Goal: Transaction & Acquisition: Purchase product/service

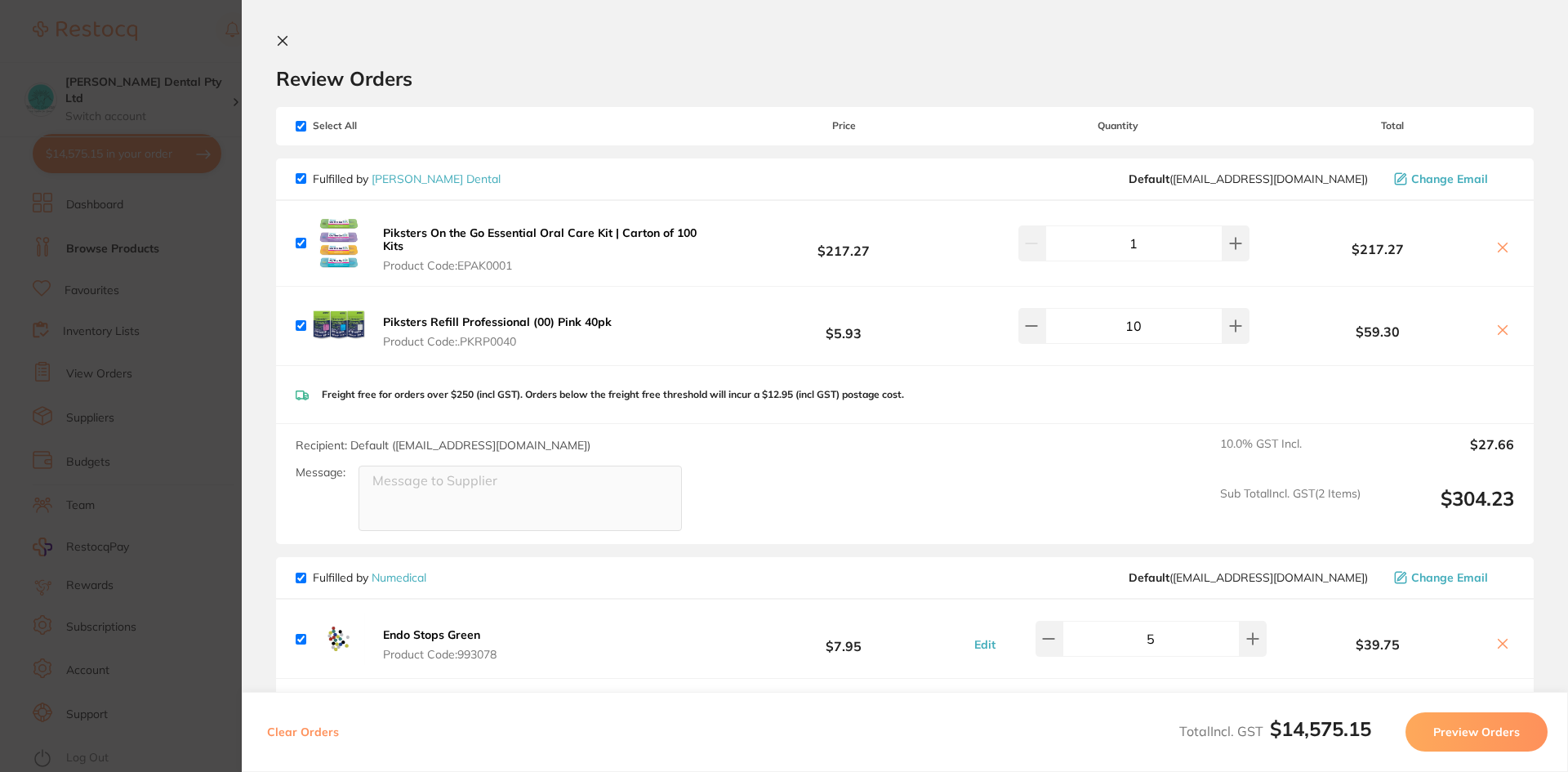
scroll to position [1, 0]
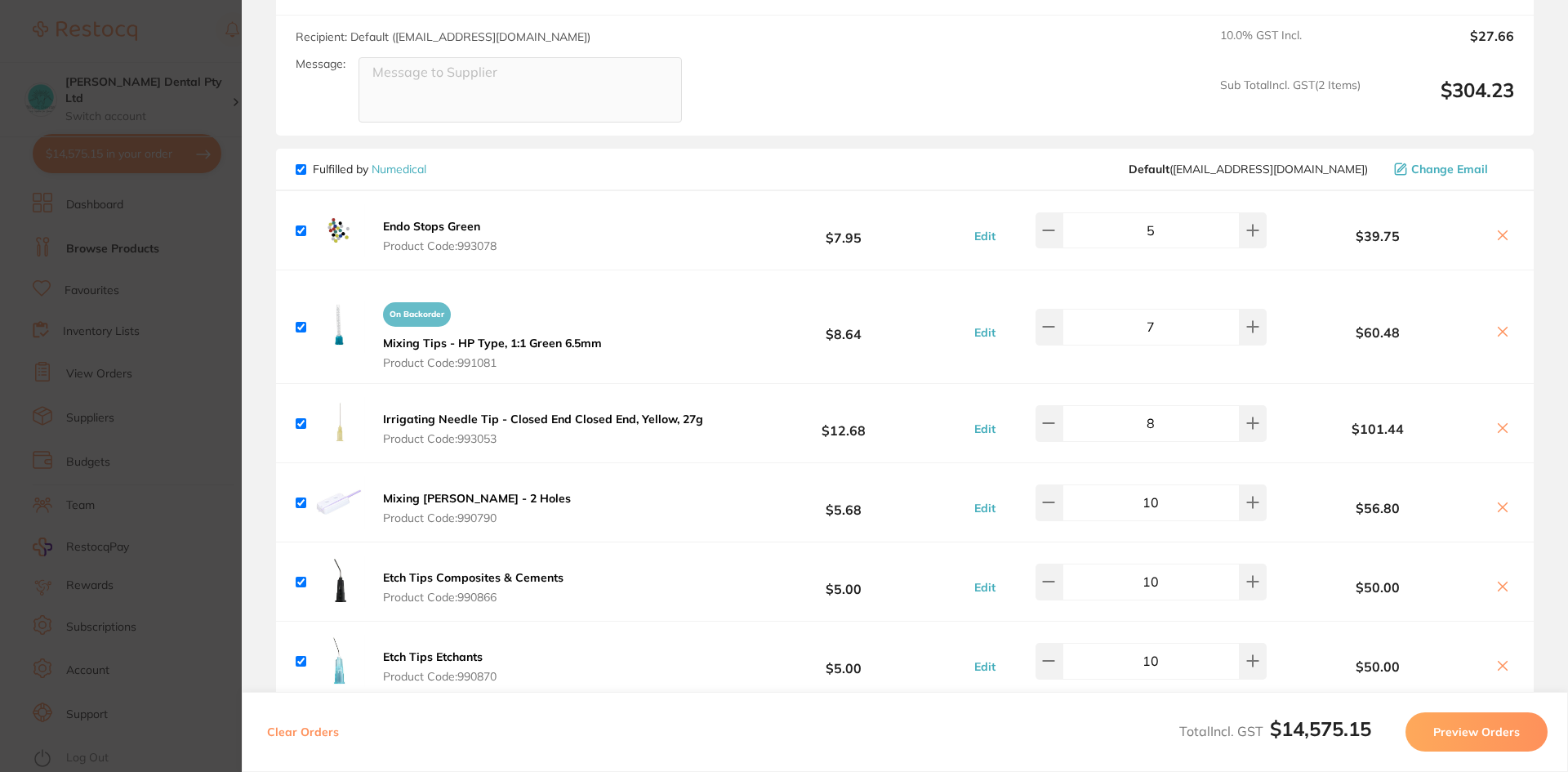
click at [195, 313] on section "Update RRP Set your pre negotiated price for this item. Item Agreed RRP (excl. …" at bounding box center [784, 386] width 1568 height 772
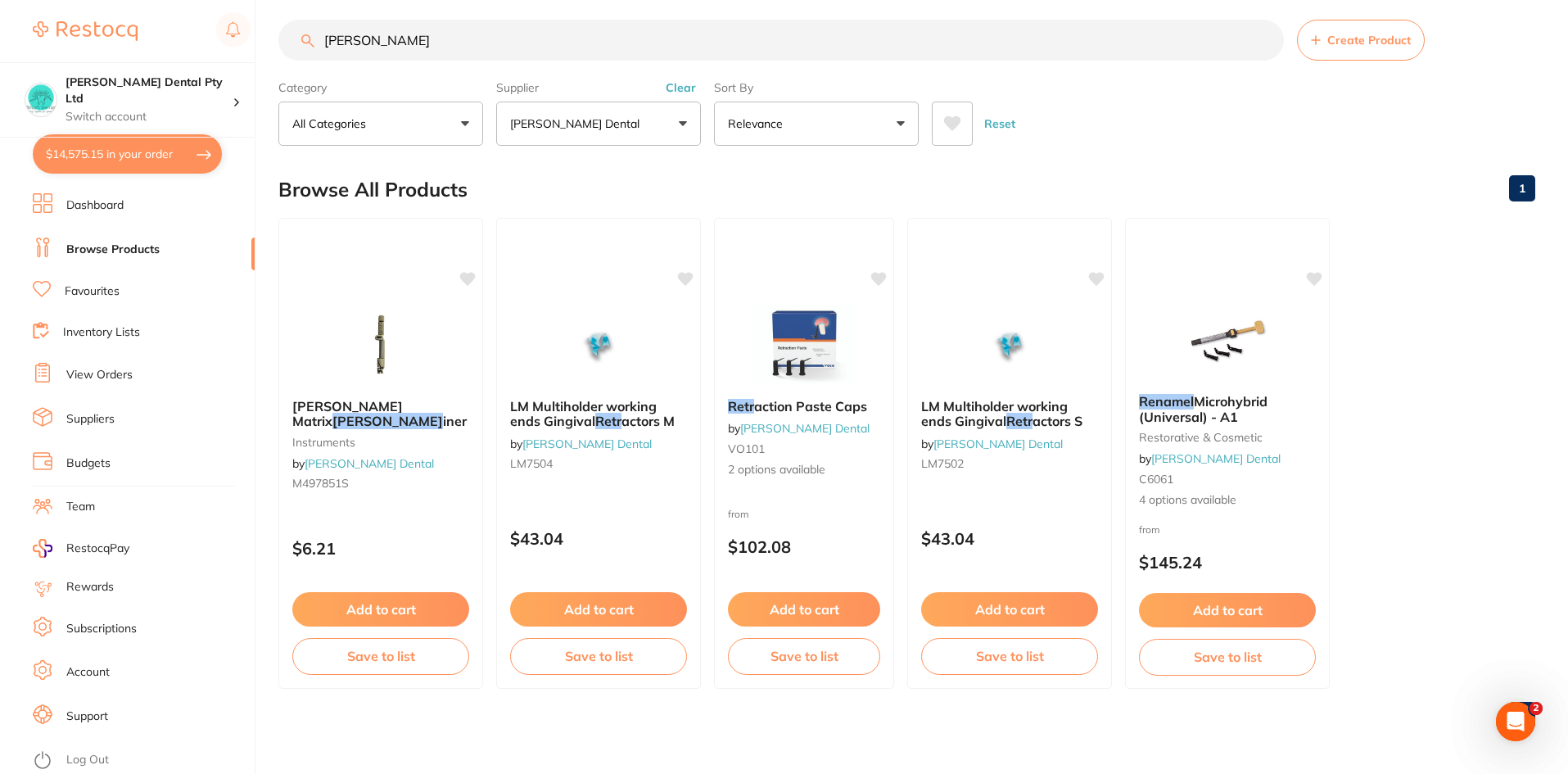
click at [72, 155] on button "$14,575.15 in your order" at bounding box center [127, 154] width 189 height 40
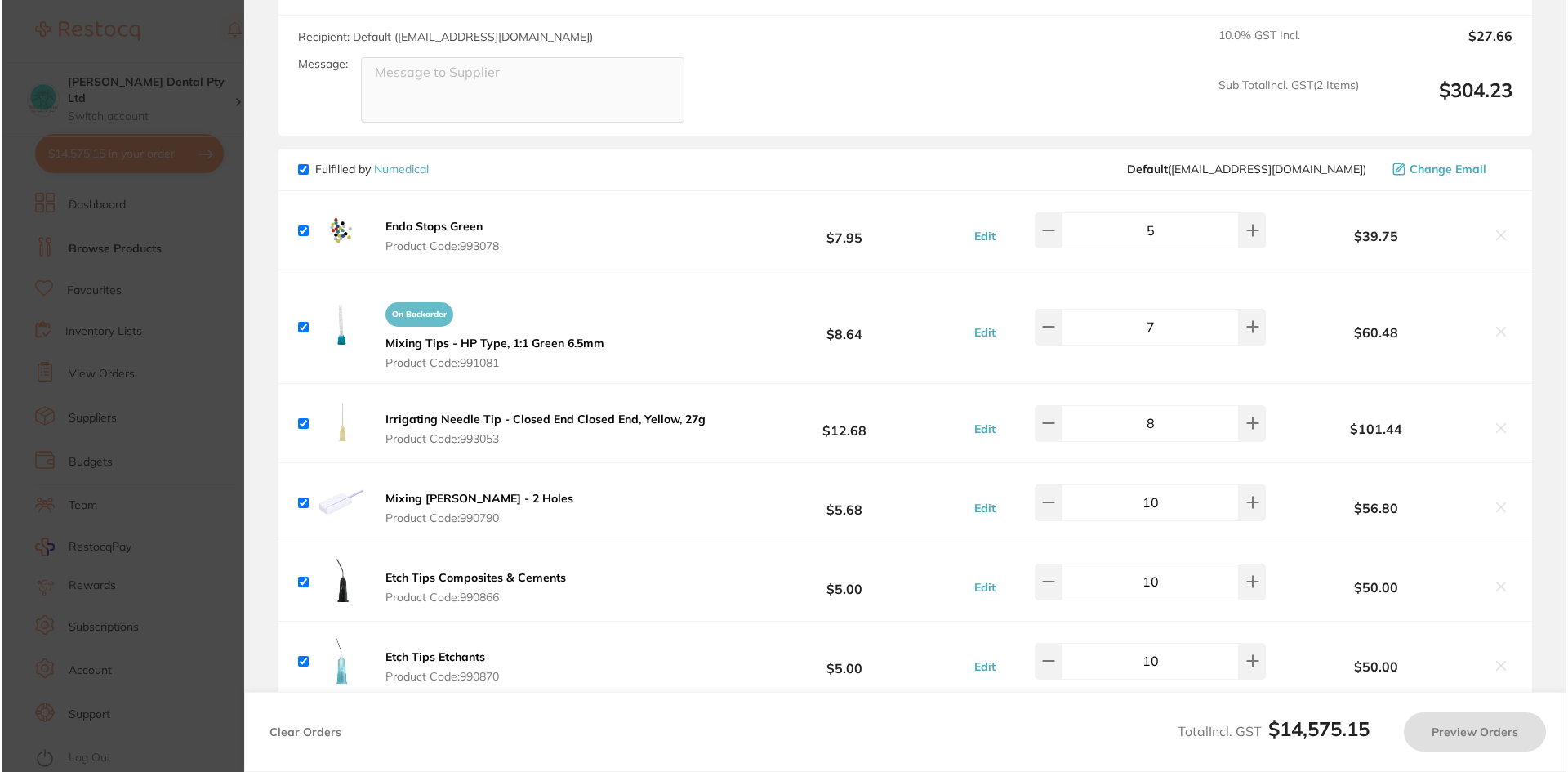
scroll to position [0, 0]
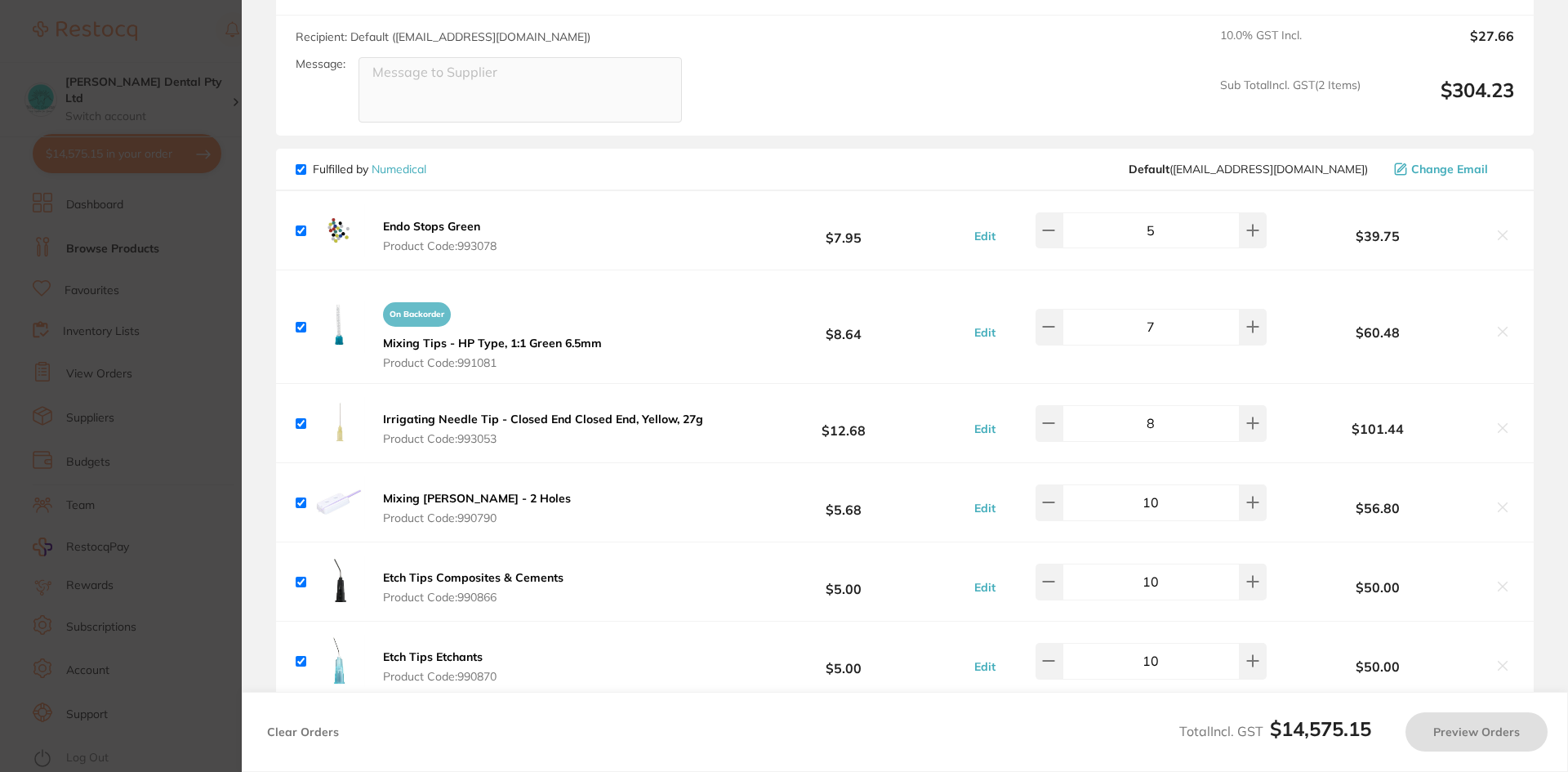
click at [117, 429] on section "Update RRP Set your pre negotiated price for this item. Item Agreed RRP (excl. …" at bounding box center [784, 386] width 1568 height 772
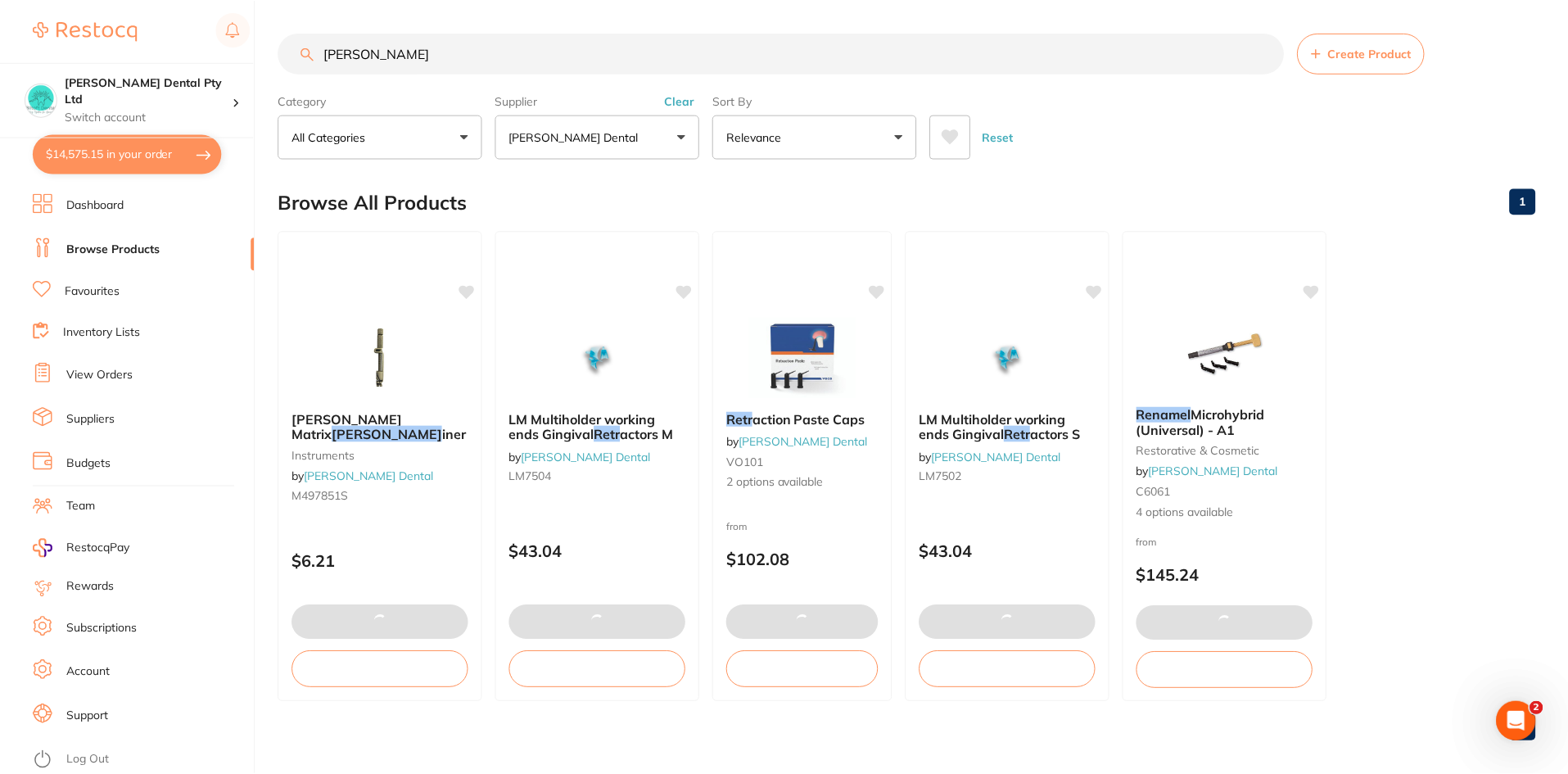
scroll to position [13, 0]
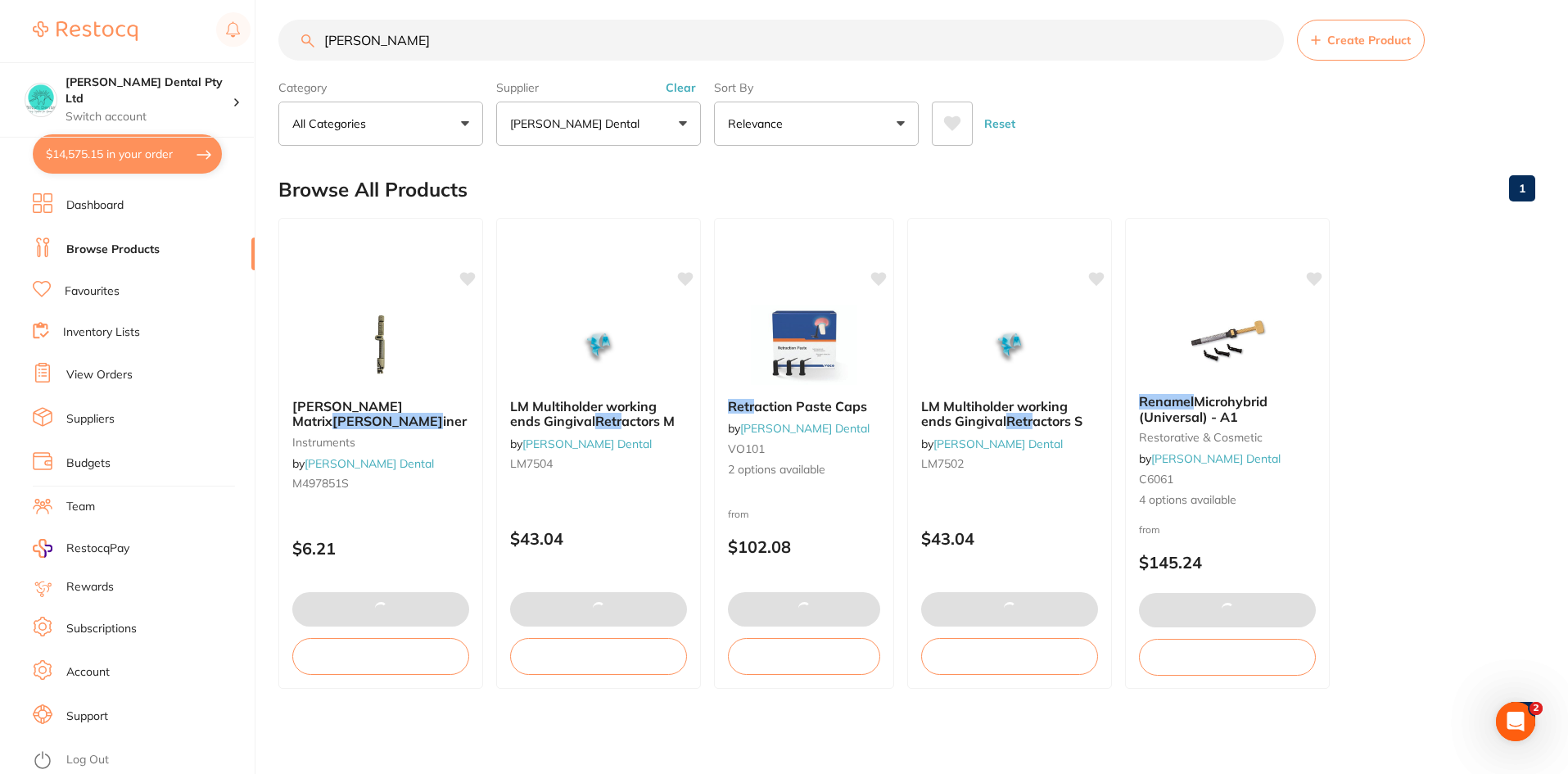
checkbox input "false"
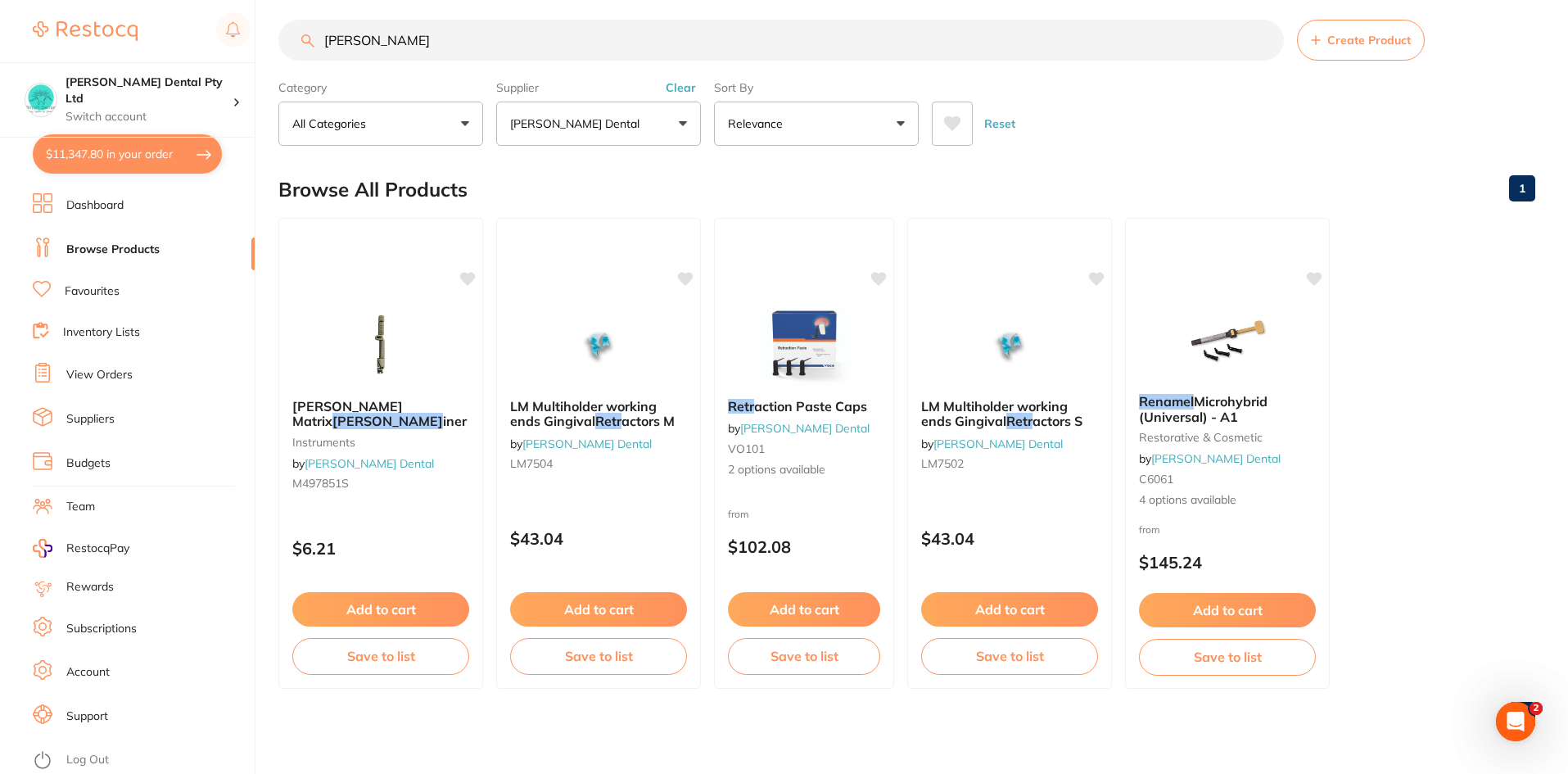
drag, startPoint x: 493, startPoint y: 48, endPoint x: 35, endPoint y: 23, distance: 458.7
click at [35, 23] on div "$11,347.80 Biltoft Dental Pty Ltd Switch account Biltoft Dental Pty Ltd $11,347…" at bounding box center [784, 374] width 1568 height 774
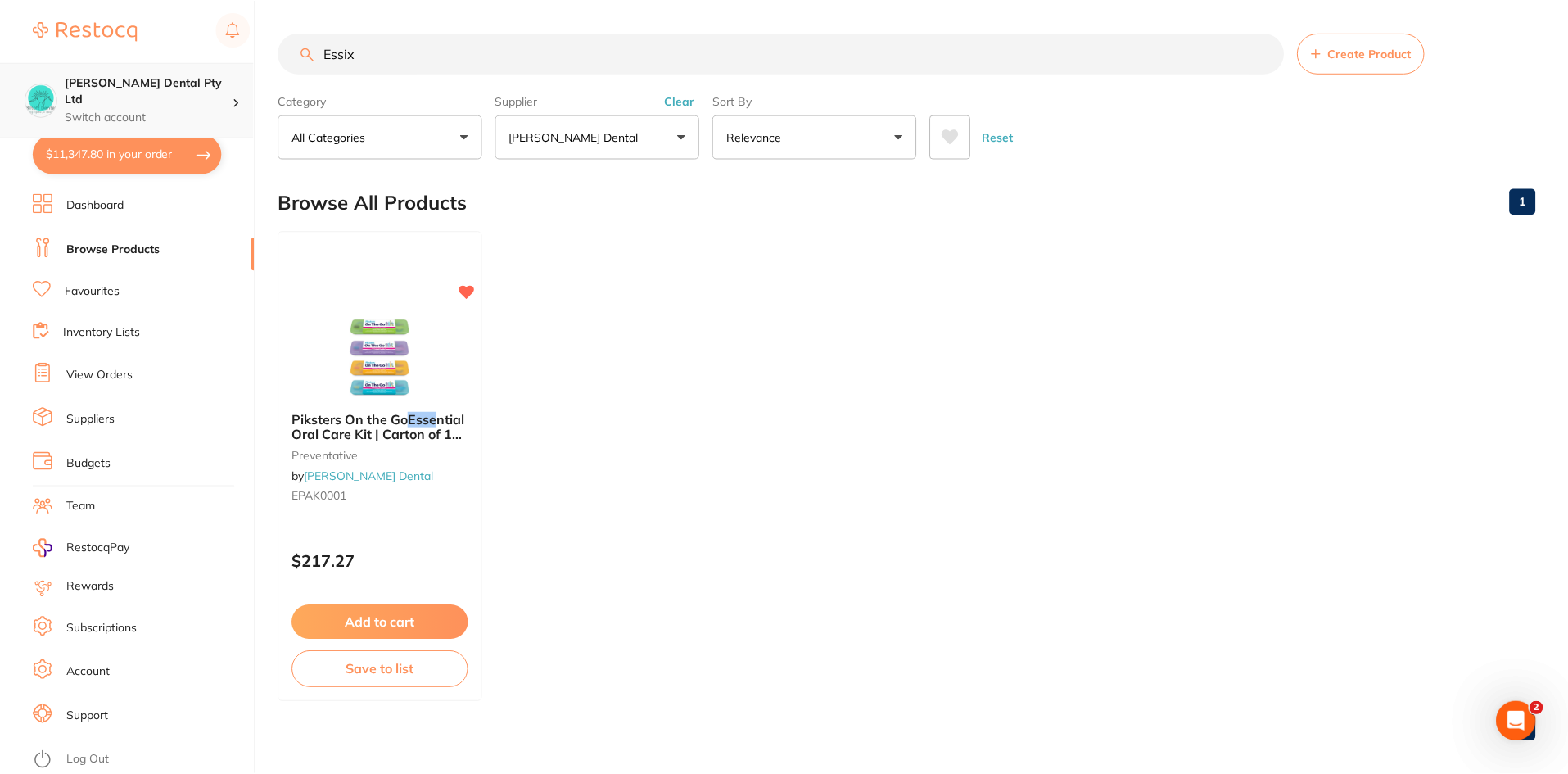
scroll to position [0, 0]
type input "E"
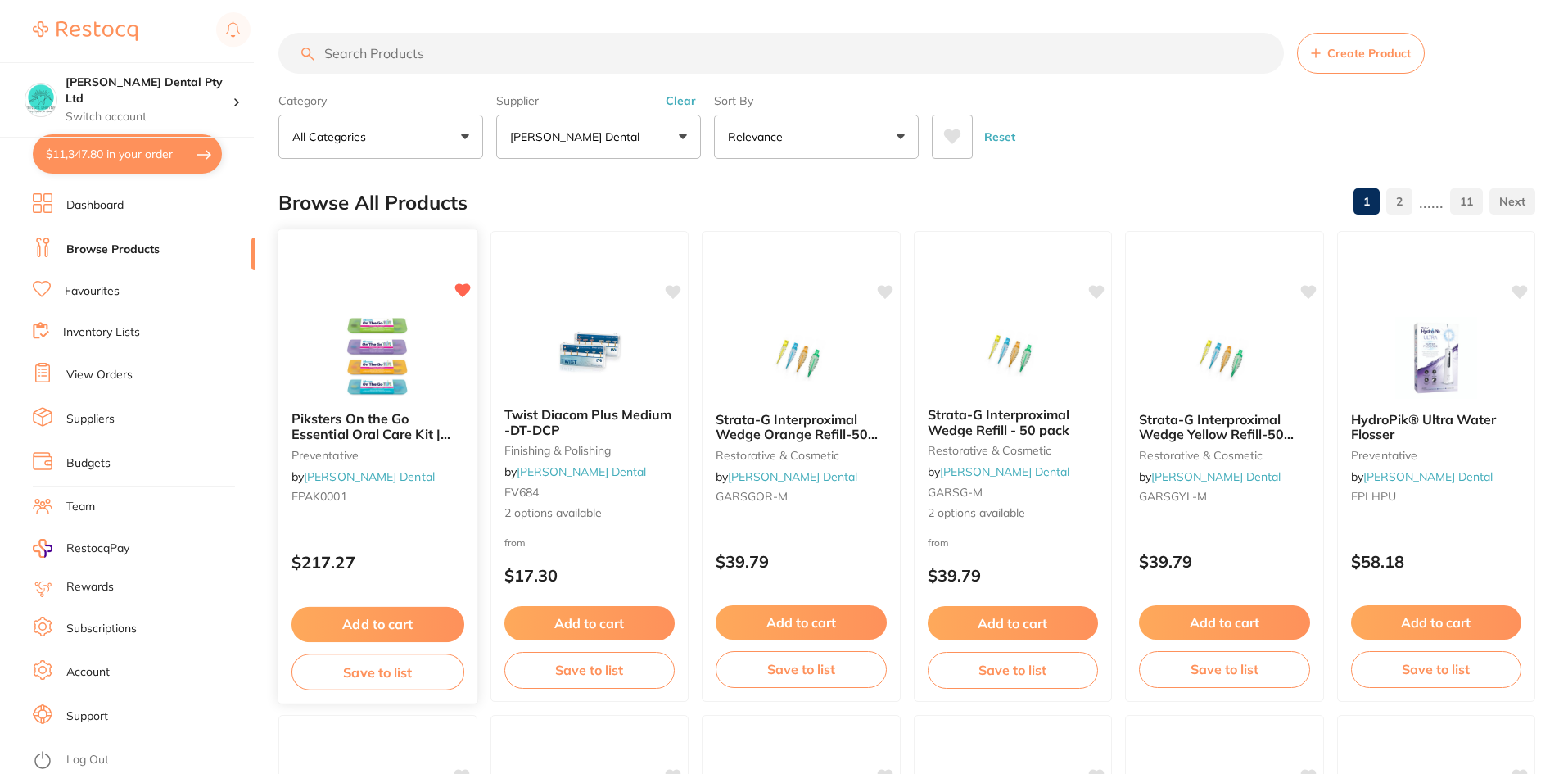
click at [122, 250] on link "Browse Products" at bounding box center [113, 250] width 93 height 16
click at [430, 61] on input "search" at bounding box center [781, 53] width 1006 height 41
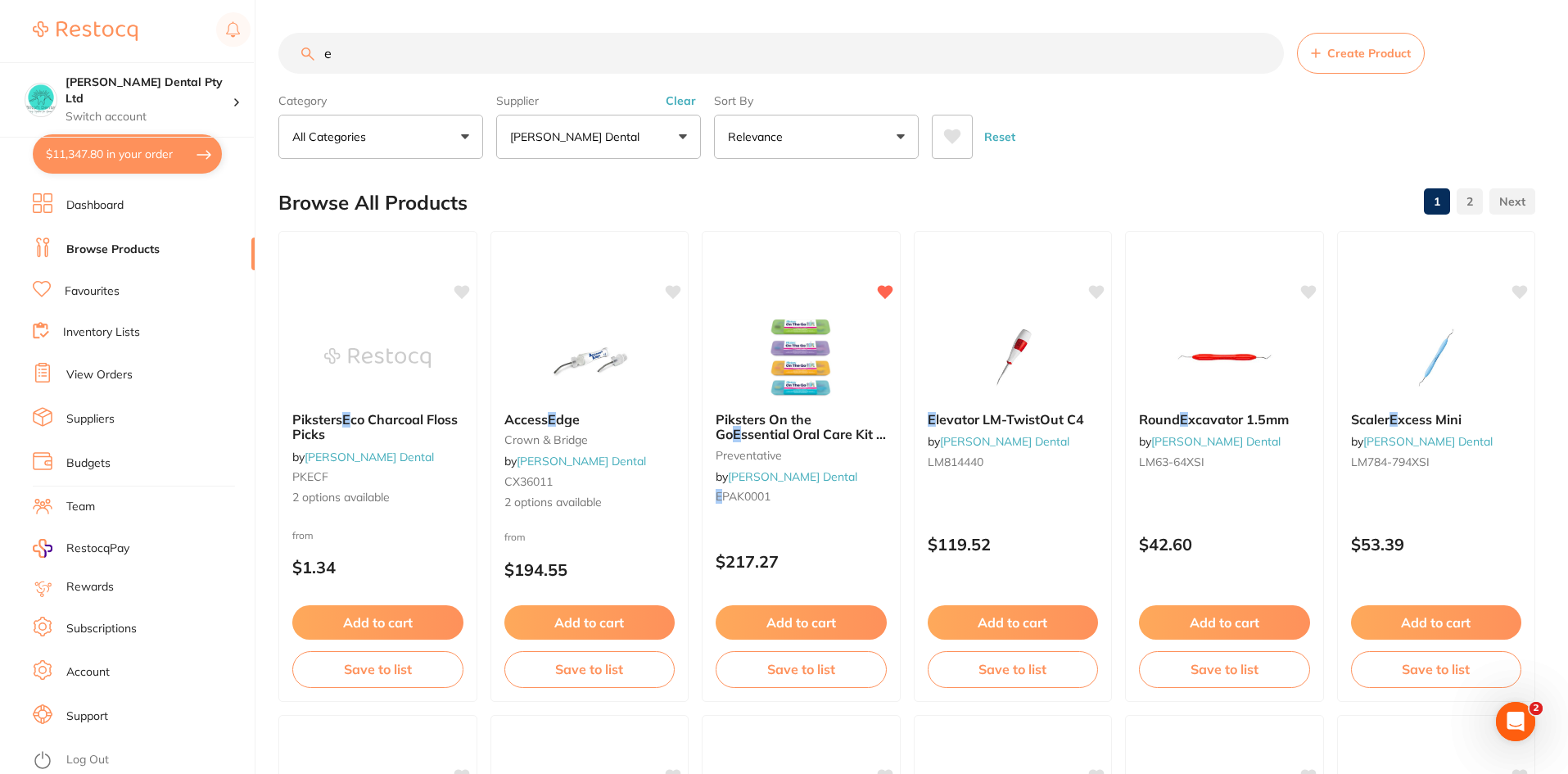
click at [683, 102] on button "Clear" at bounding box center [681, 101] width 40 height 14
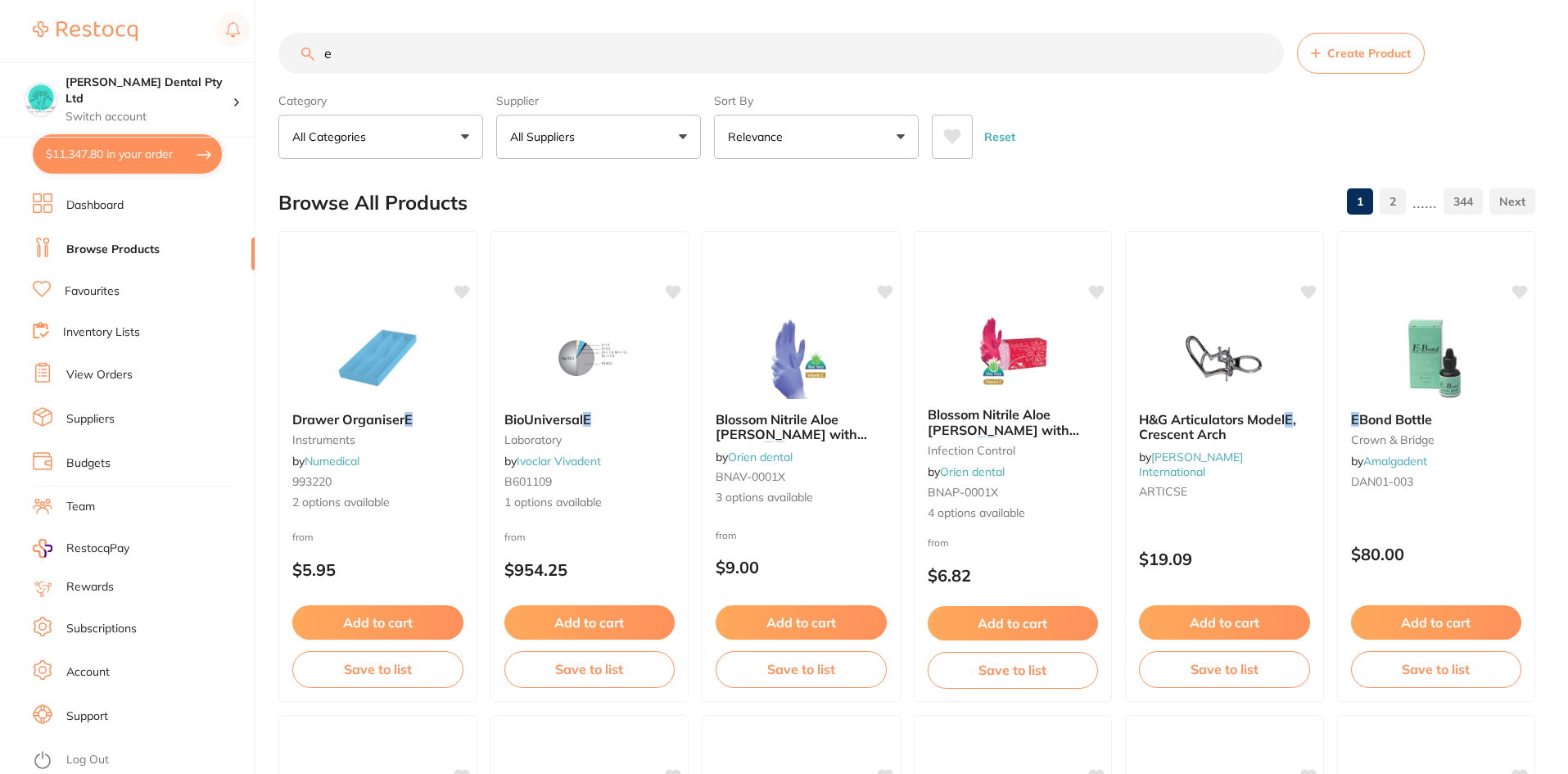
click at [357, 51] on input "e" at bounding box center [781, 53] width 1006 height 41
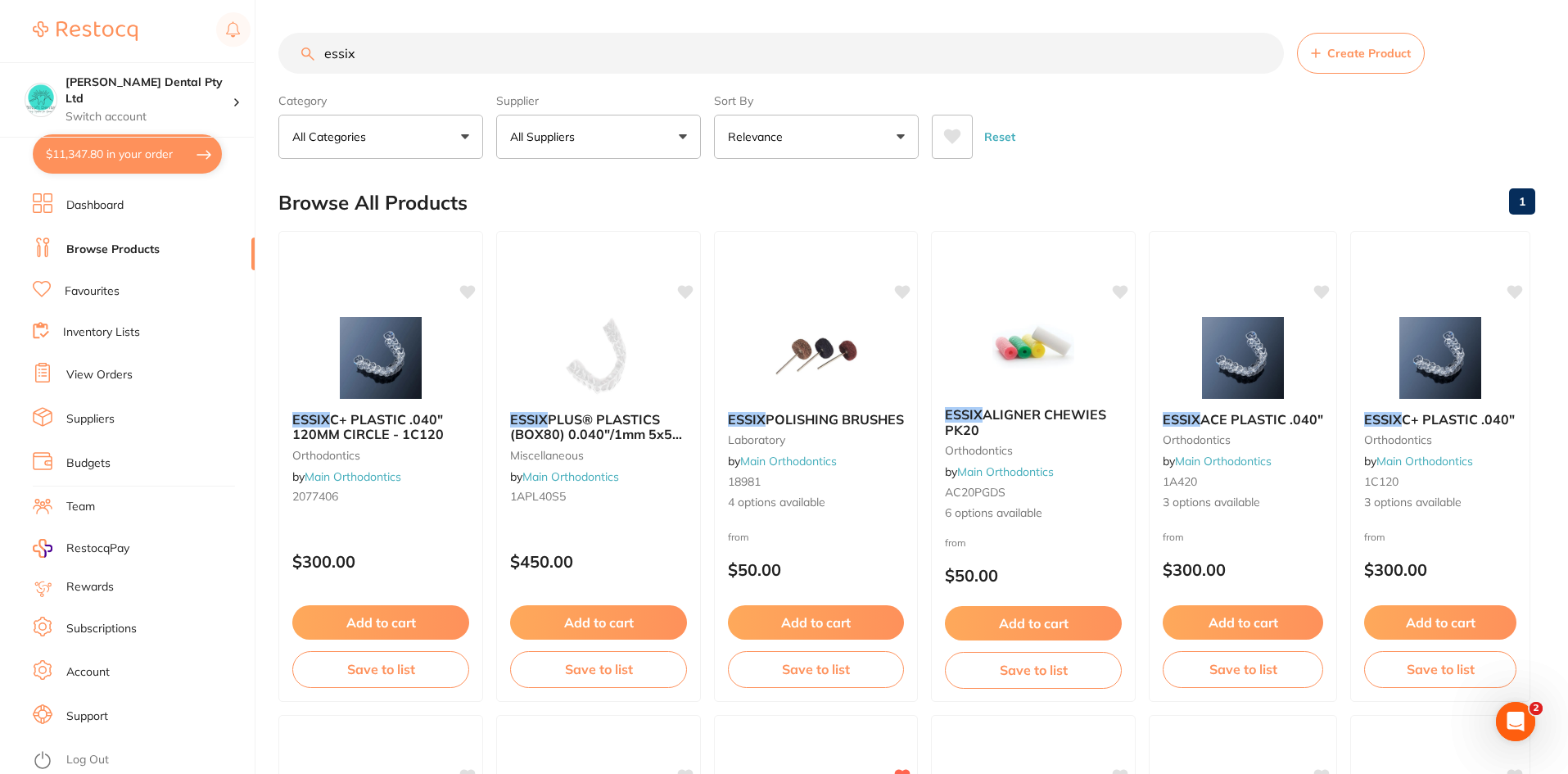
click at [392, 57] on input "essix" at bounding box center [781, 53] width 1006 height 41
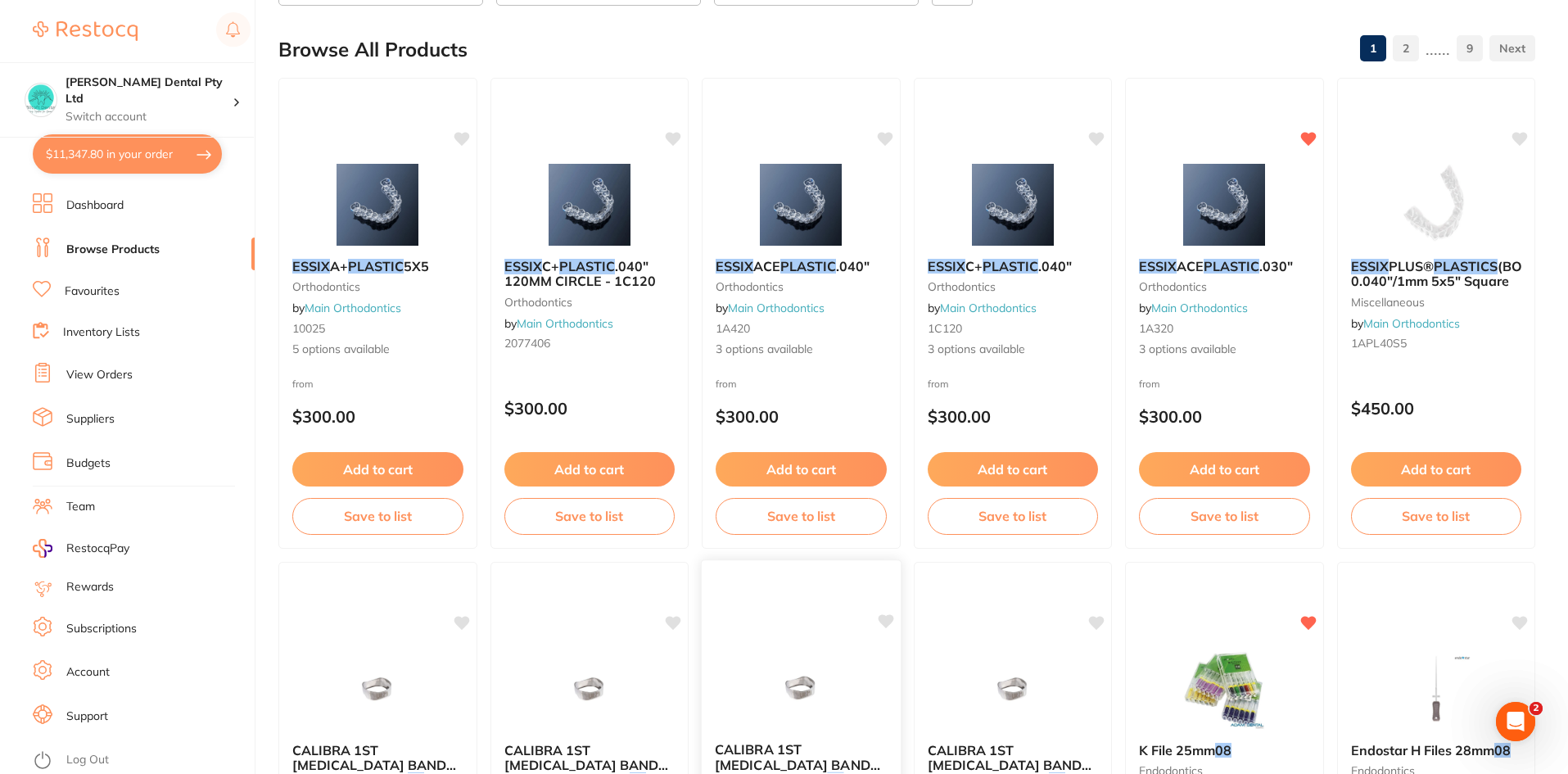
scroll to position [82, 0]
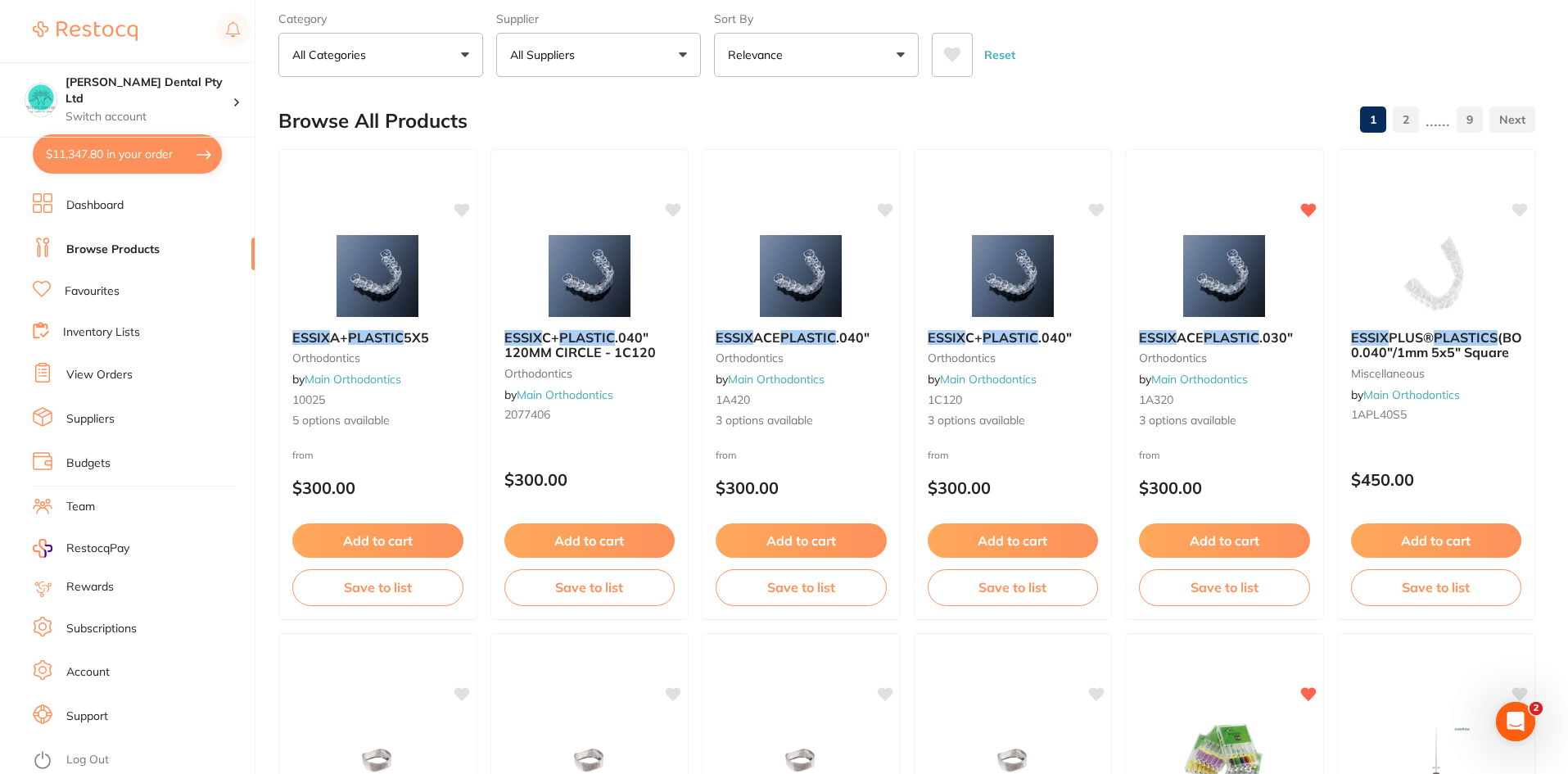
click at [540, 51] on p "All Suppliers" at bounding box center [545, 55] width 71 height 16
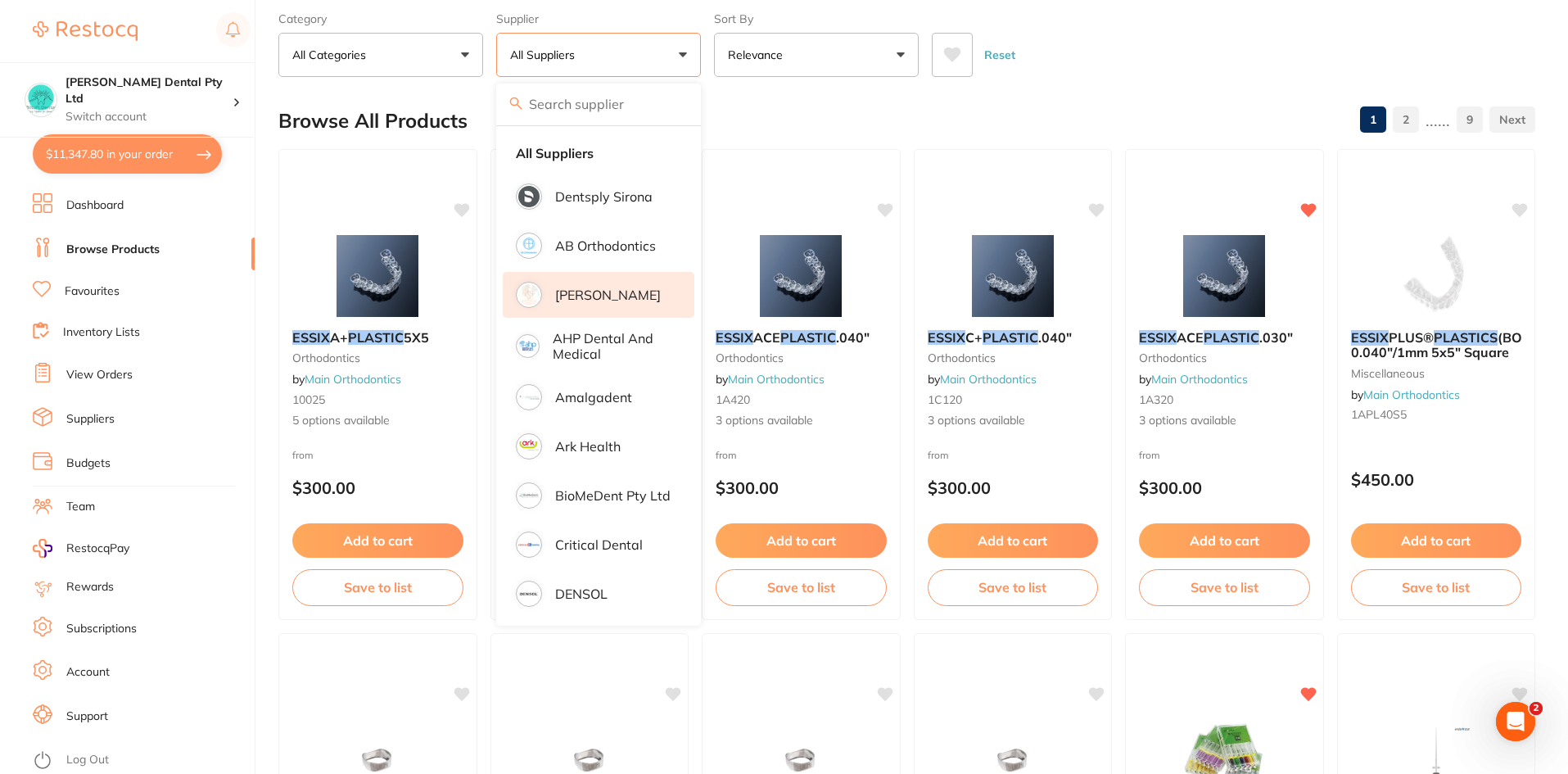
click at [607, 293] on p "[PERSON_NAME]" at bounding box center [608, 295] width 106 height 14
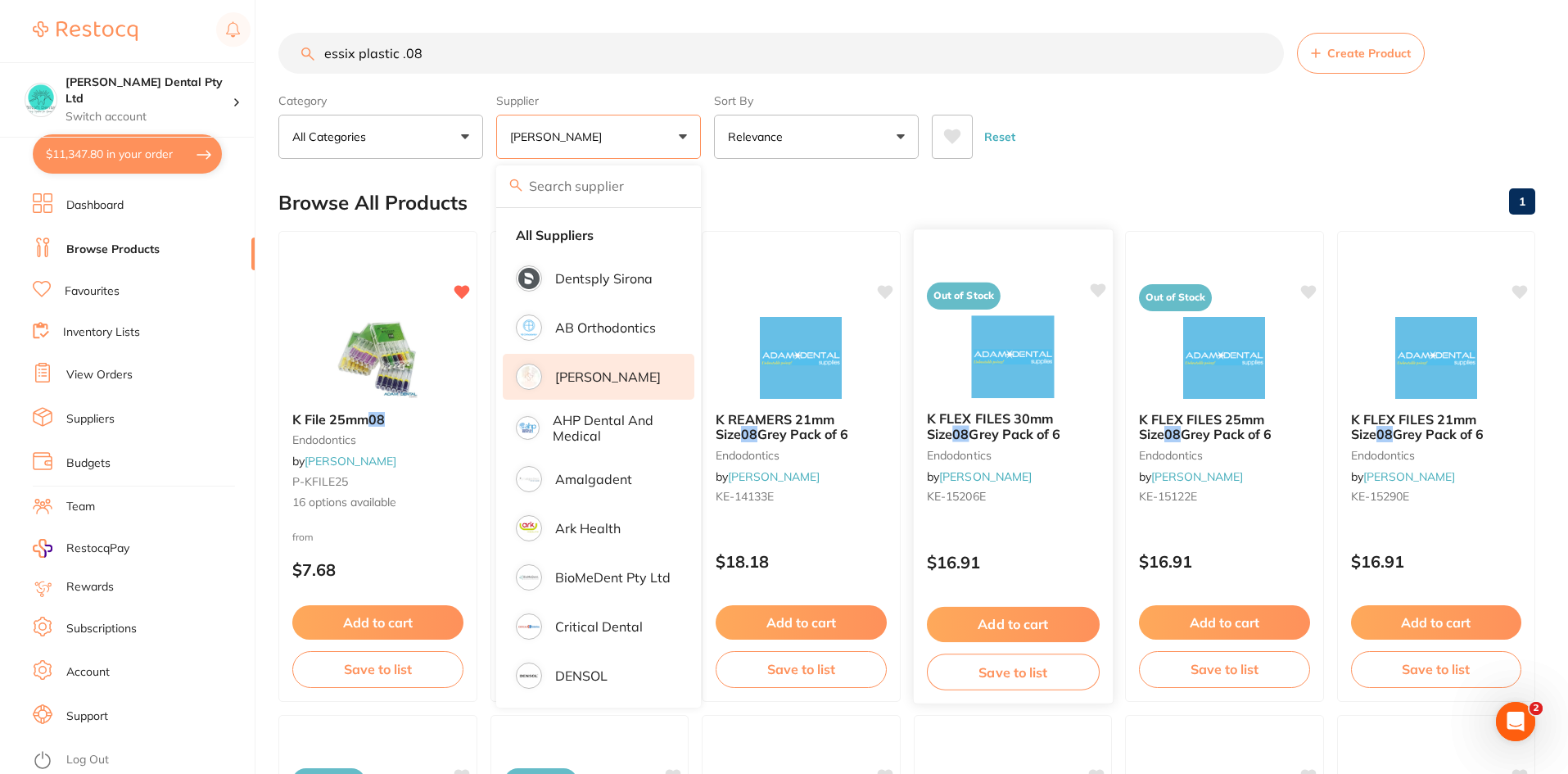
scroll to position [0, 0]
click at [495, 57] on input "essix plastic .08" at bounding box center [781, 53] width 1006 height 41
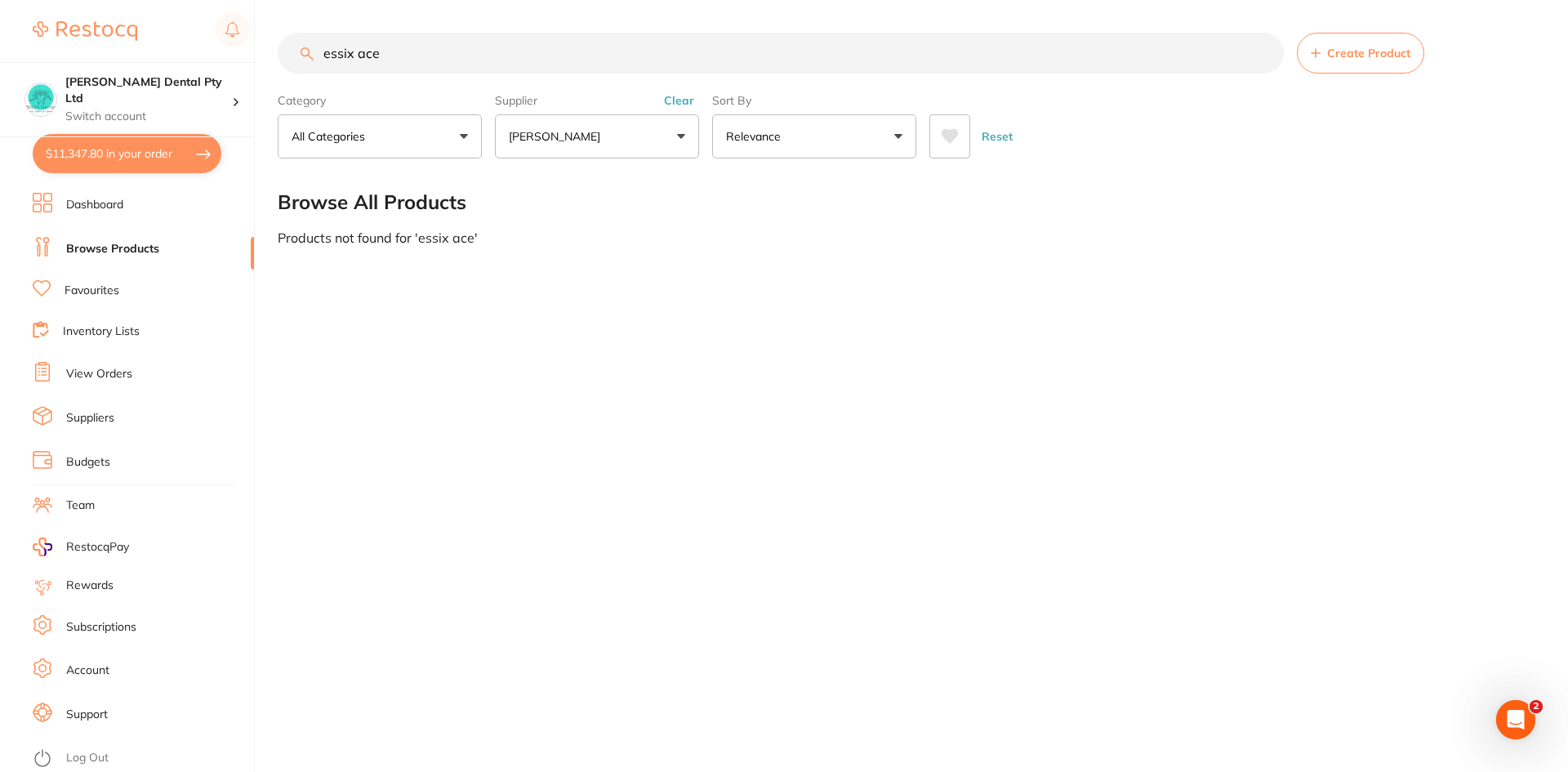
type input "essix ace"
click at [102, 249] on link "Browse Products" at bounding box center [113, 249] width 93 height 16
click at [681, 103] on button "Clear" at bounding box center [679, 100] width 40 height 14
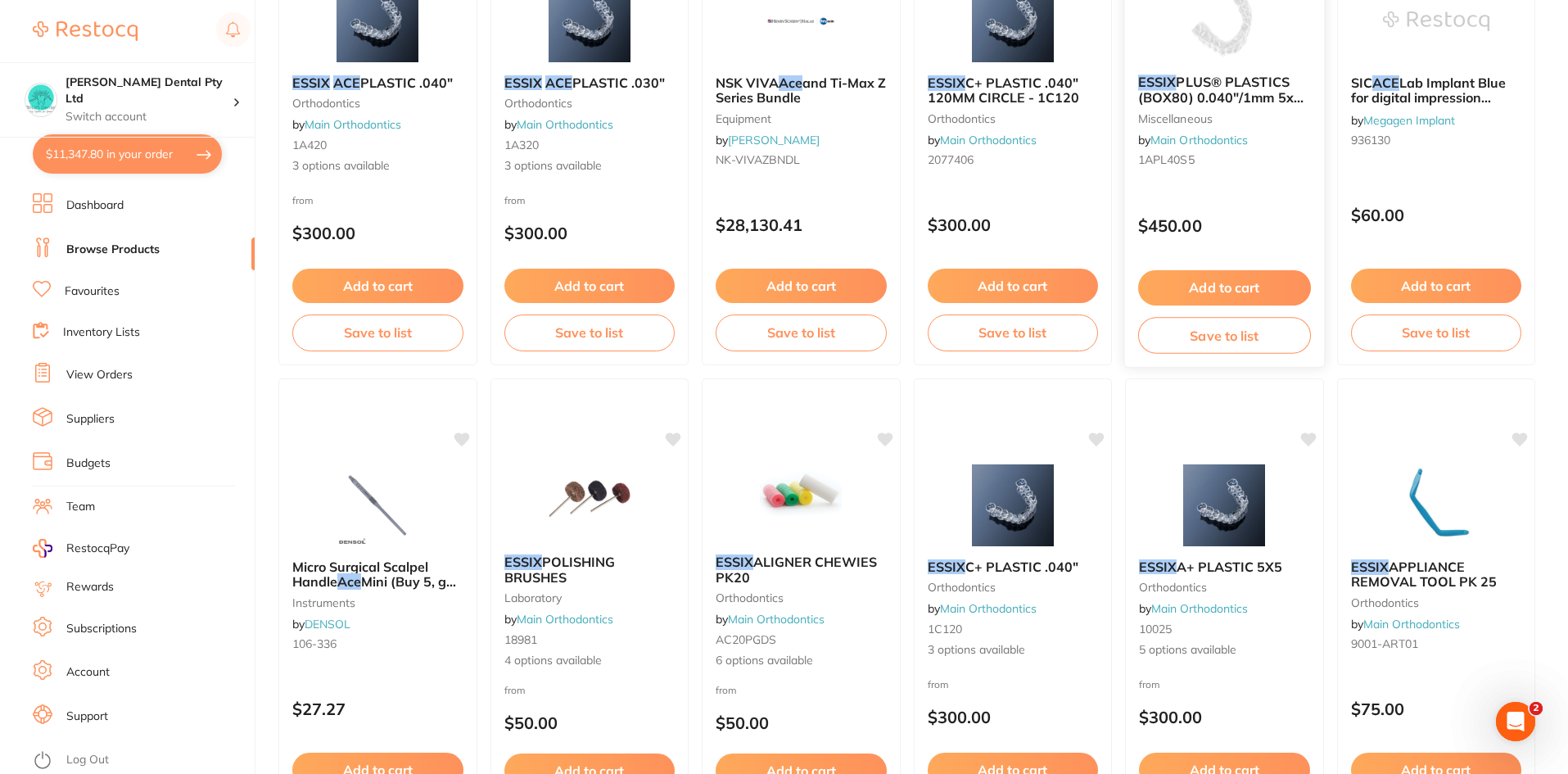
scroll to position [491, 0]
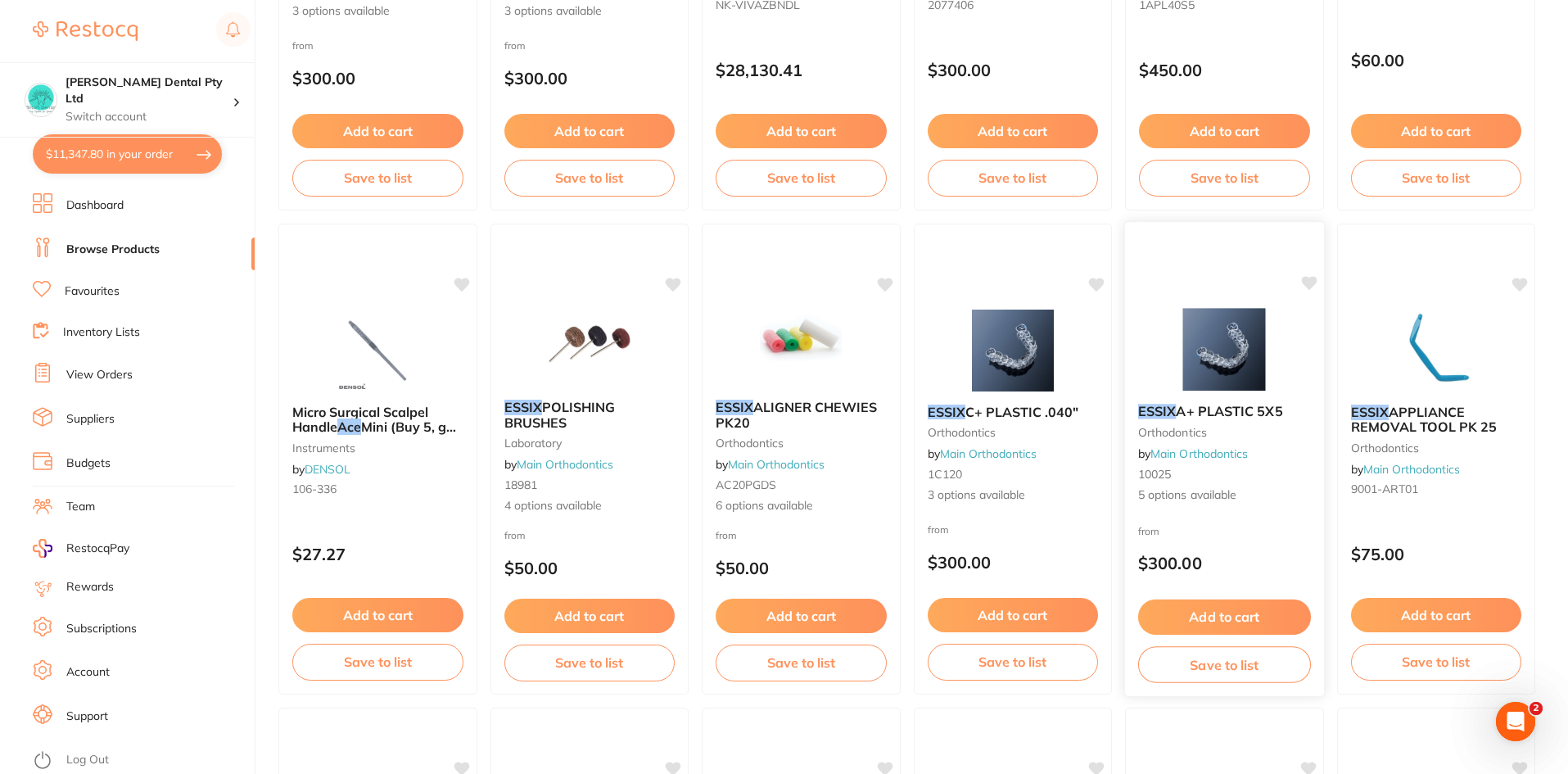
click at [1189, 426] on small "orthodontics" at bounding box center [1225, 432] width 172 height 13
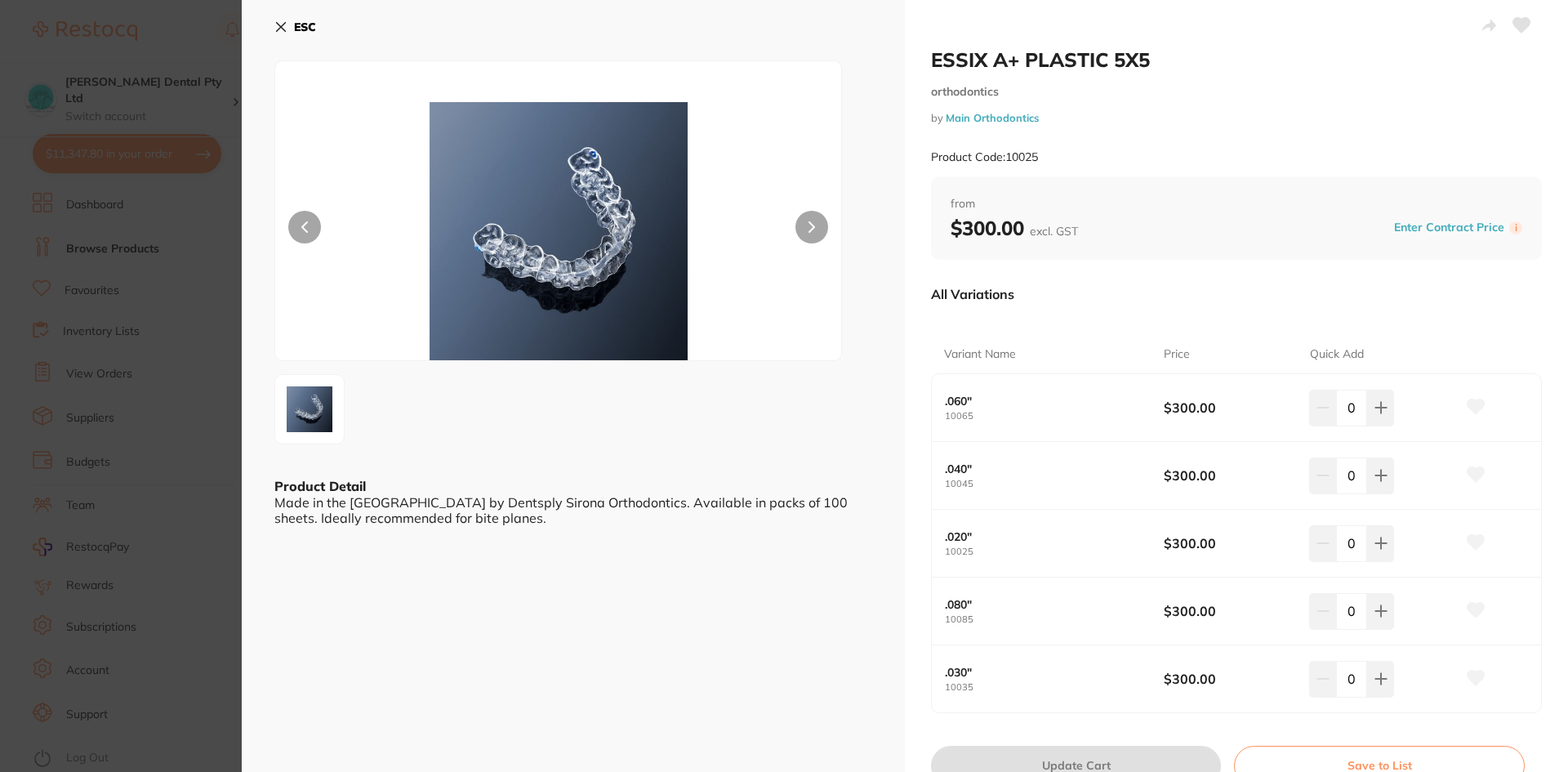
click at [280, 29] on icon at bounding box center [281, 28] width 9 height 9
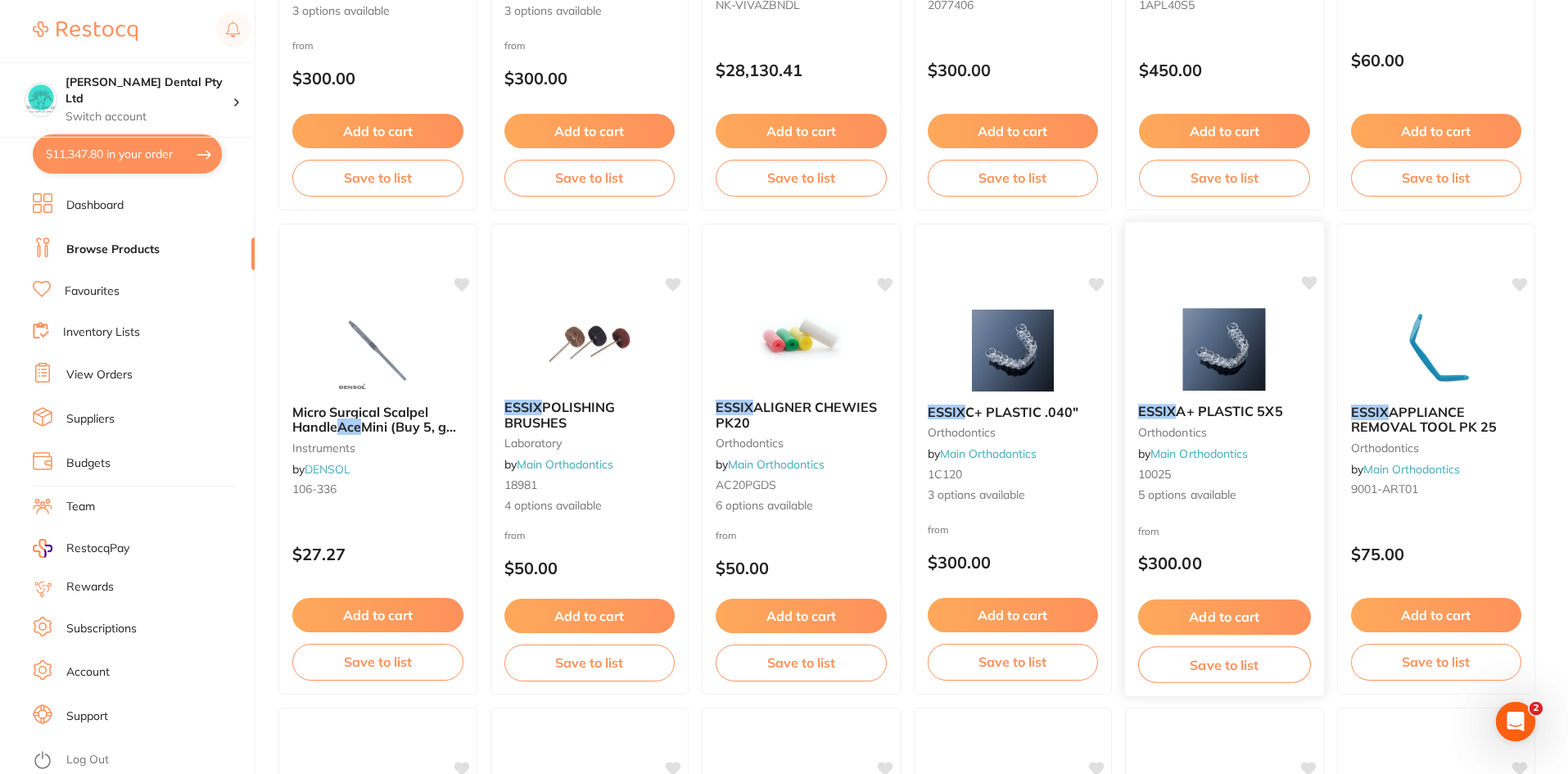
scroll to position [82, 0]
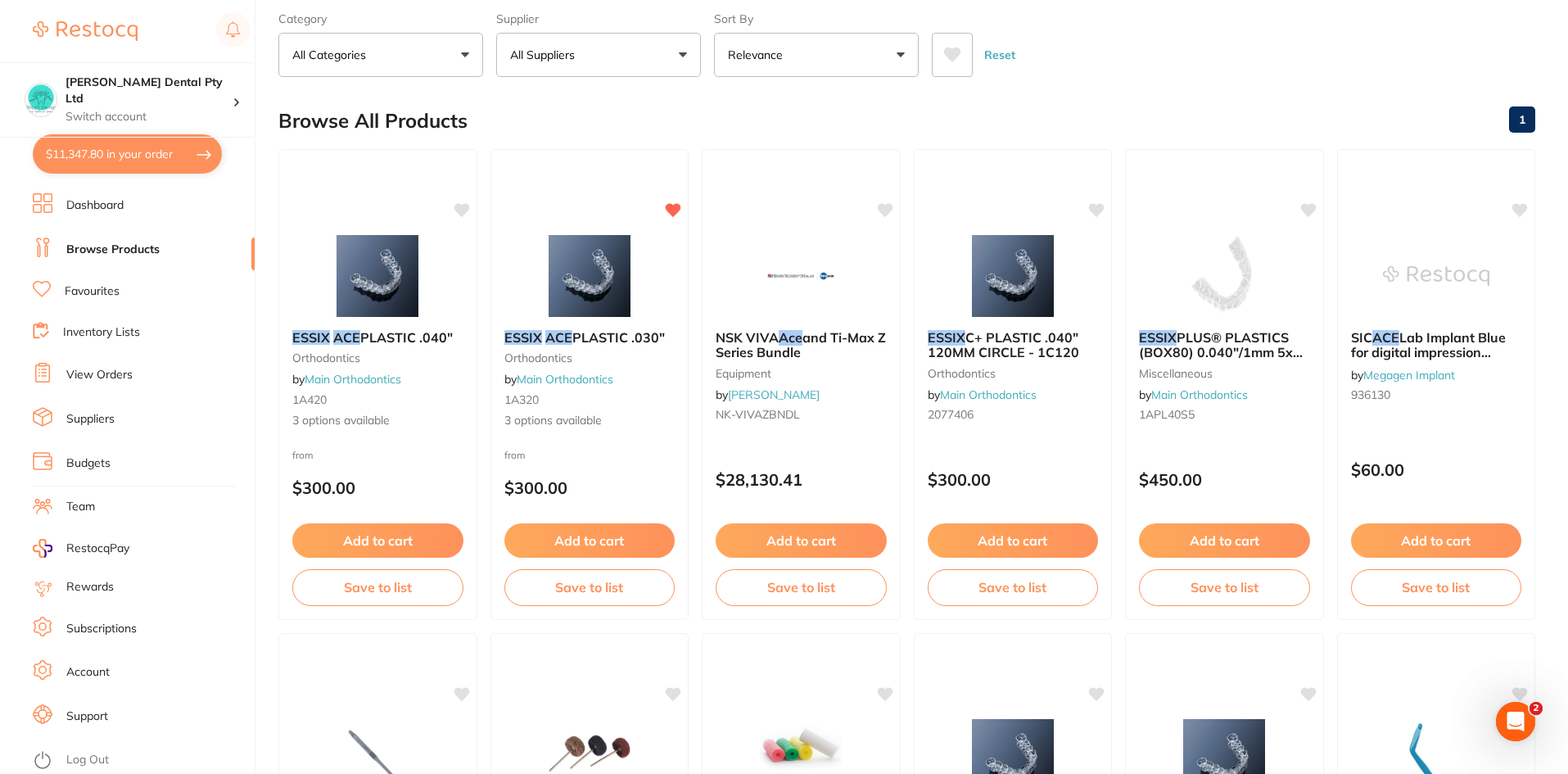
click at [382, 303] on img at bounding box center [377, 276] width 107 height 82
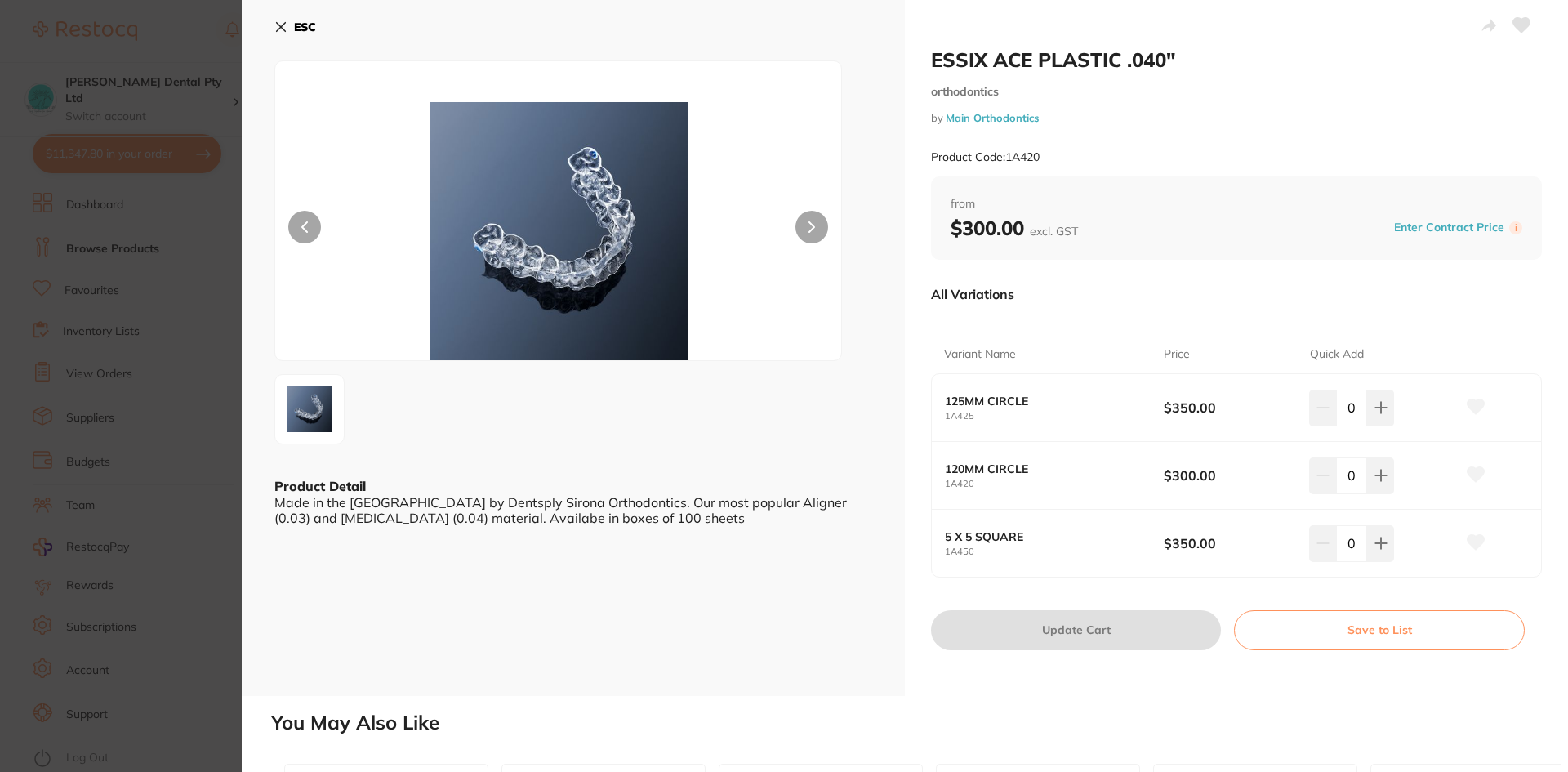
click at [289, 26] on button "ESC" at bounding box center [295, 27] width 42 height 28
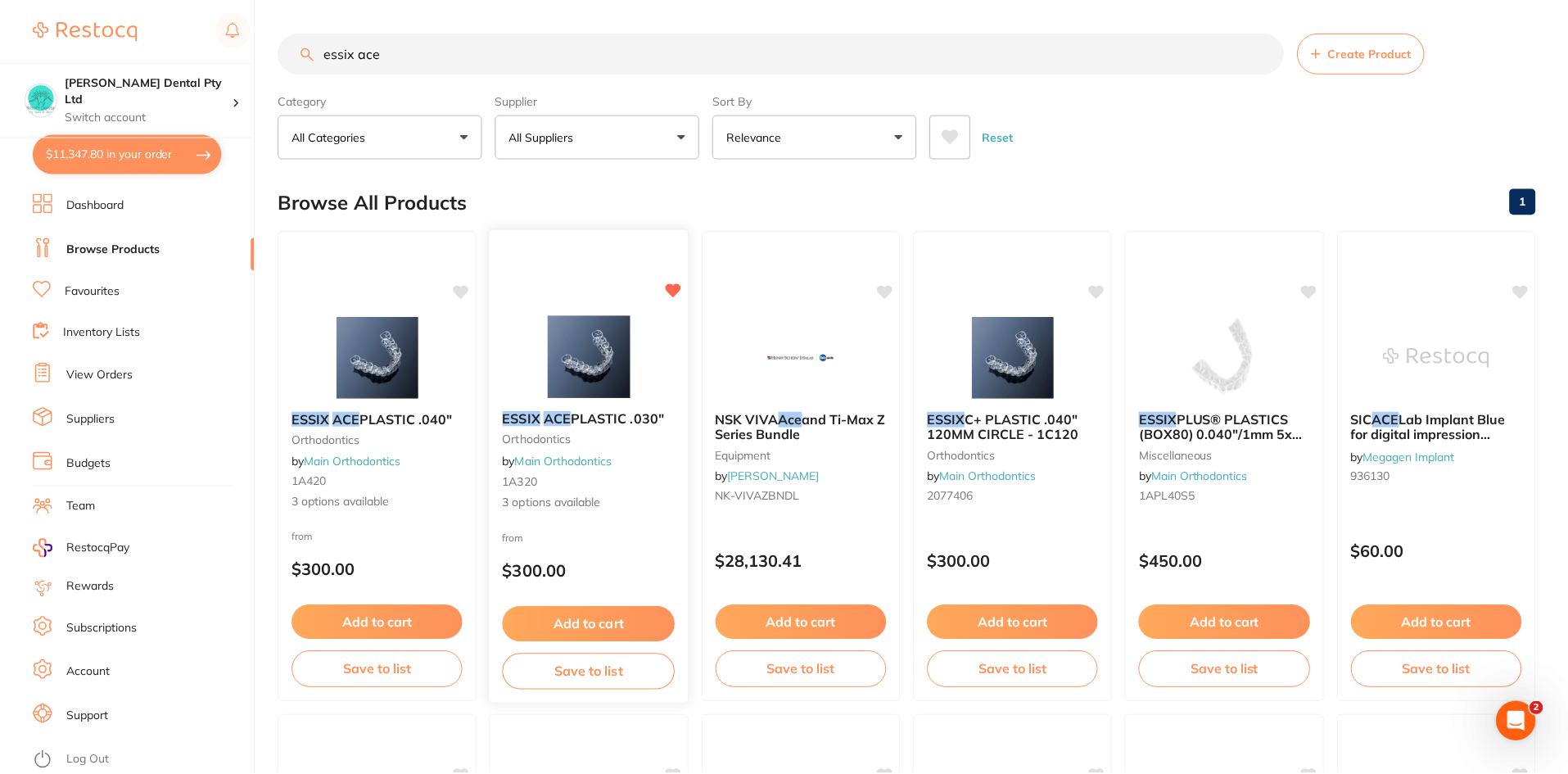
scroll to position [82, 0]
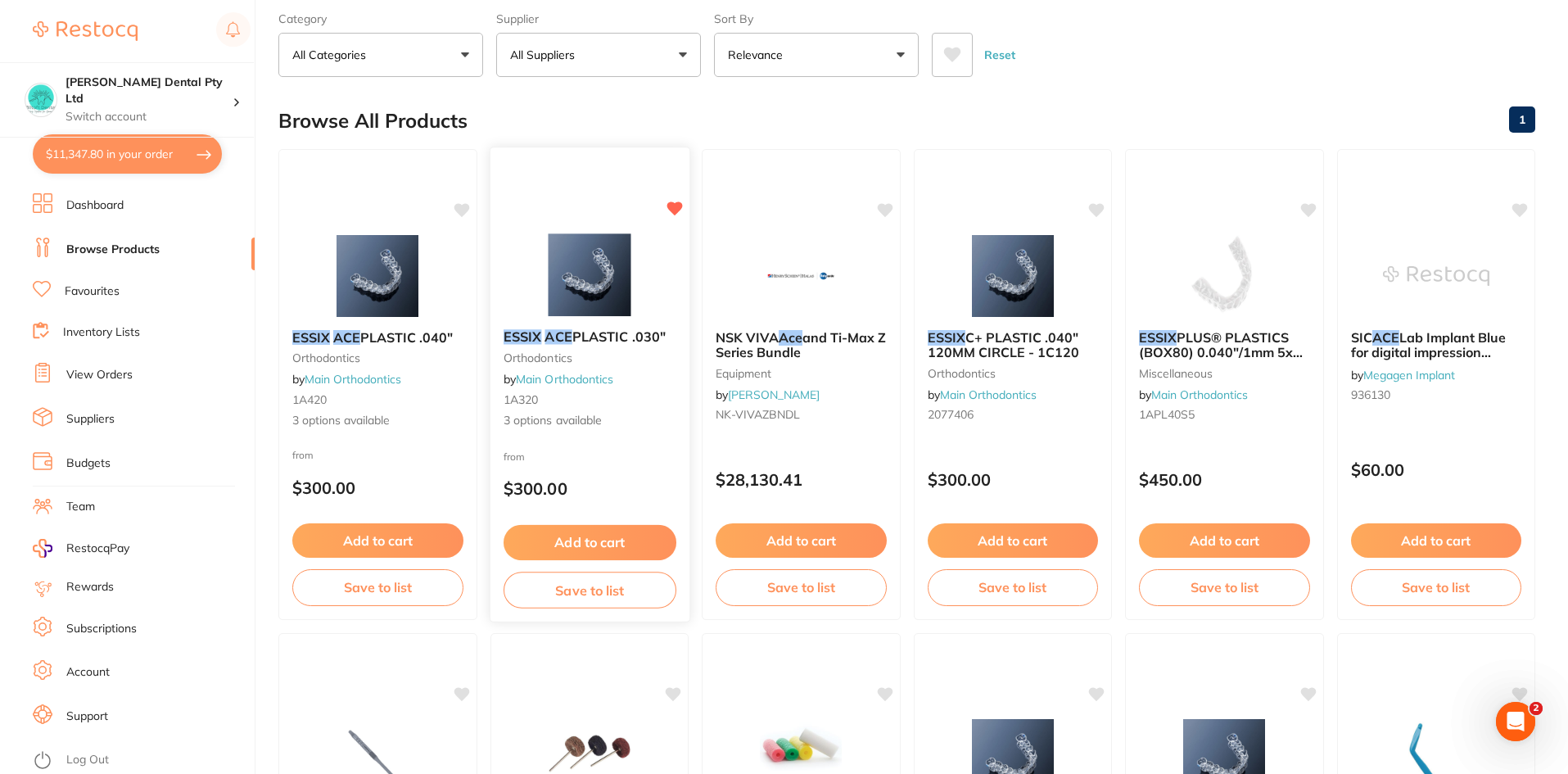
click at [609, 367] on div "ESSIX ACE PLASTIC .030" orthodontics by Main Orthodontics 1A320 3 options avail…" at bounding box center [589, 379] width 199 height 126
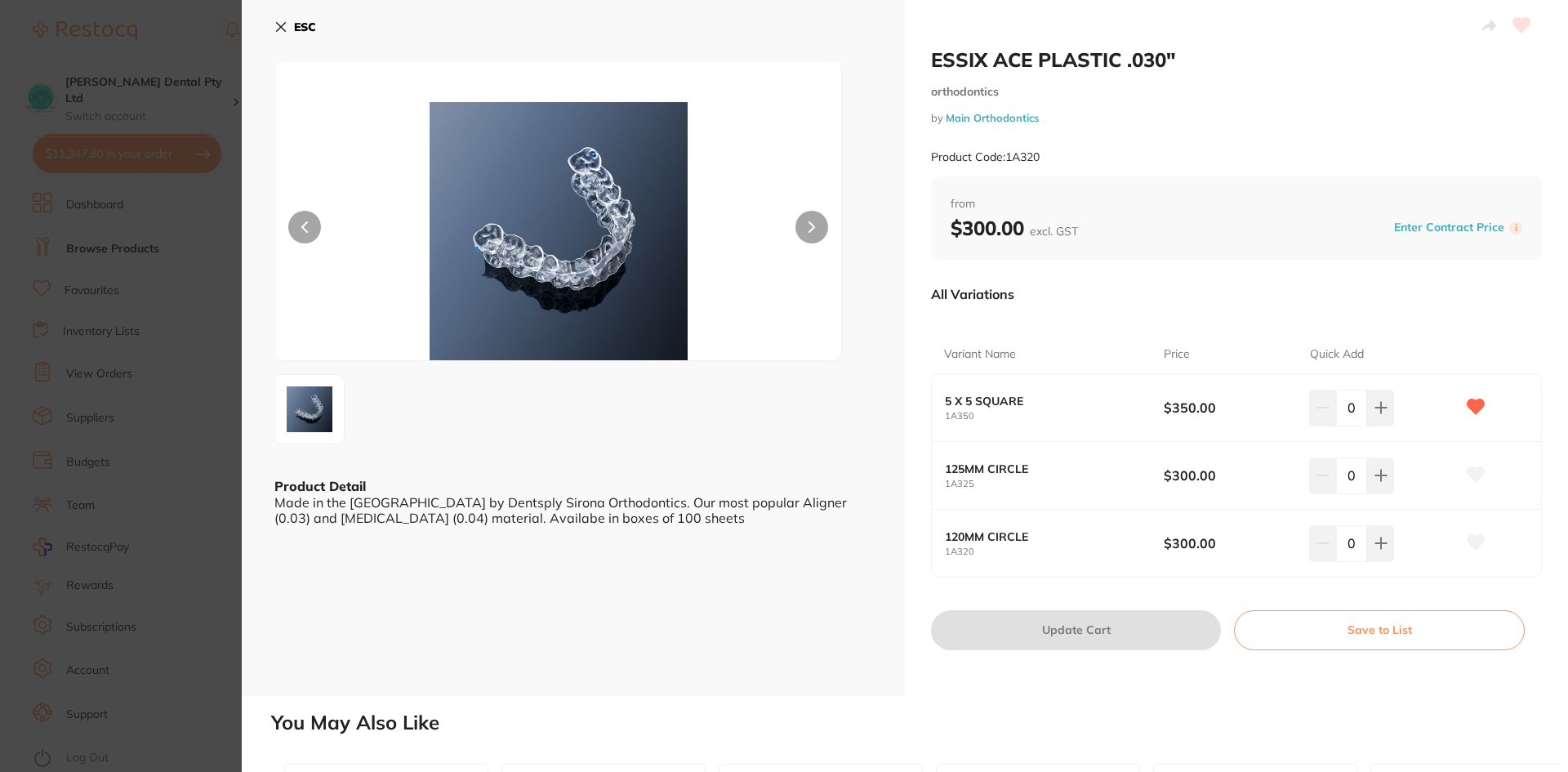
click at [297, 30] on b "ESC" at bounding box center [304, 27] width 22 height 14
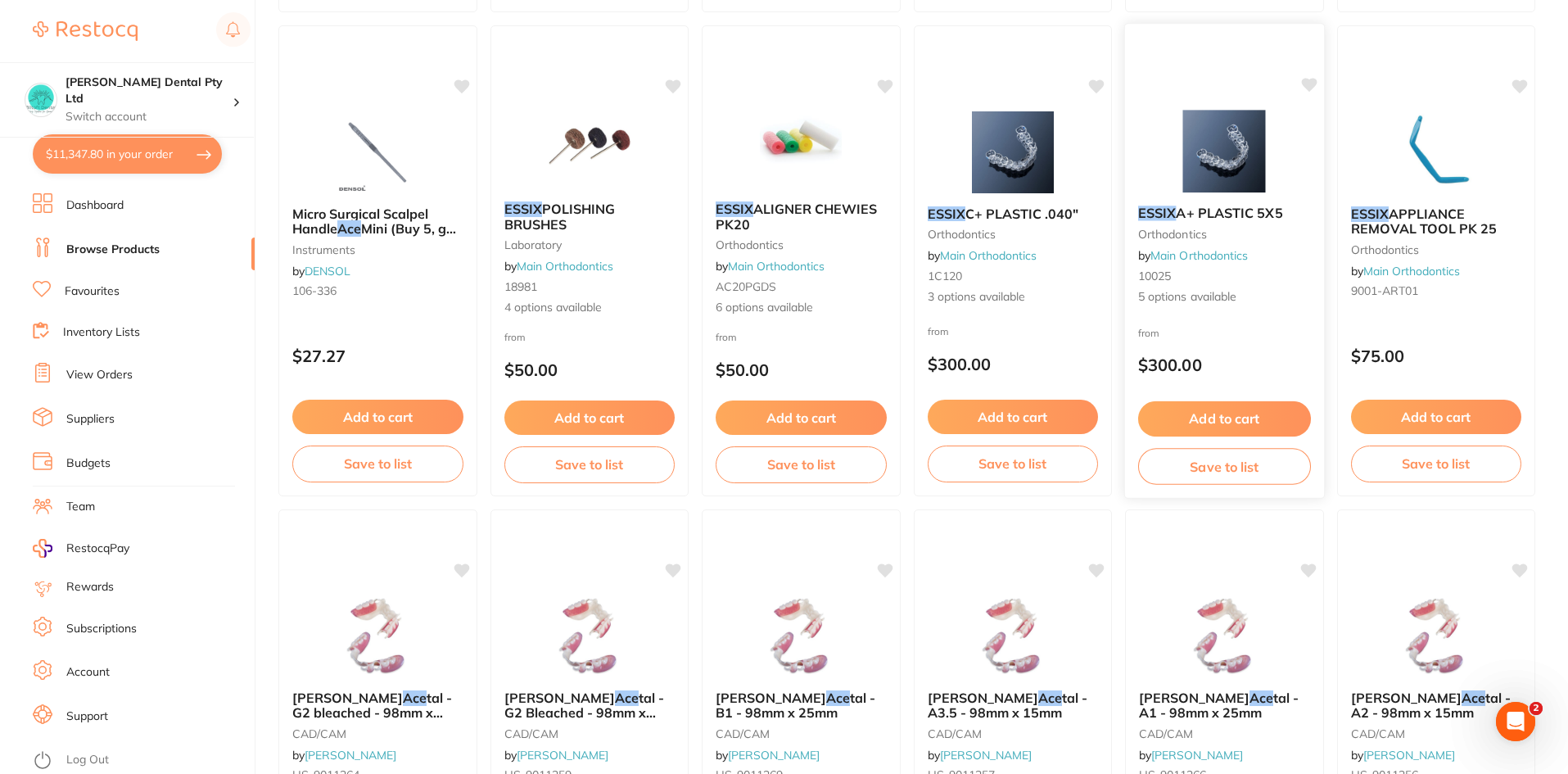
scroll to position [491, 0]
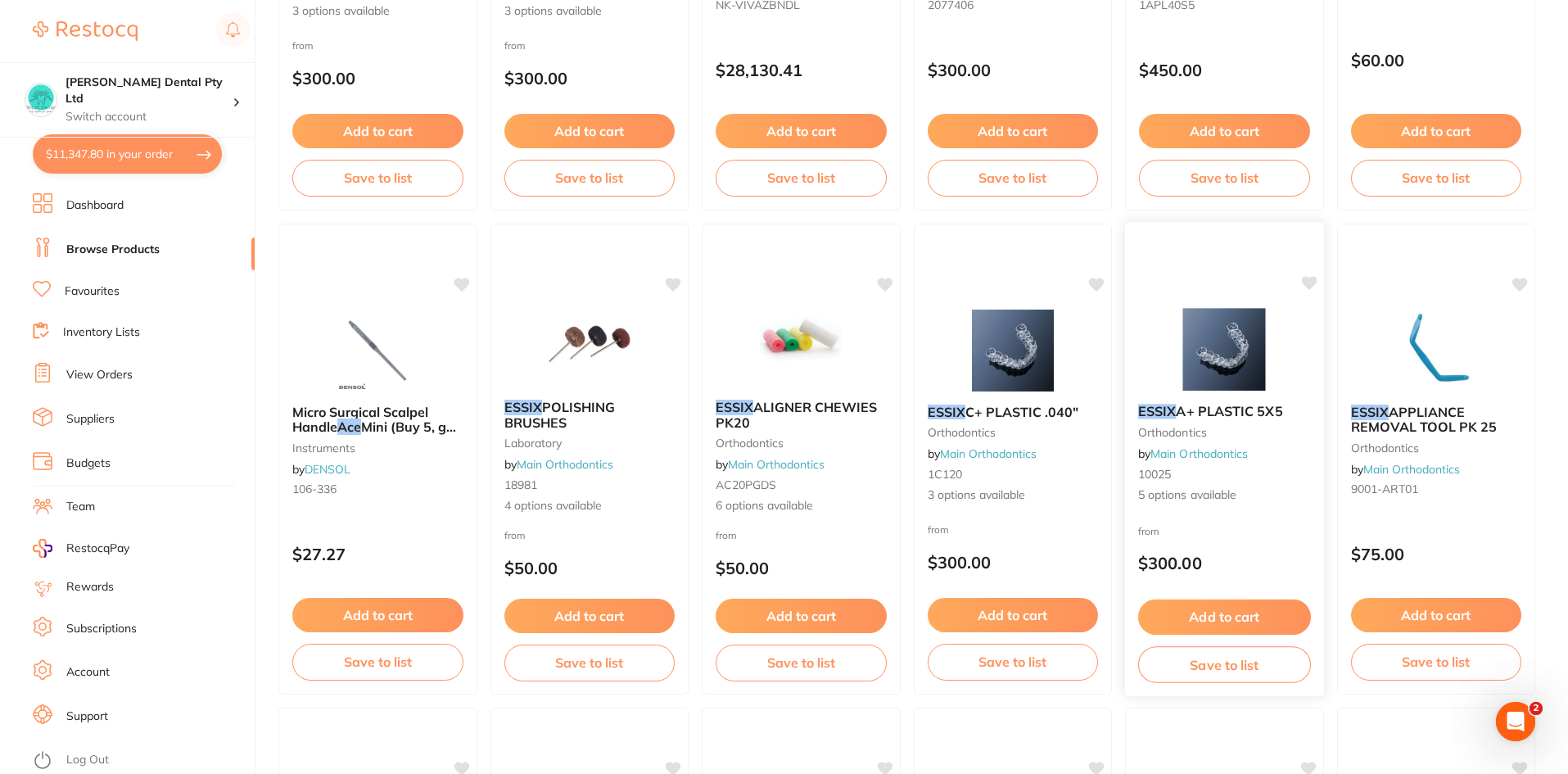
click at [1222, 405] on span "A+ PLASTIC 5X5" at bounding box center [1229, 411] width 107 height 16
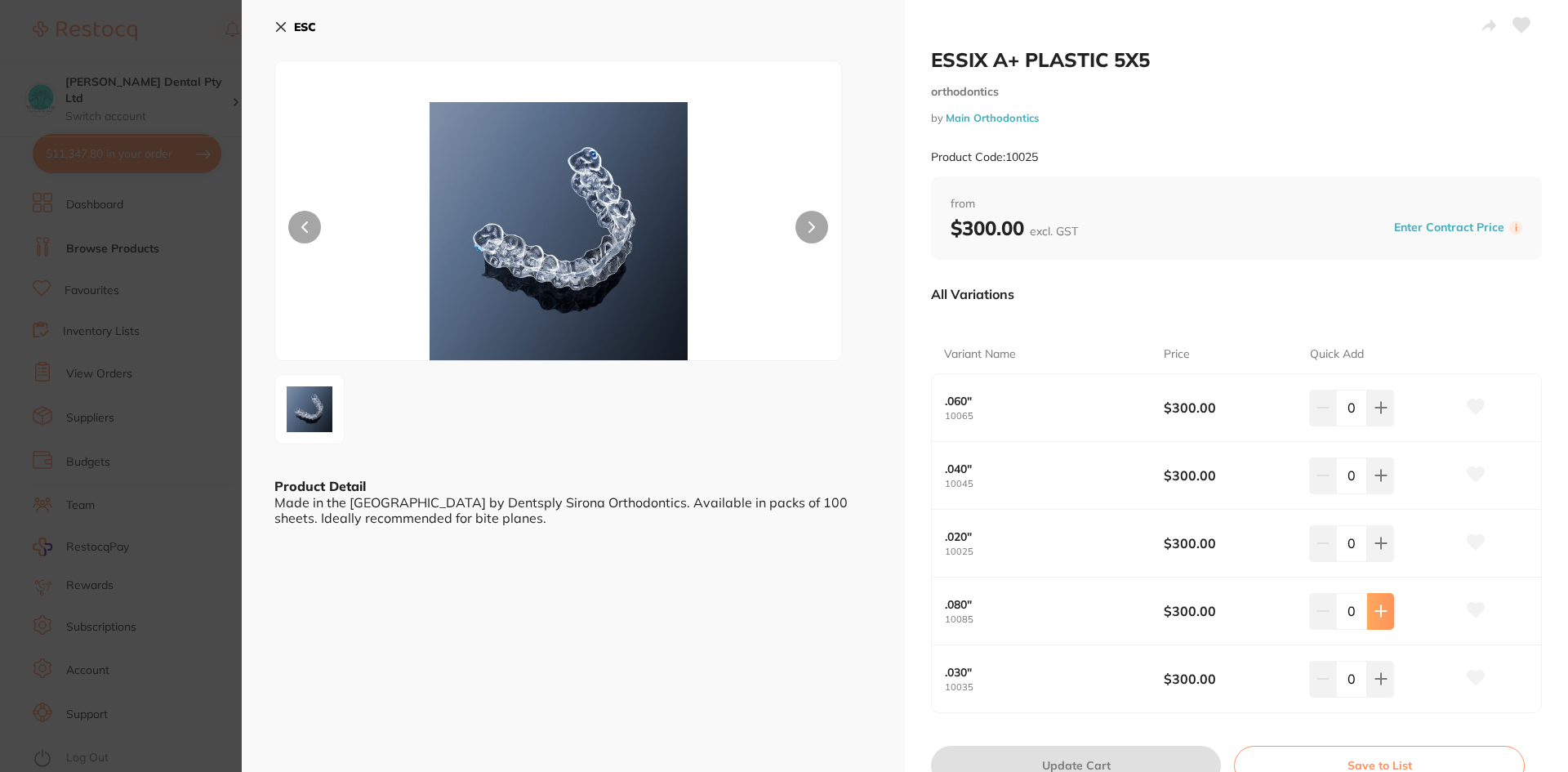
click at [1378, 621] on button at bounding box center [1381, 611] width 27 height 36
click at [1323, 622] on button at bounding box center [1323, 611] width 27 height 36
type input "0"
click at [293, 31] on button "ESC" at bounding box center [295, 27] width 42 height 28
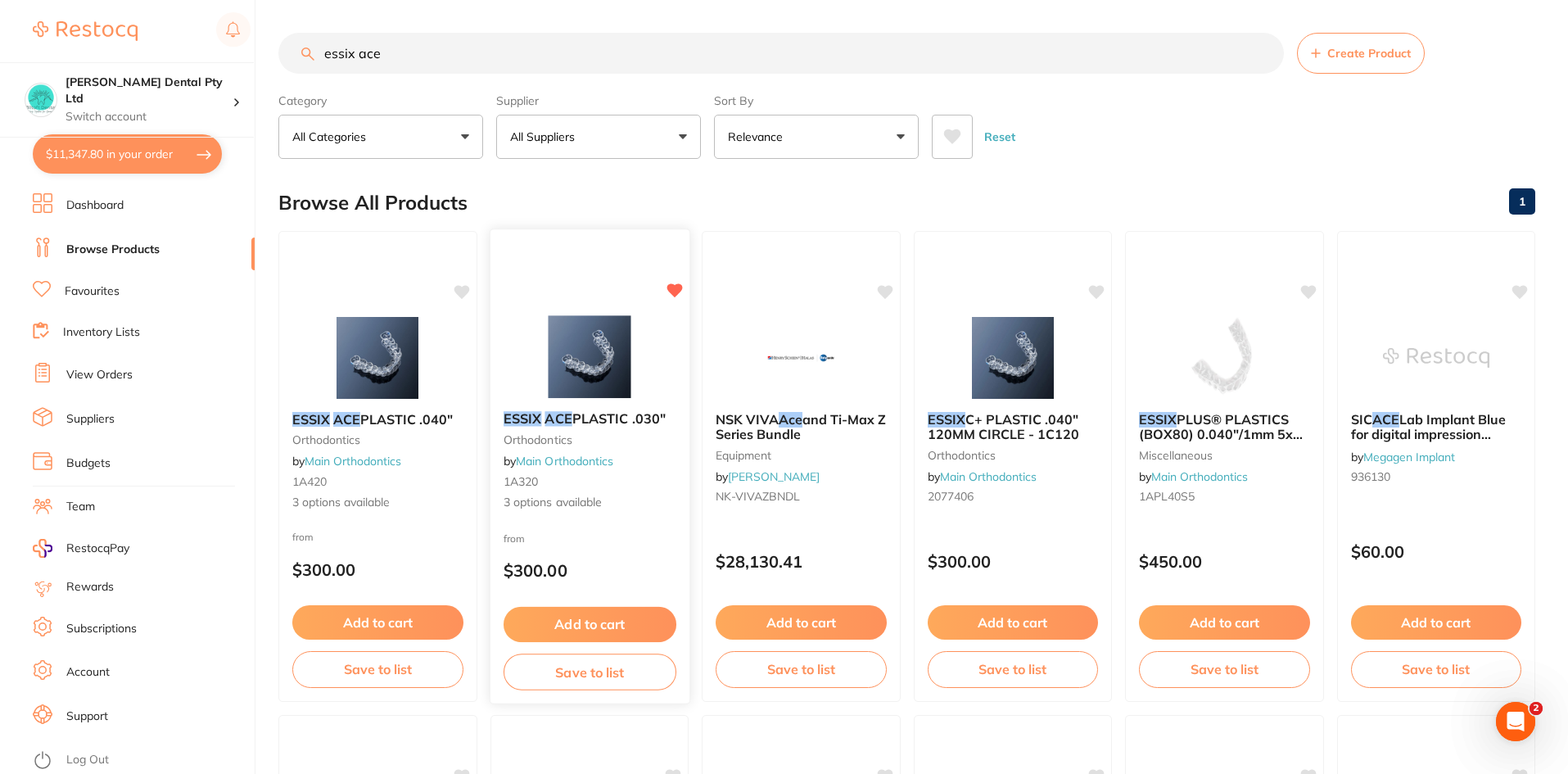
click at [583, 404] on div "ESSIX ACE PLASTIC .030" orthodontics by Main Orthodontics 1A320 3 options avail…" at bounding box center [589, 461] width 199 height 126
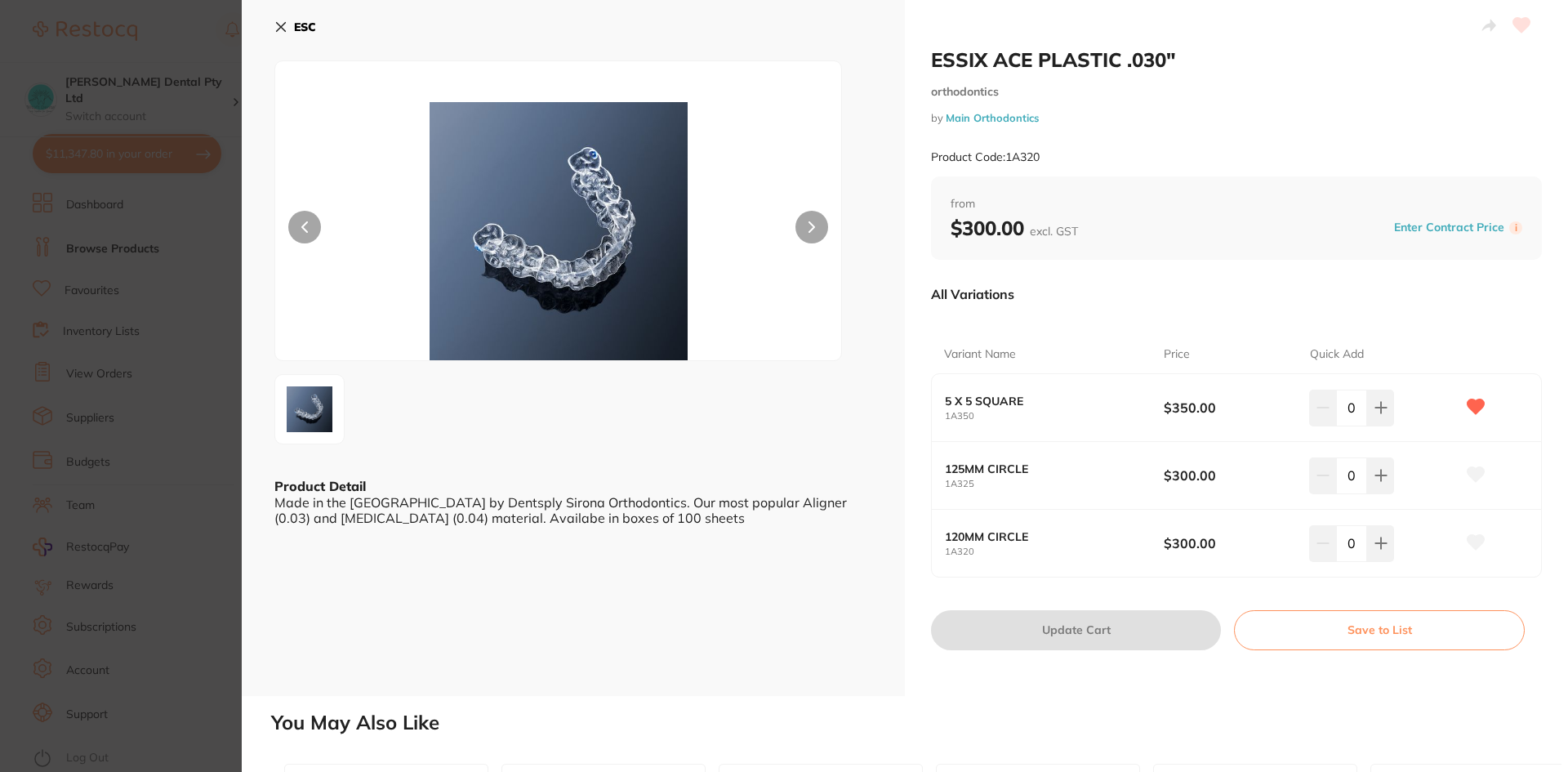
click at [306, 25] on b "ESC" at bounding box center [304, 27] width 22 height 14
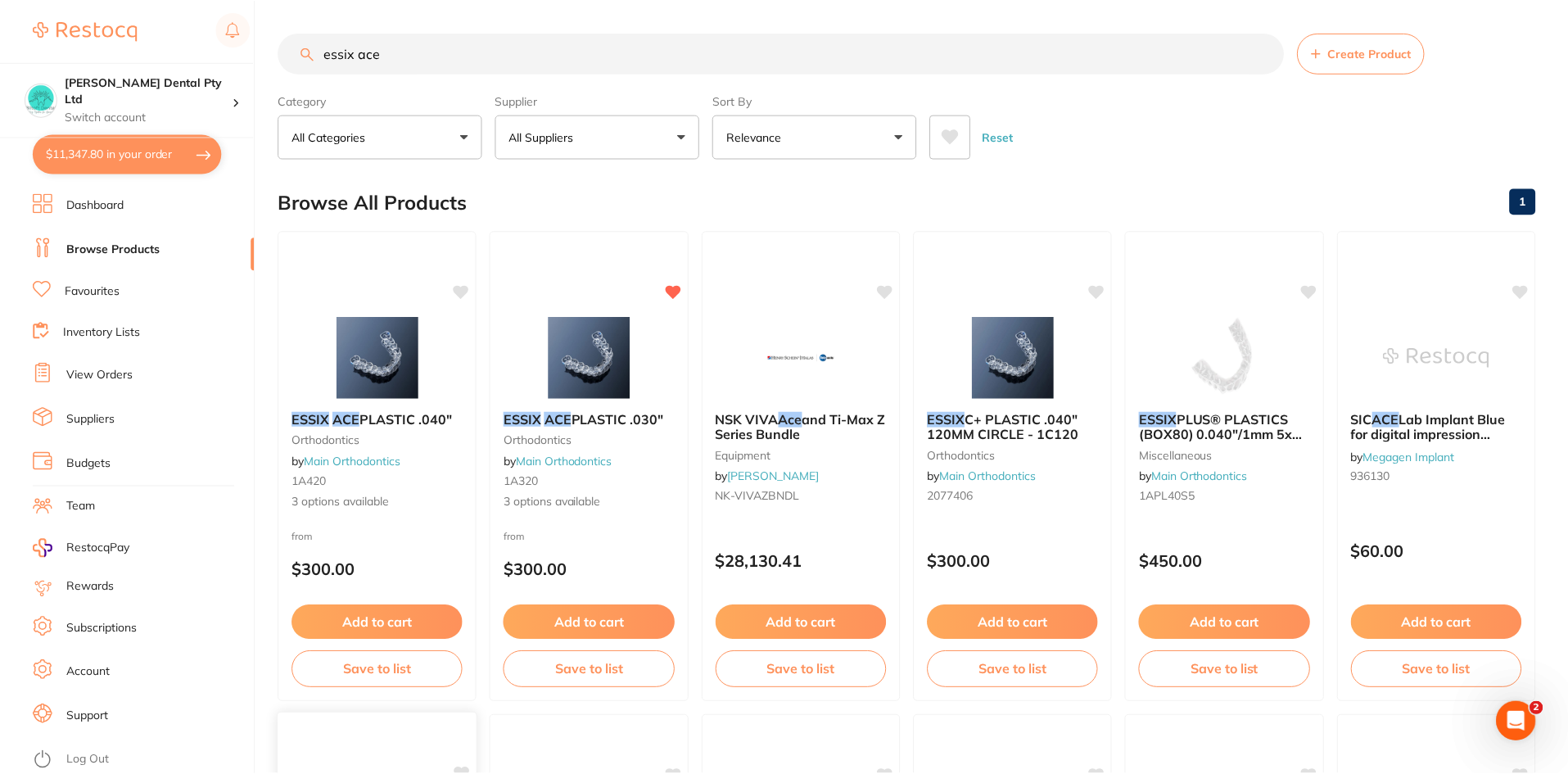
scroll to position [1, 0]
click at [370, 390] on img at bounding box center [377, 356] width 107 height 83
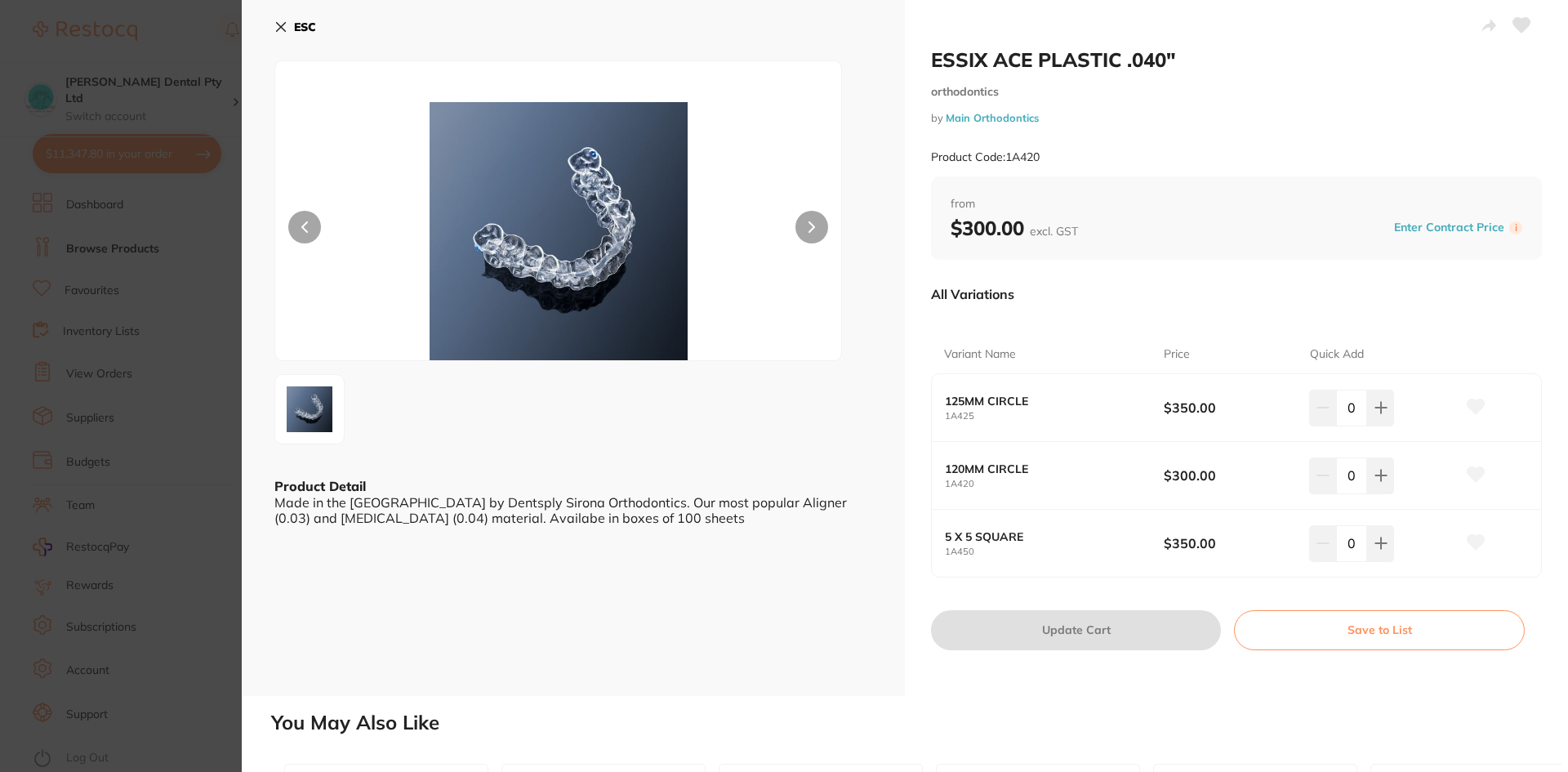
click at [284, 30] on icon at bounding box center [281, 28] width 9 height 9
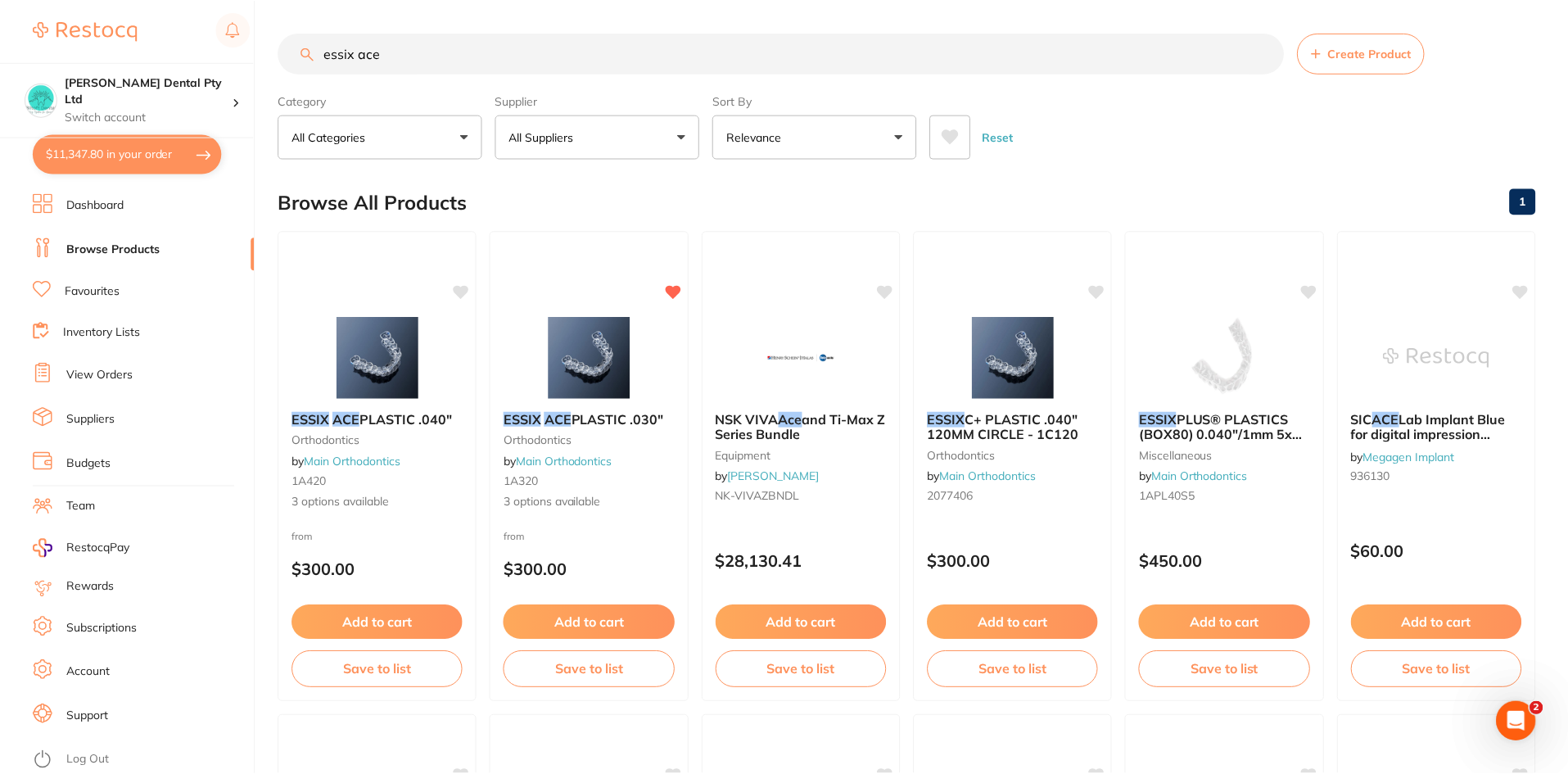
scroll to position [1, 0]
click at [418, 55] on input "essix ace" at bounding box center [781, 53] width 1006 height 41
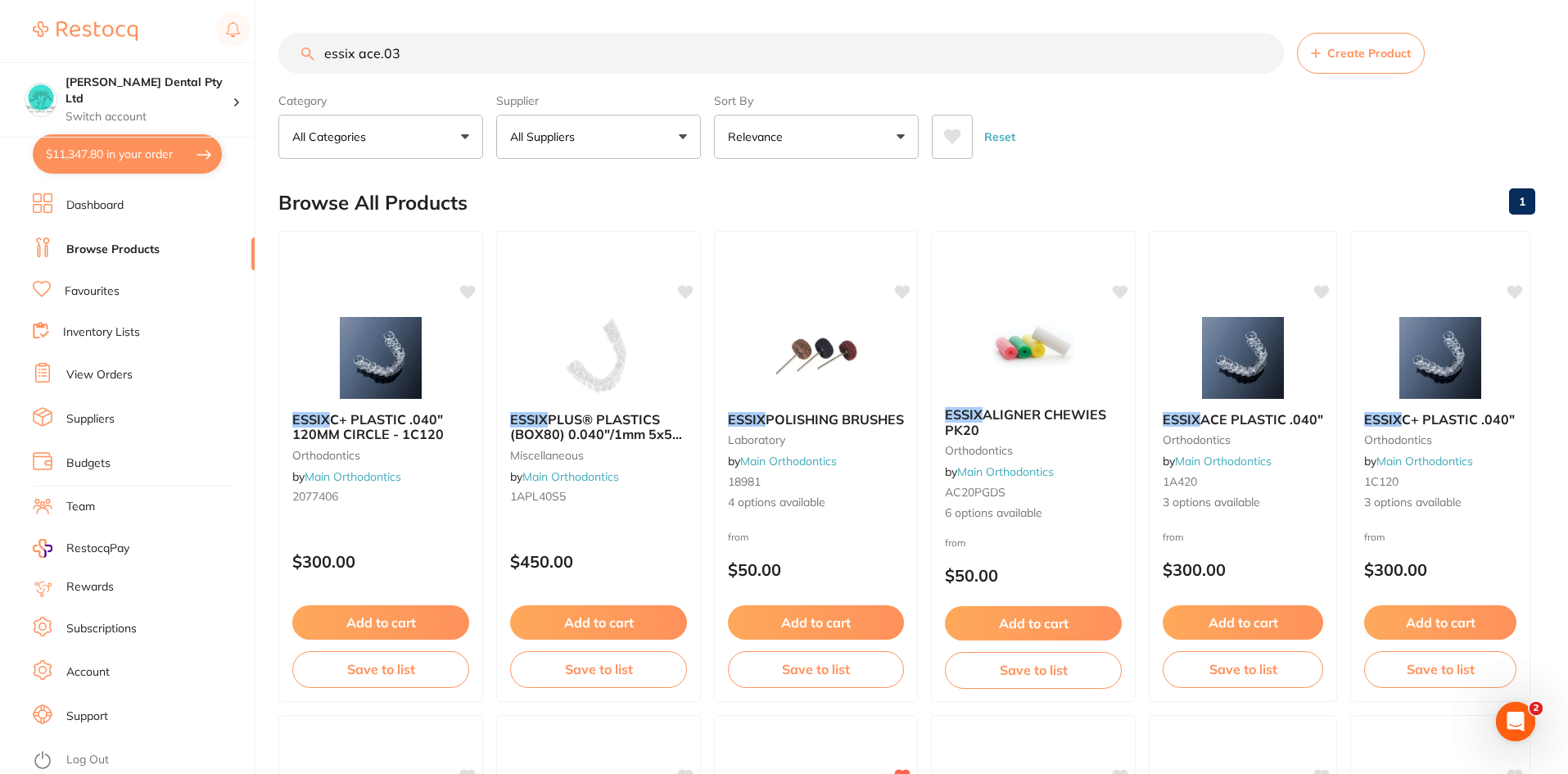
scroll to position [0, 0]
type input "essix ace.080"
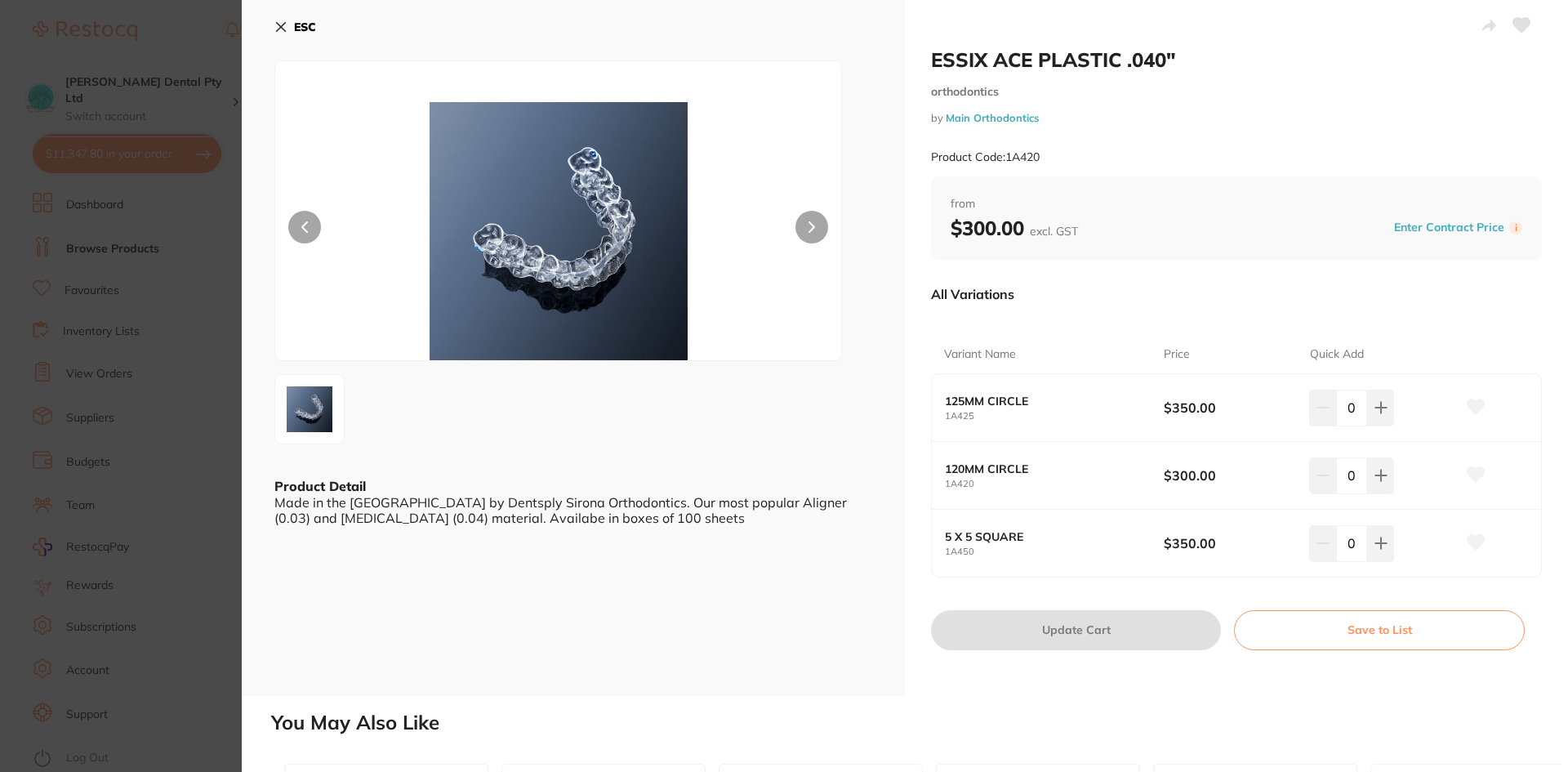
click at [293, 15] on button "ESC" at bounding box center [295, 27] width 42 height 28
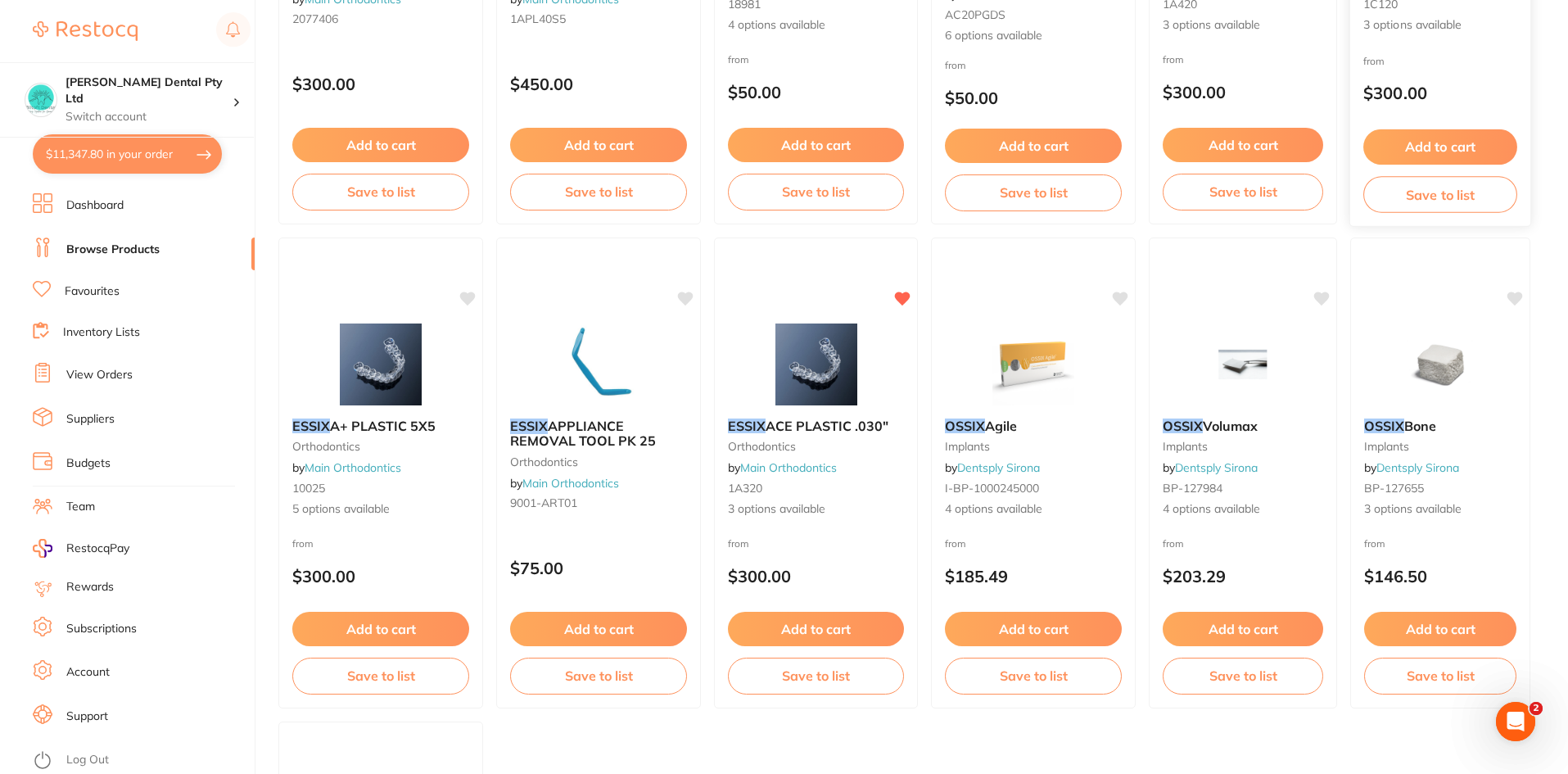
scroll to position [492, 0]
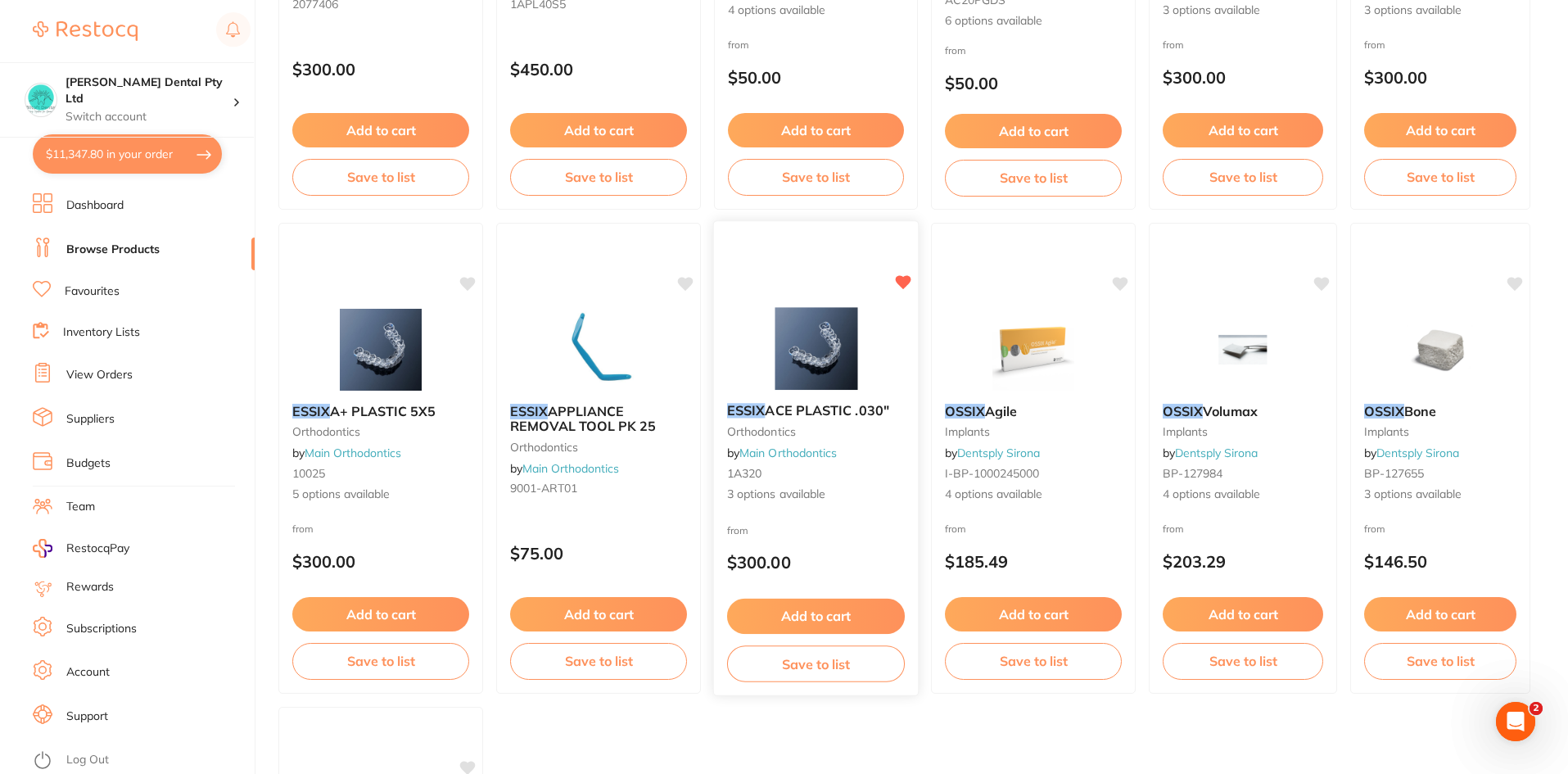
click at [767, 421] on div "ESSIX ACE PLASTIC .030" orthodontics by Main Orthodontics 1A320 3 options avail…" at bounding box center [815, 453] width 204 height 126
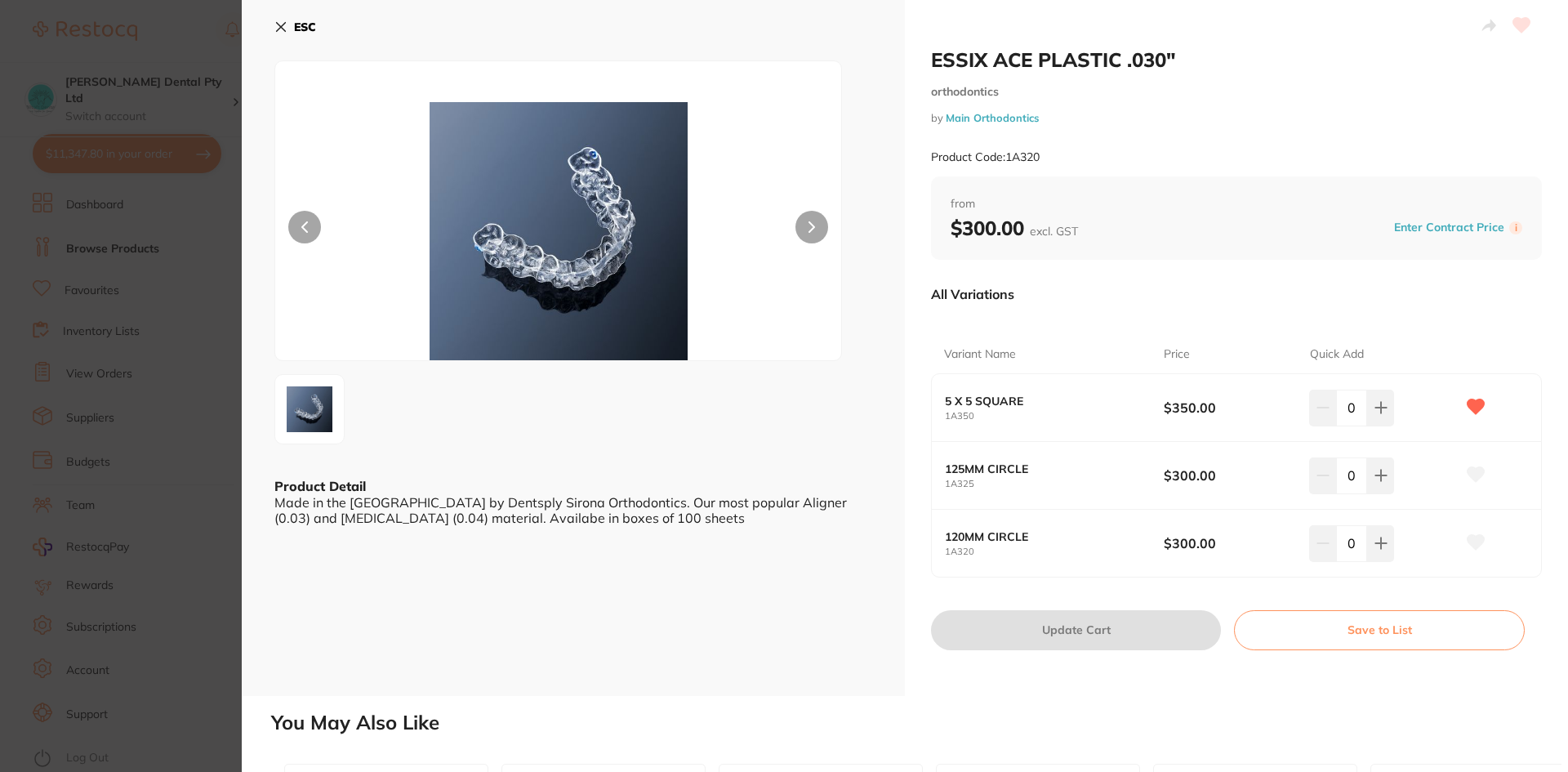
click at [301, 20] on b "ESC" at bounding box center [304, 27] width 22 height 14
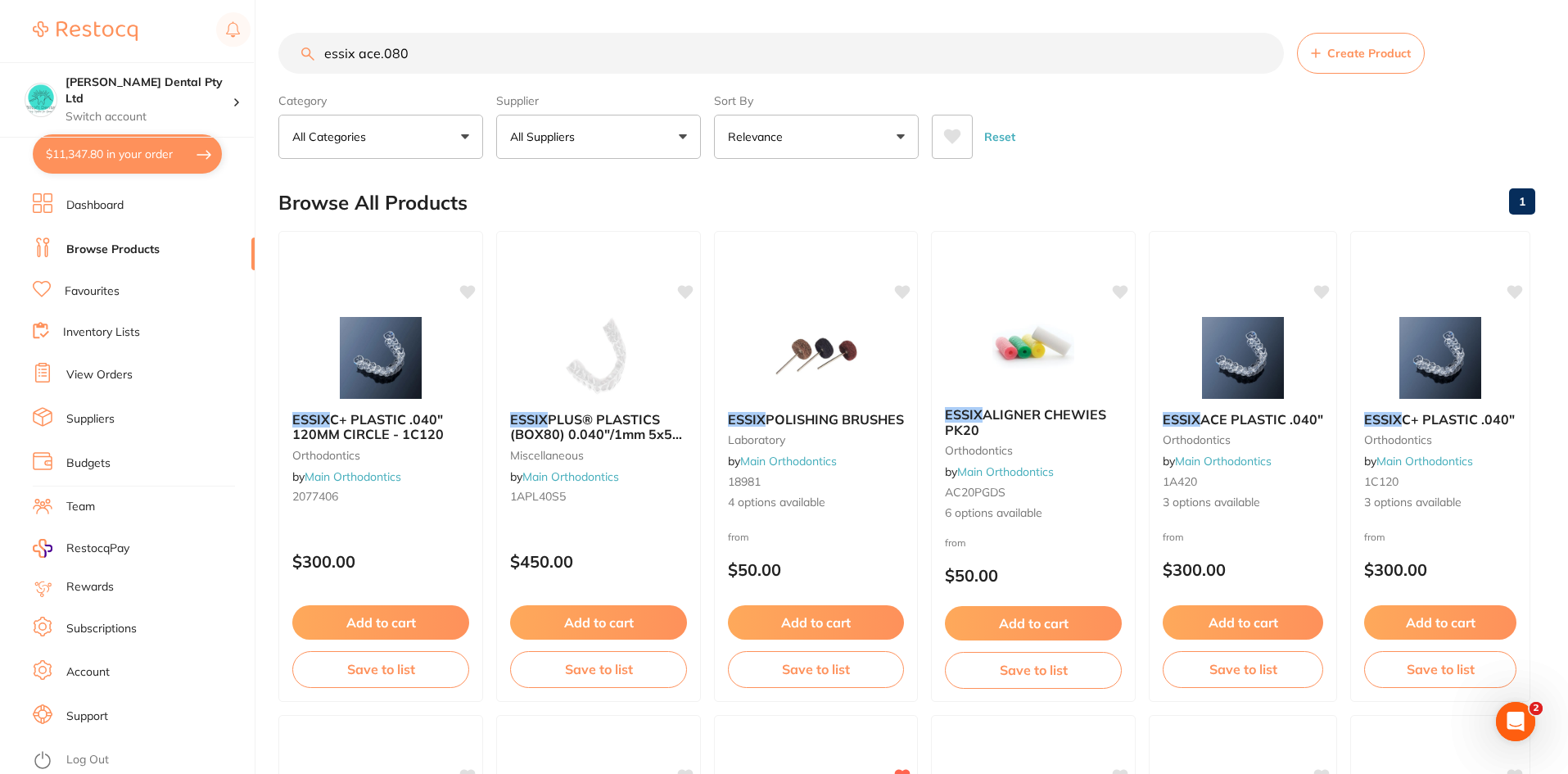
click at [484, 46] on input "essix ace.080" at bounding box center [781, 53] width 1006 height 41
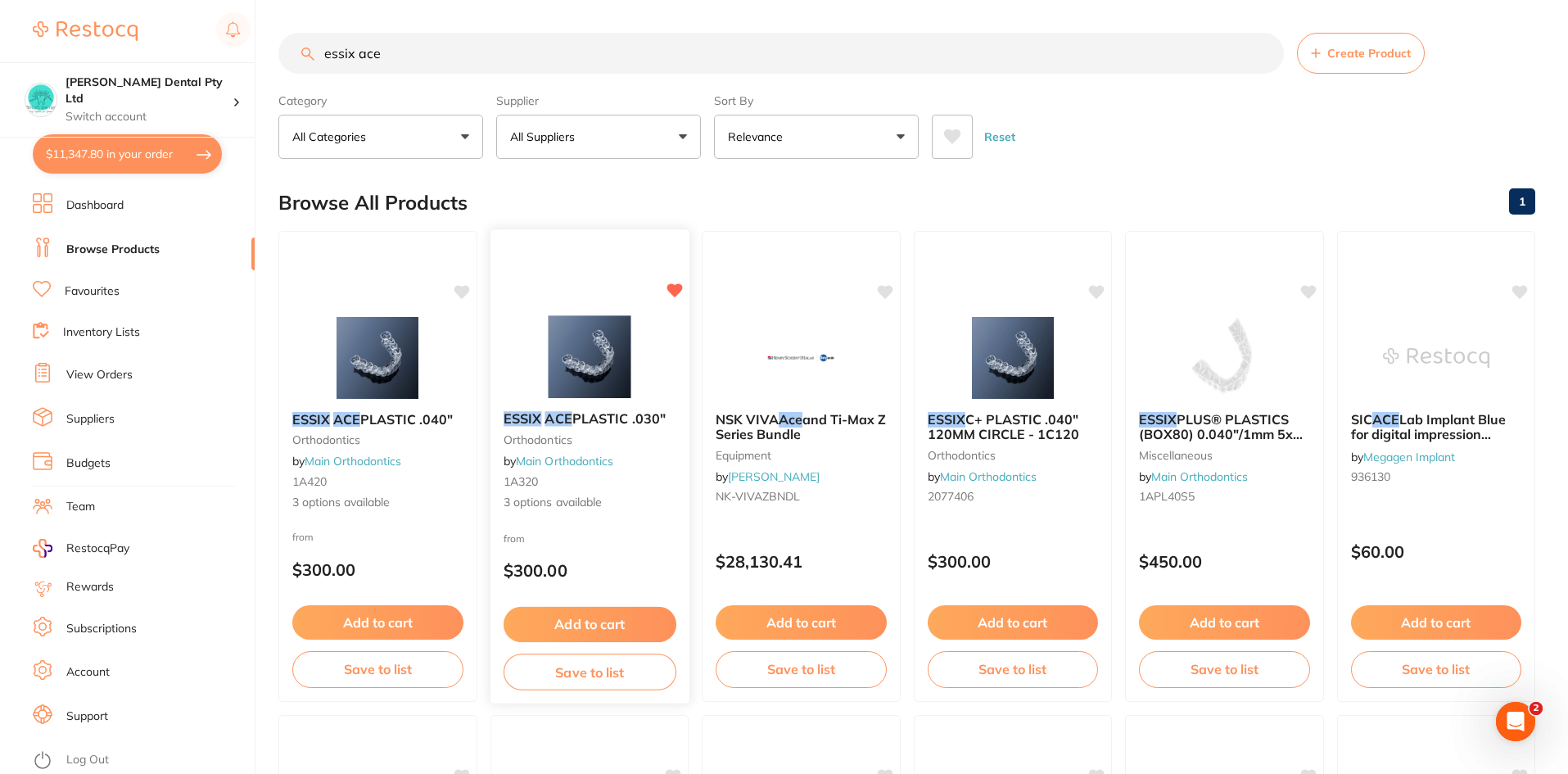
type input "essix ace"
click at [603, 377] on img at bounding box center [588, 356] width 107 height 83
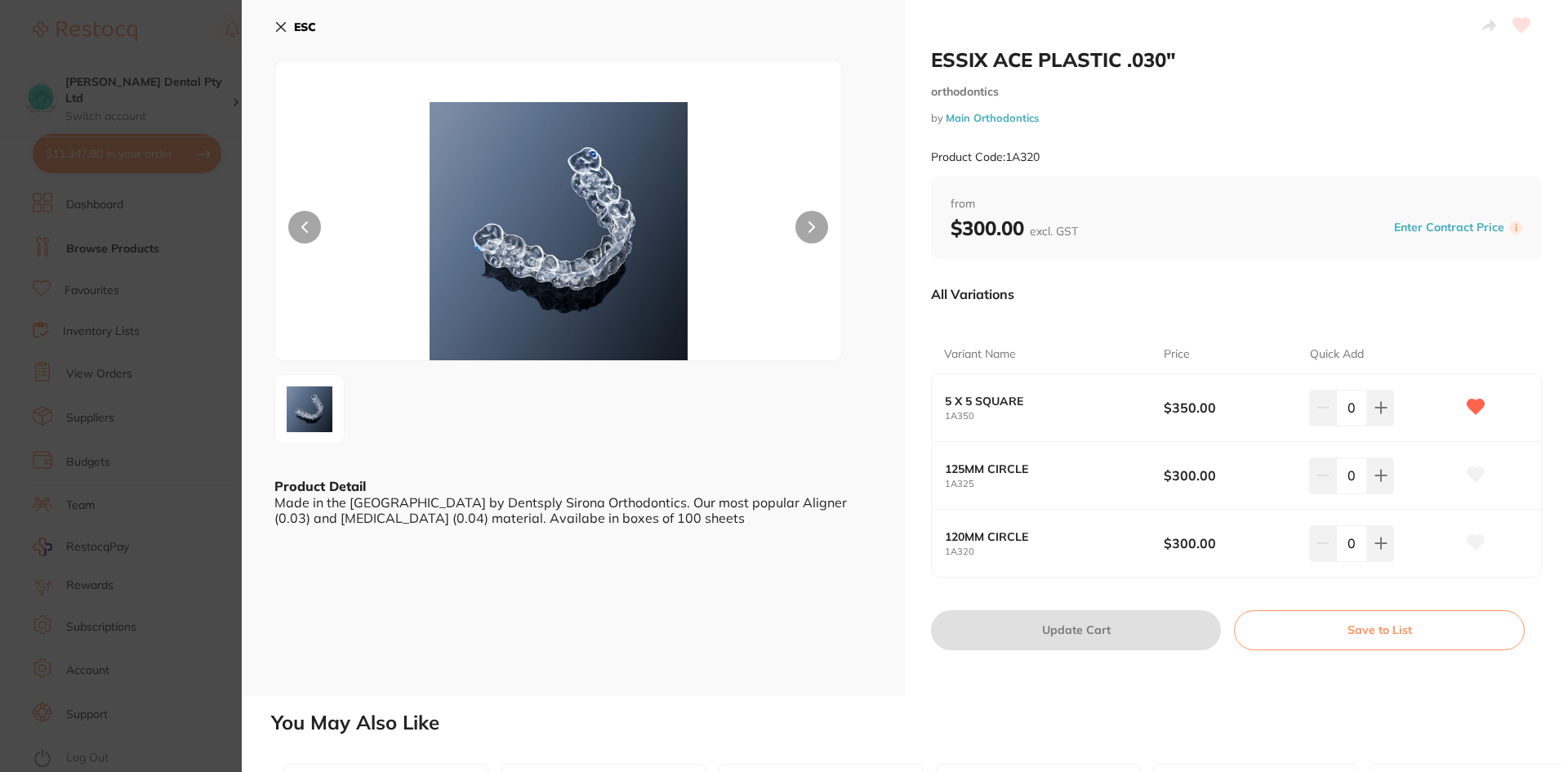
click at [305, 23] on b "ESC" at bounding box center [304, 27] width 22 height 14
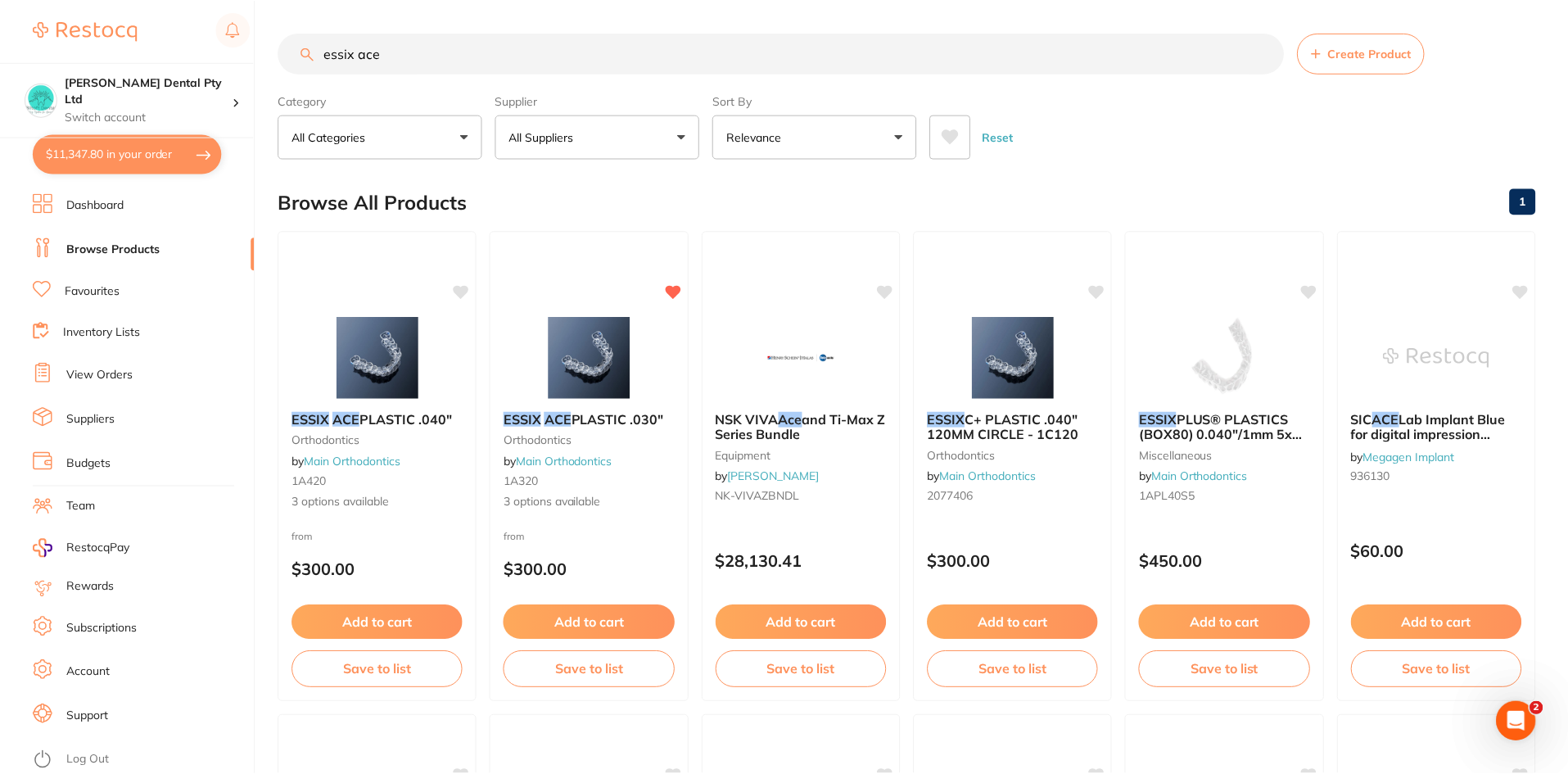
scroll to position [1, 0]
click at [395, 426] on div "ESSIX ACE PLASTIC .040" orthodontics by Main Orthodontics 1A420 3 options avail…" at bounding box center [378, 460] width 199 height 126
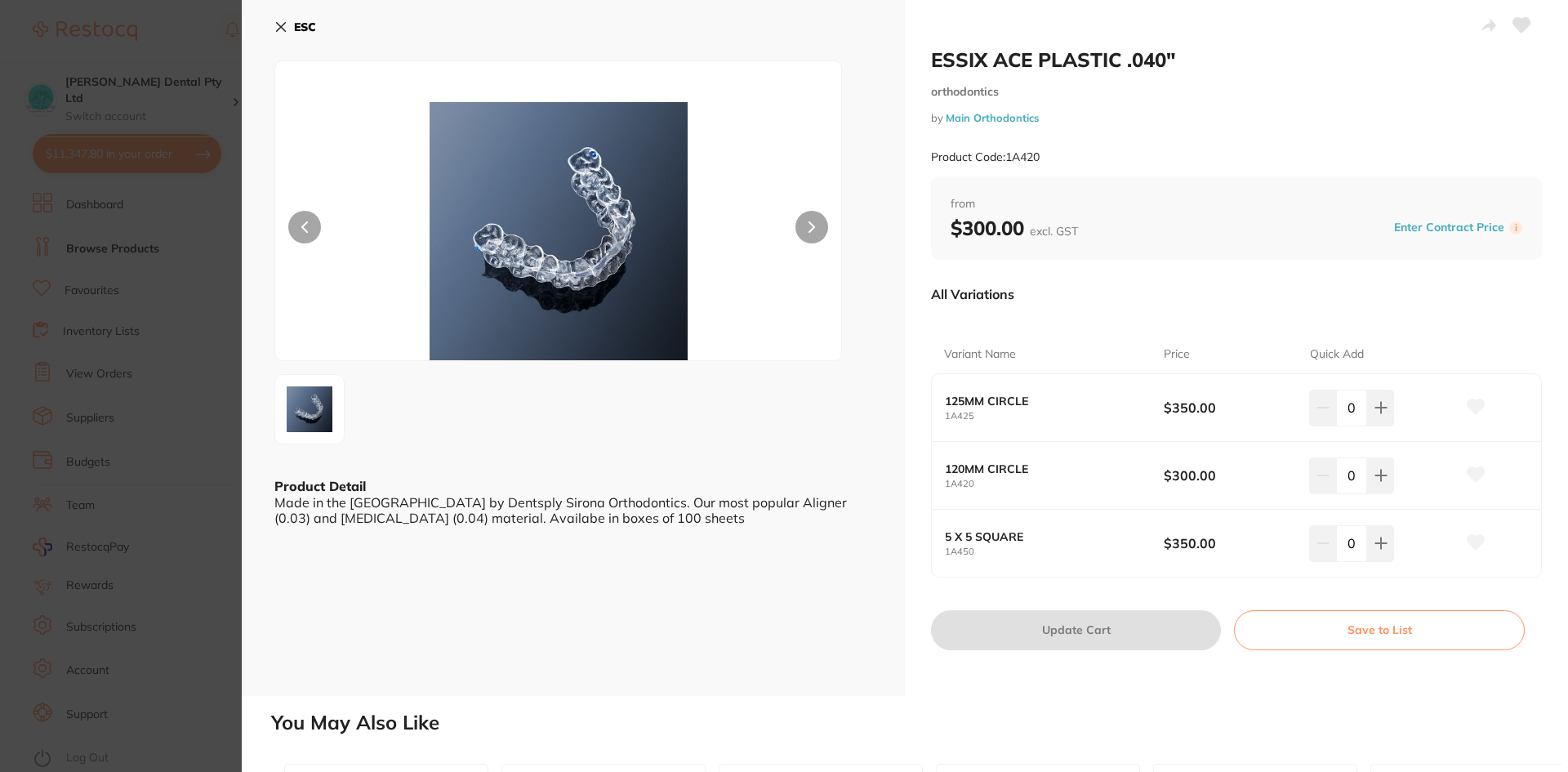
click at [311, 28] on b "ESC" at bounding box center [304, 27] width 22 height 14
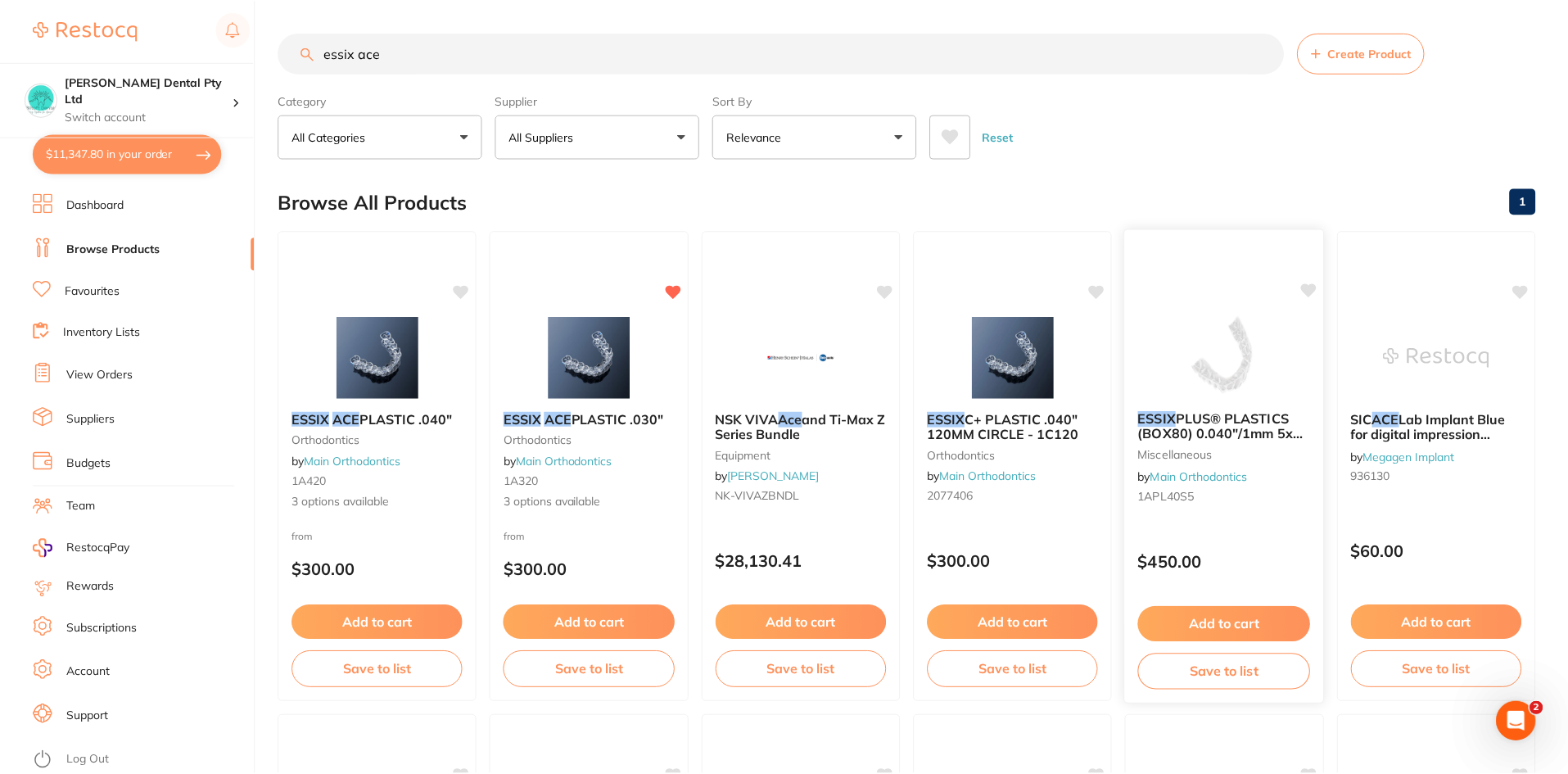
scroll to position [1, 0]
click at [82, 144] on button "$11,347.80 in your order" at bounding box center [127, 154] width 189 height 40
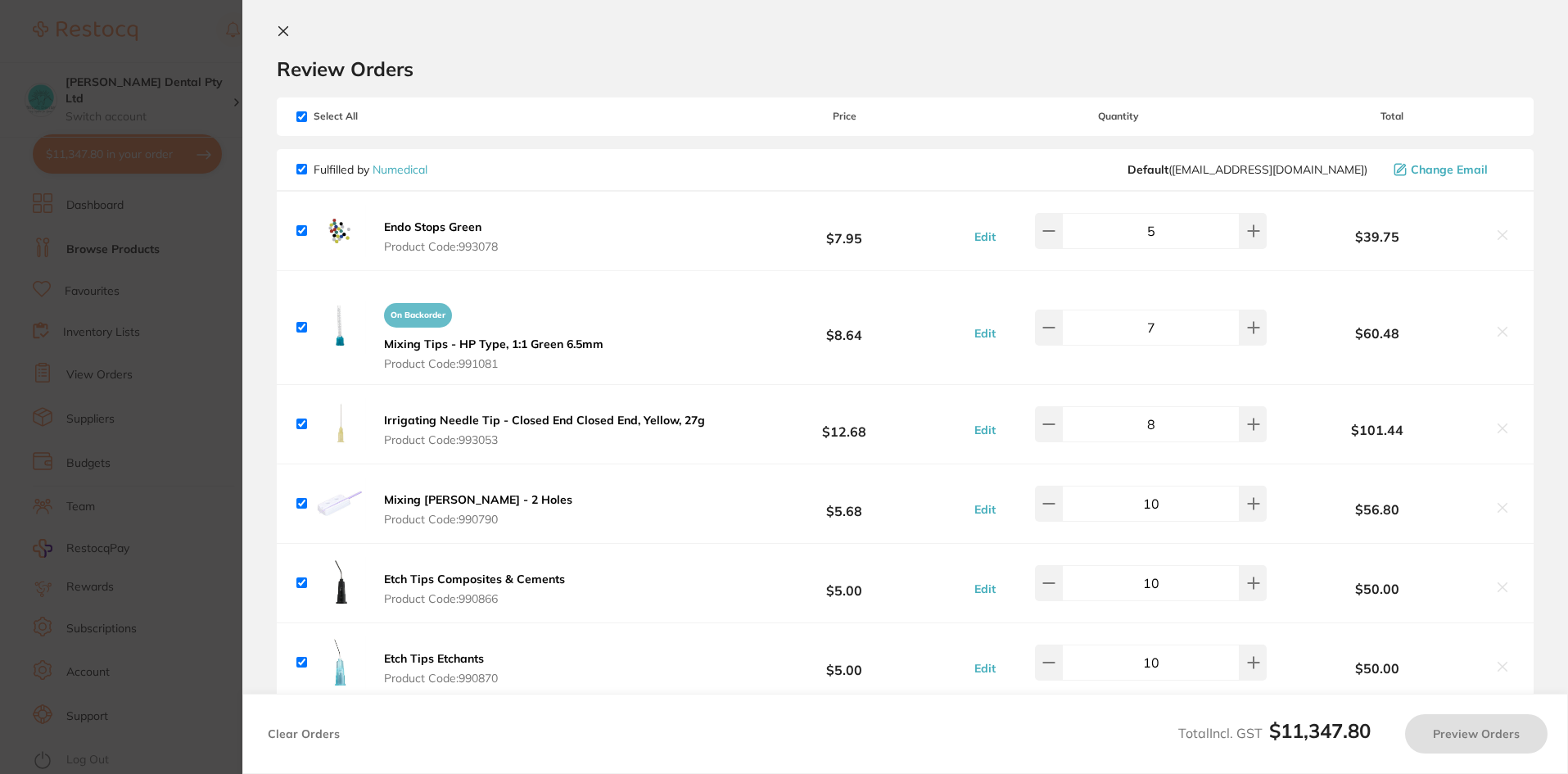
checkbox input "true"
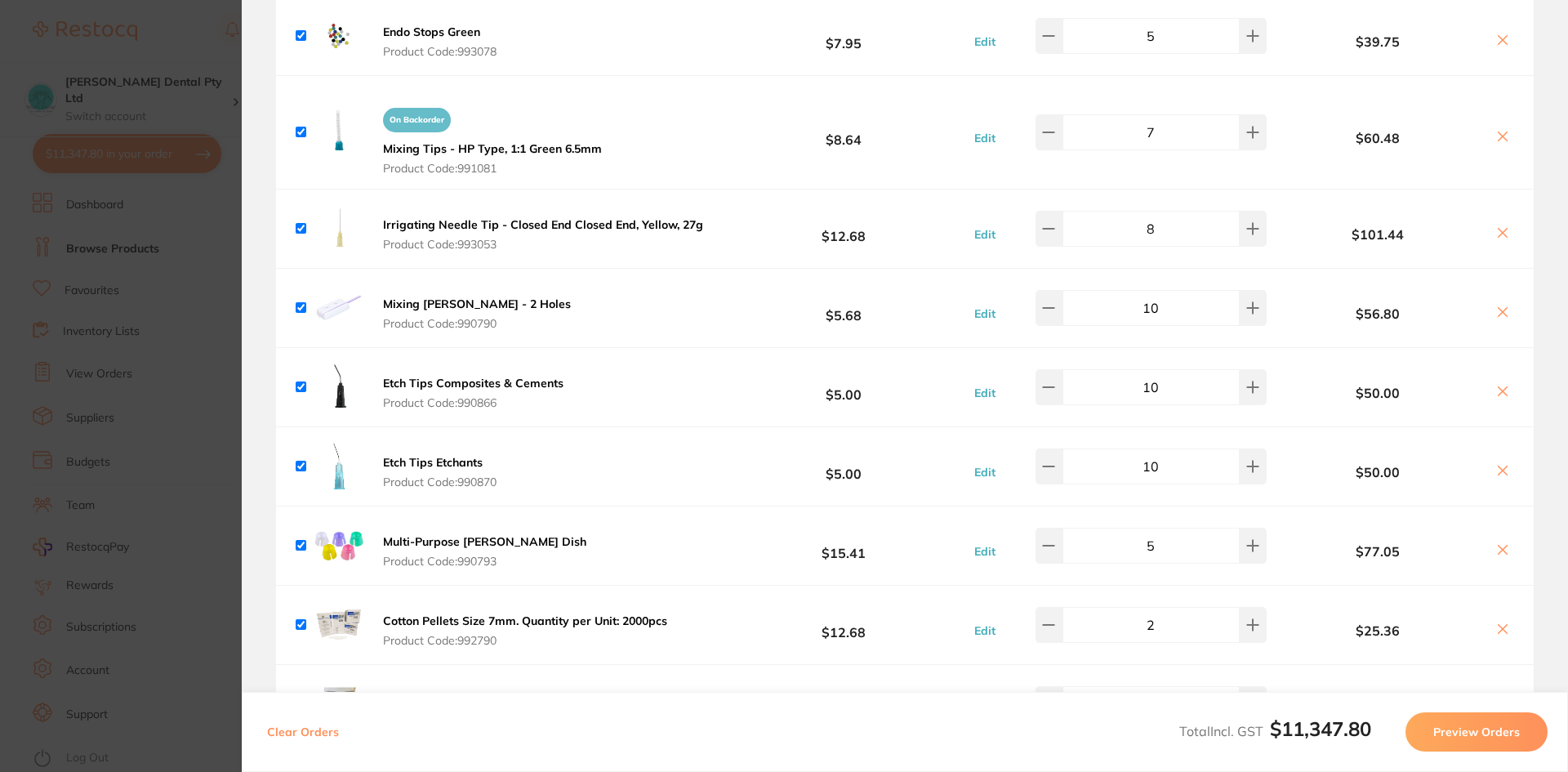
scroll to position [0, 0]
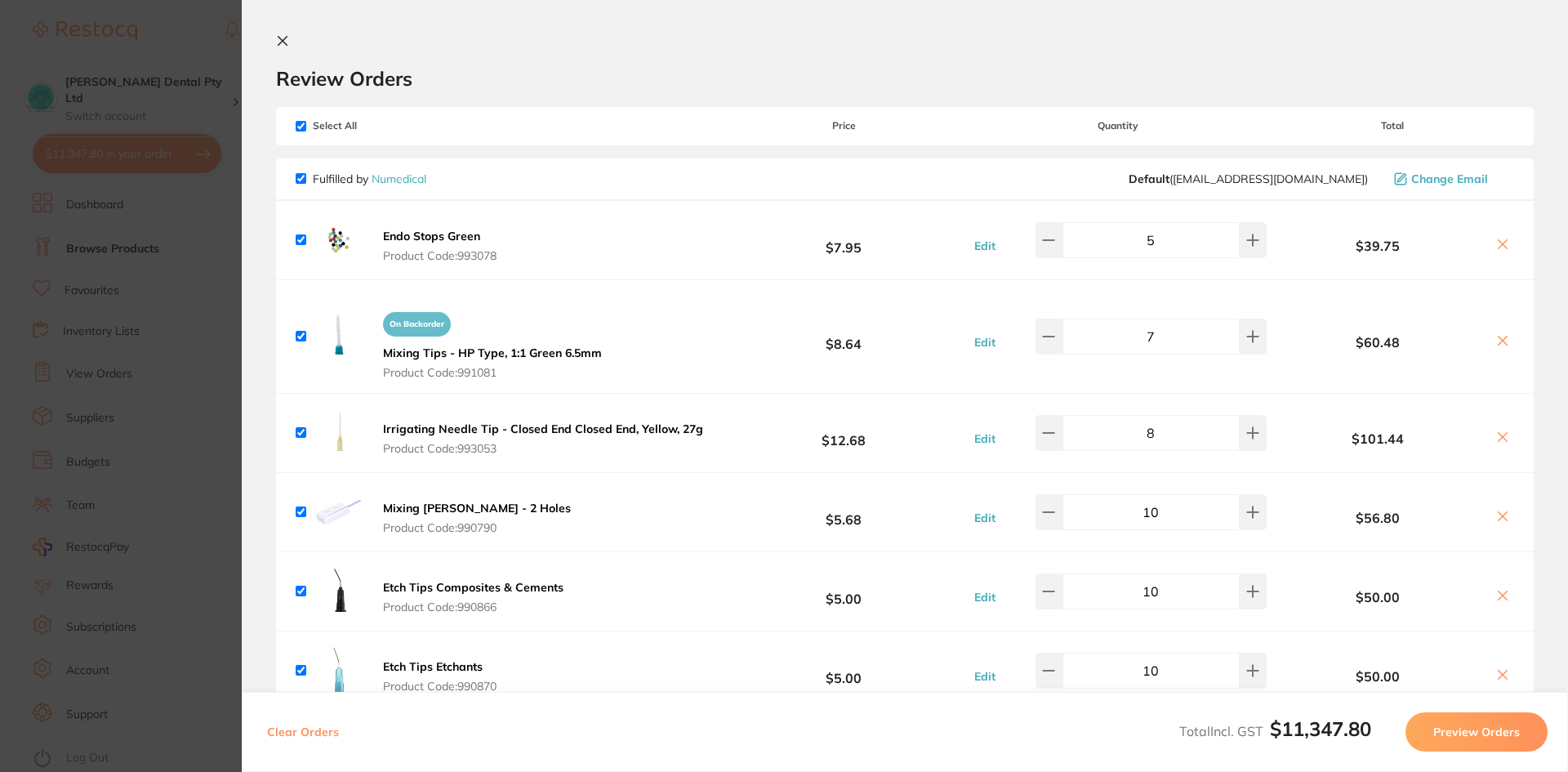
click at [273, 34] on section "Review Orders Your orders are being processed and we will notify you once we ha…" at bounding box center [904, 386] width 1326 height 772
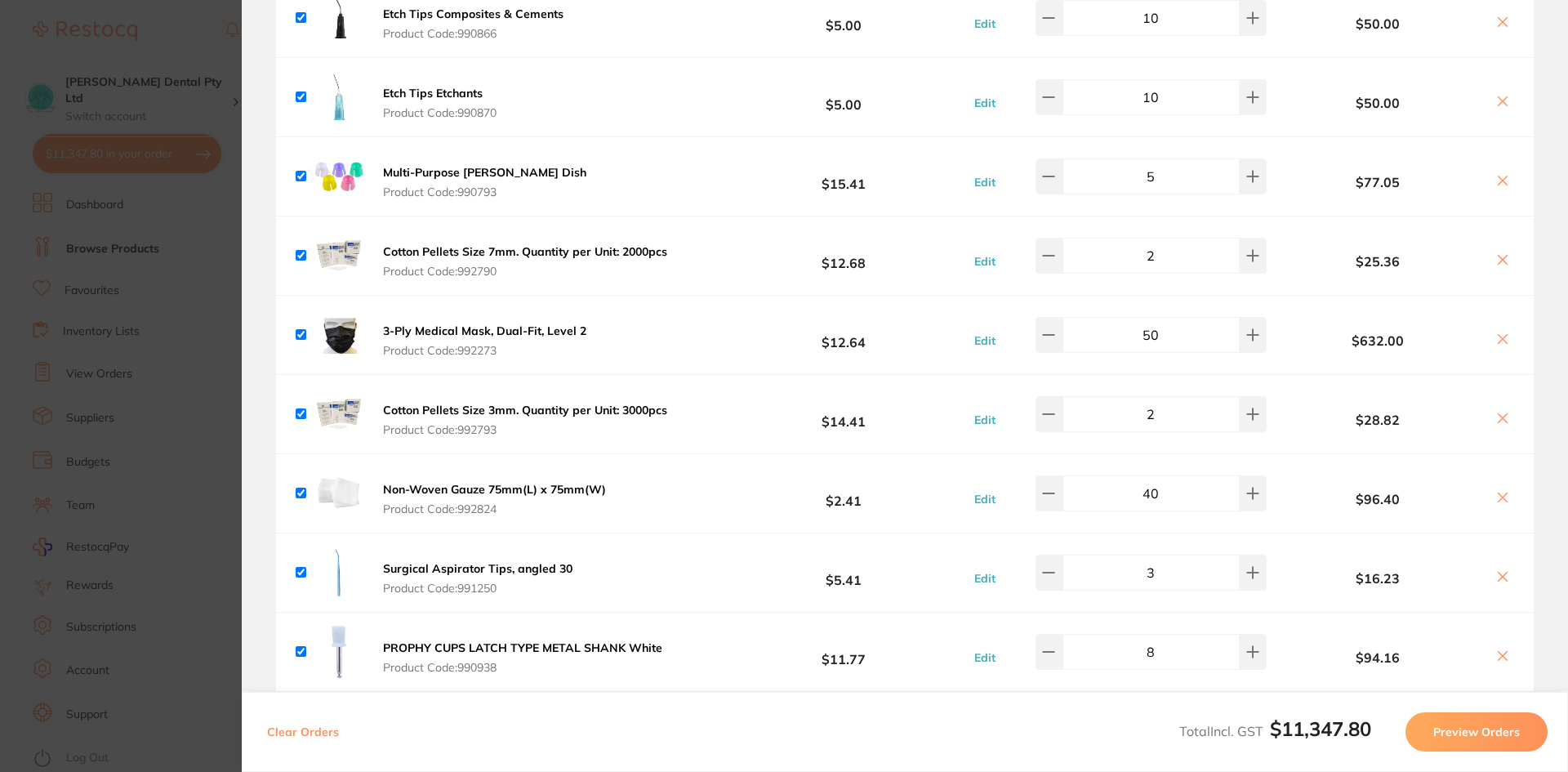
scroll to position [571, 0]
click at [1154, 337] on input "50" at bounding box center [1151, 337] width 177 height 36
click at [802, 373] on div "3-Ply Medical Mask, Dual-Fit, Level 2 Product Code: 992273 $12.64 Edit 50 $632.…" at bounding box center [904, 337] width 1257 height 79
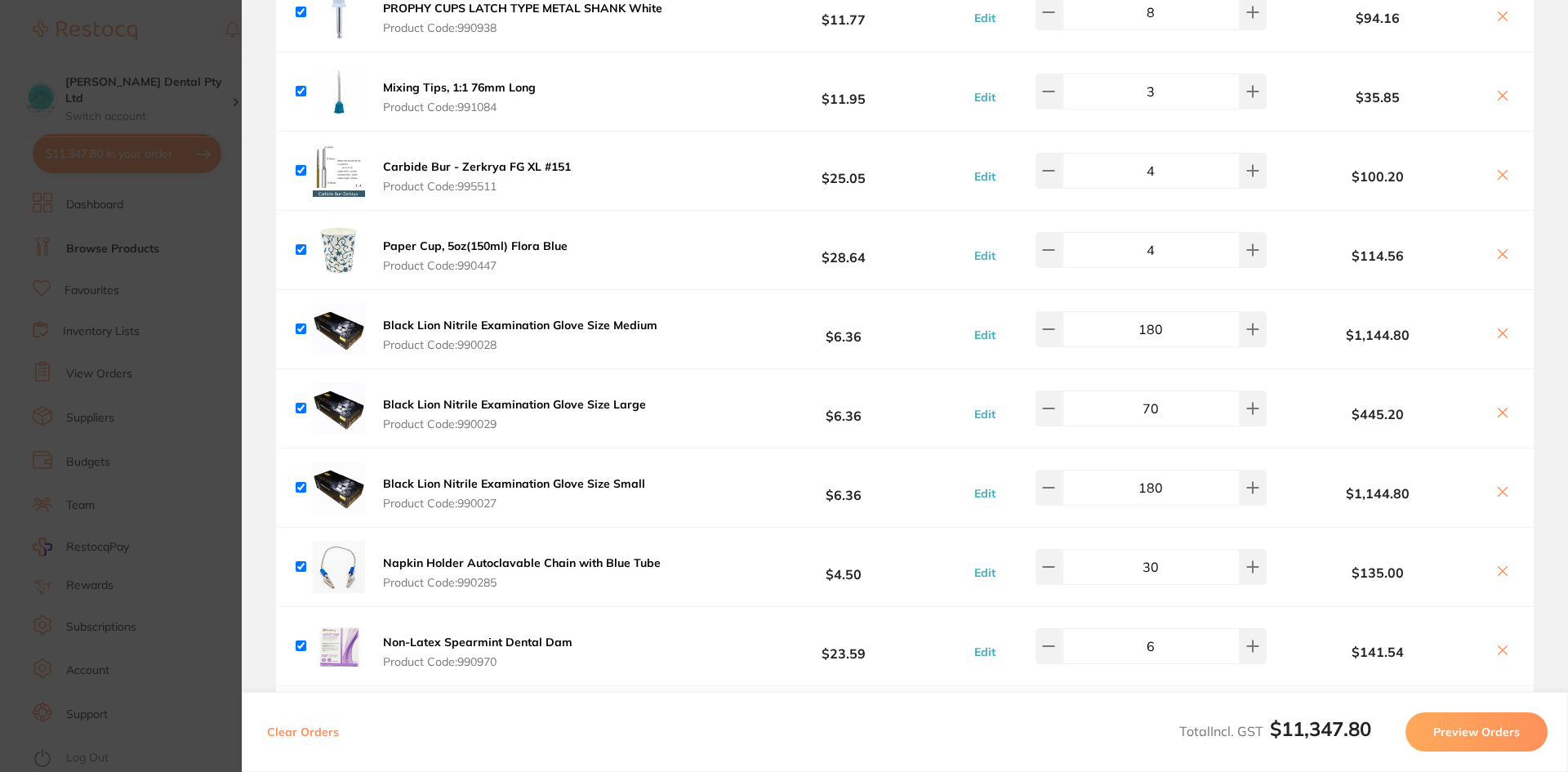
scroll to position [1307, 0]
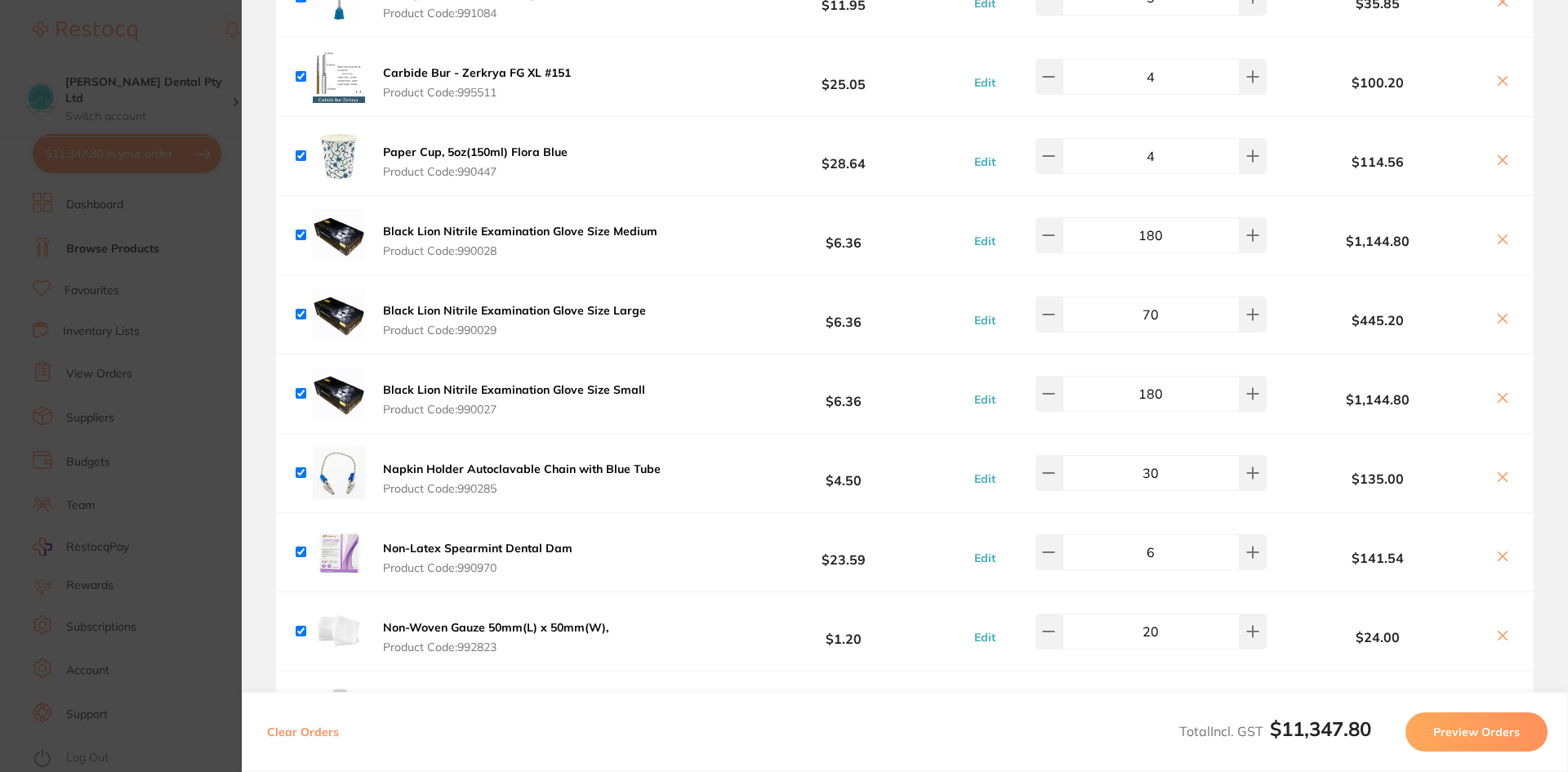
click at [181, 380] on section "Update RRP Set your pre negotiated price for this item. Item Agreed RRP (excl. …" at bounding box center [784, 386] width 1568 height 772
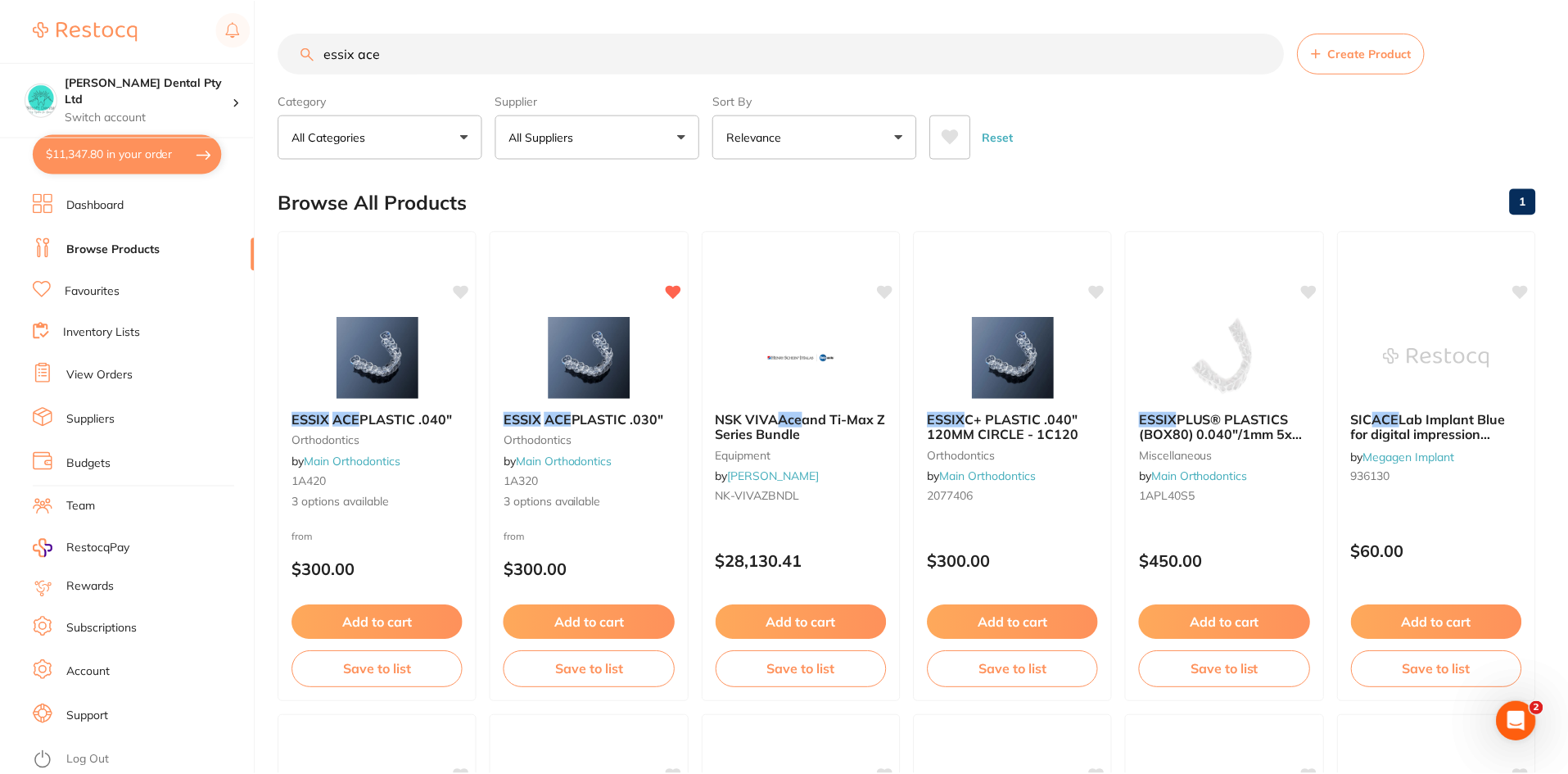
scroll to position [1, 0]
click at [125, 153] on button "$11,347.80 in your order" at bounding box center [127, 154] width 189 height 40
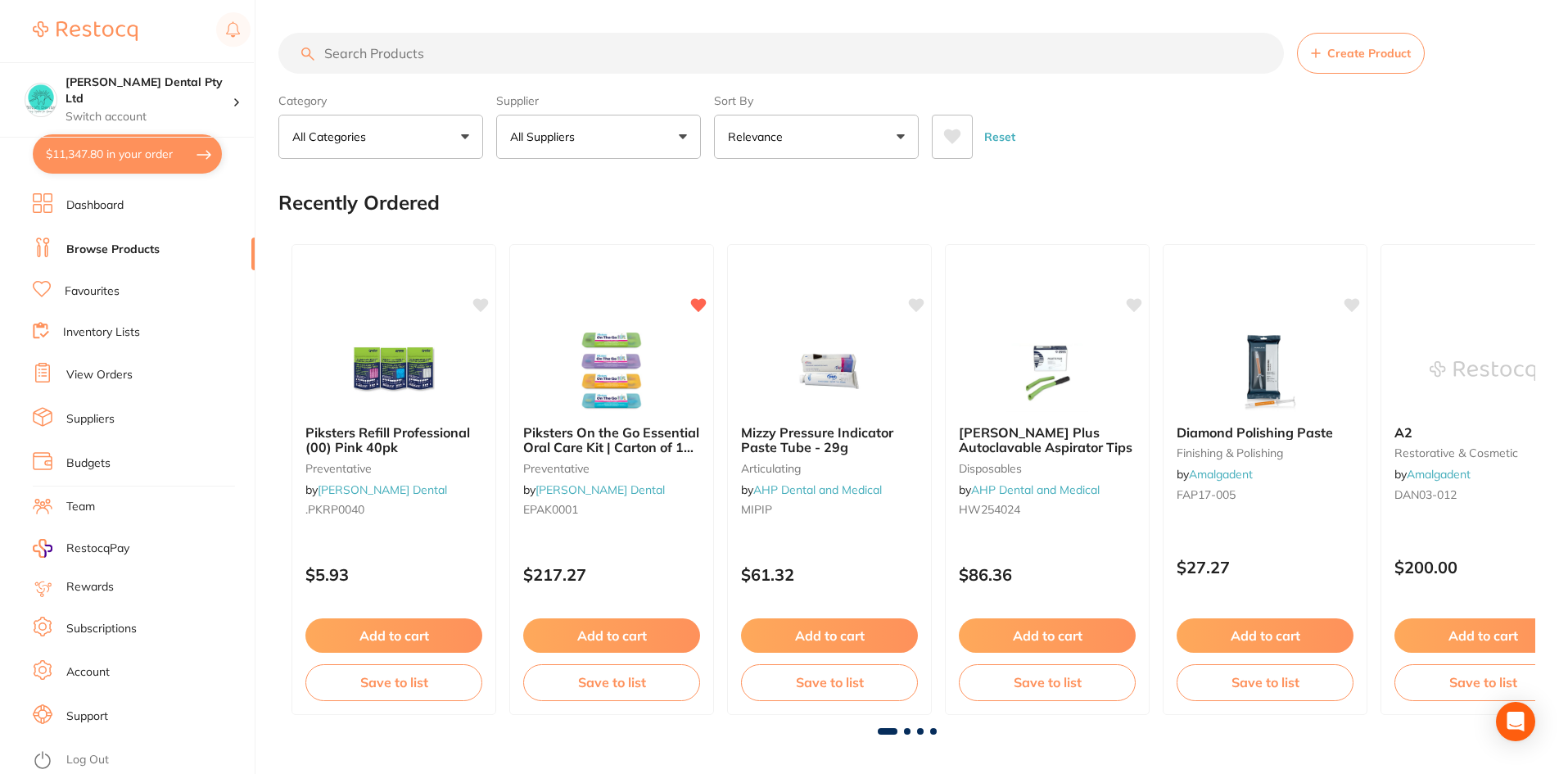
click at [110, 153] on button "$11,347.80 in your order" at bounding box center [127, 154] width 189 height 40
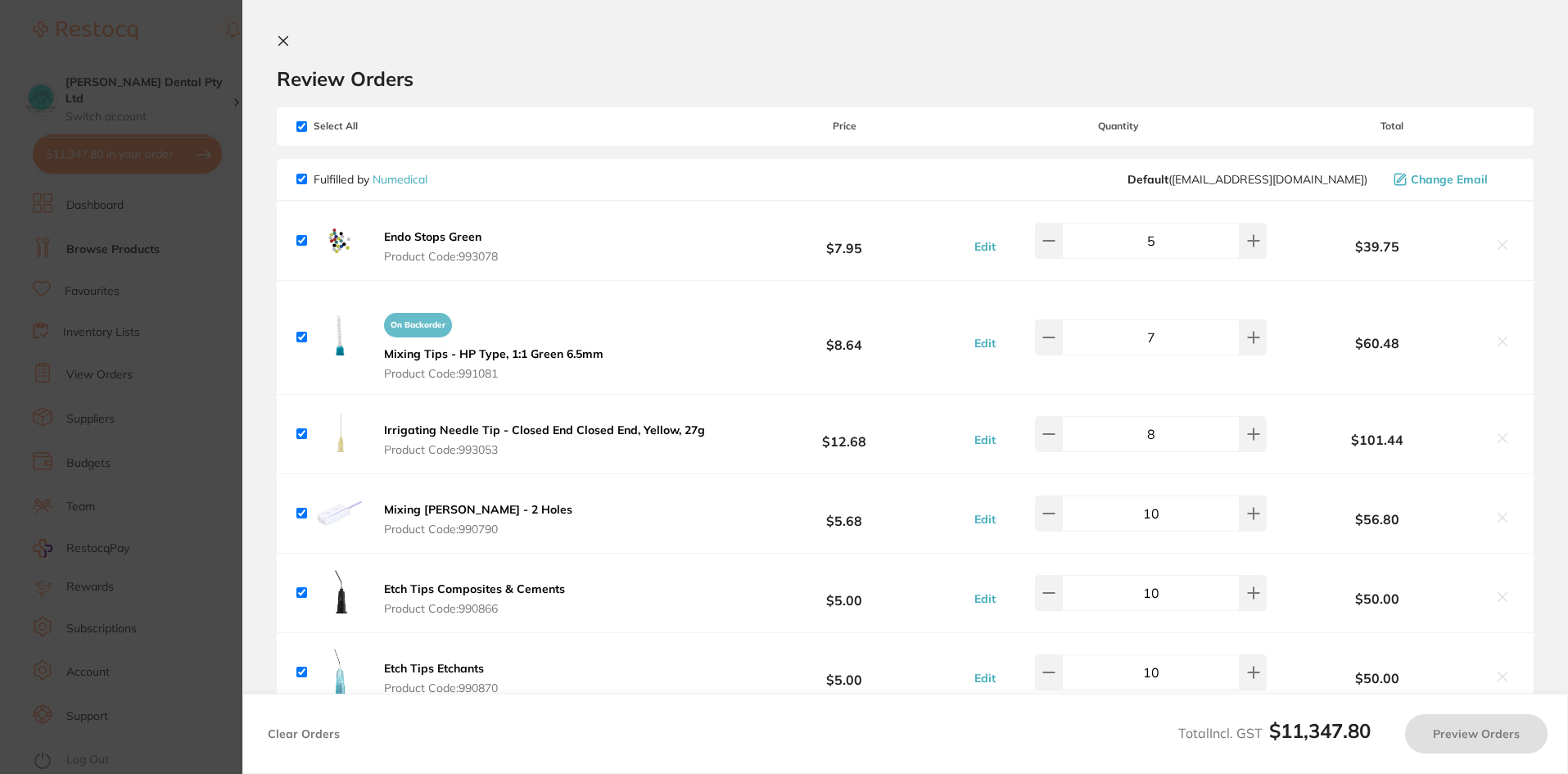
checkbox input "true"
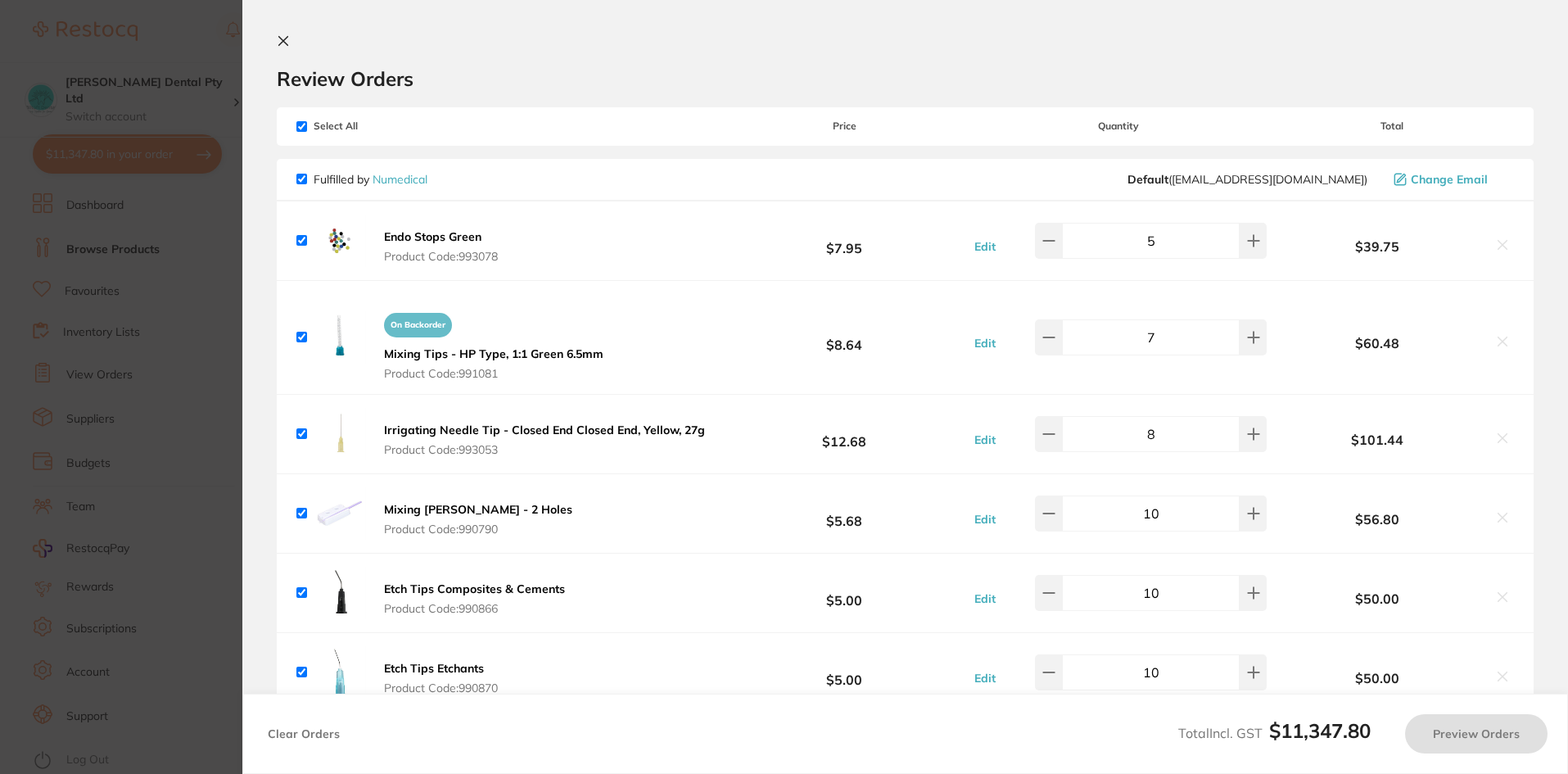
checkbox input "true"
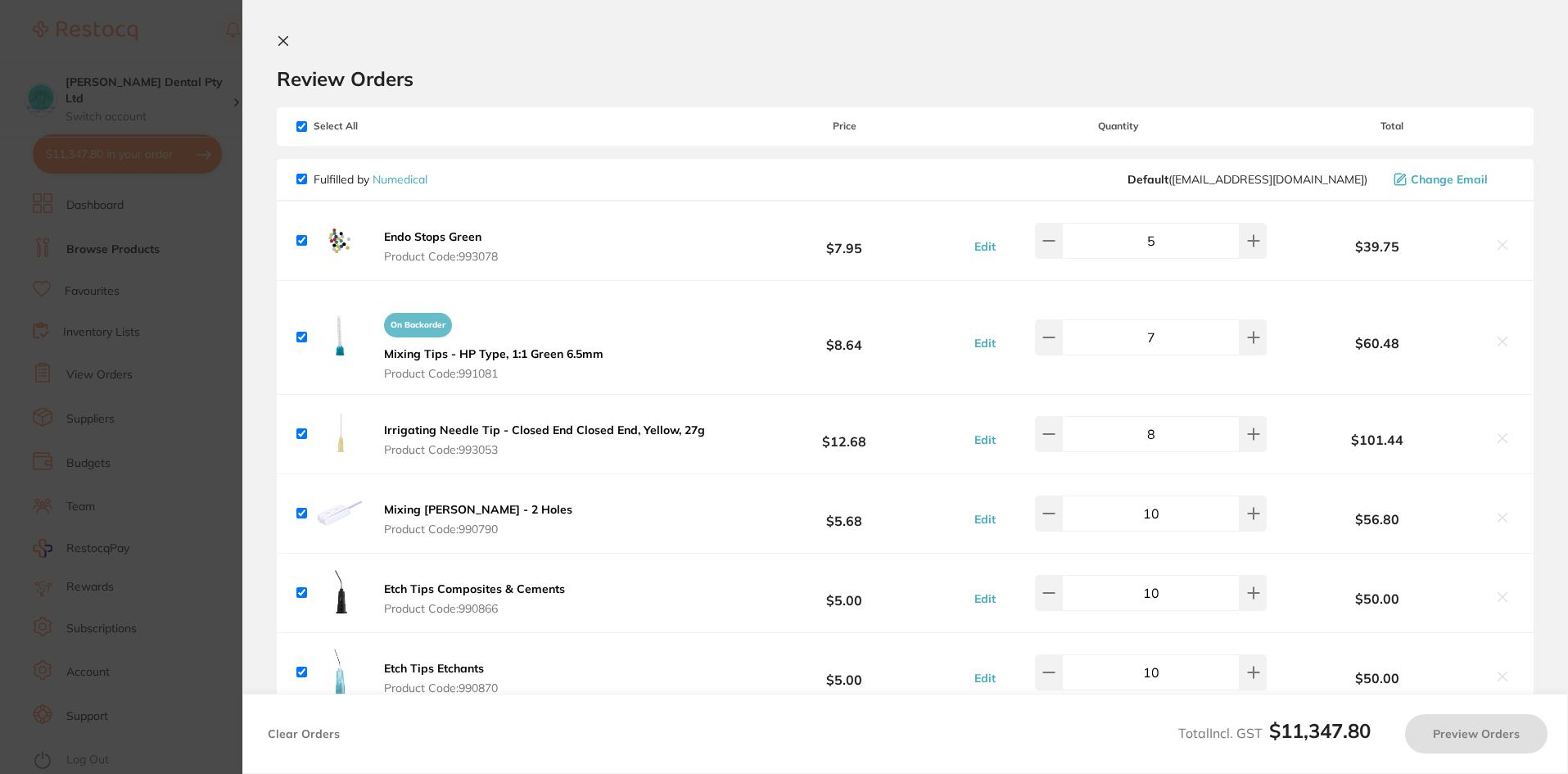
checkbox input "true"
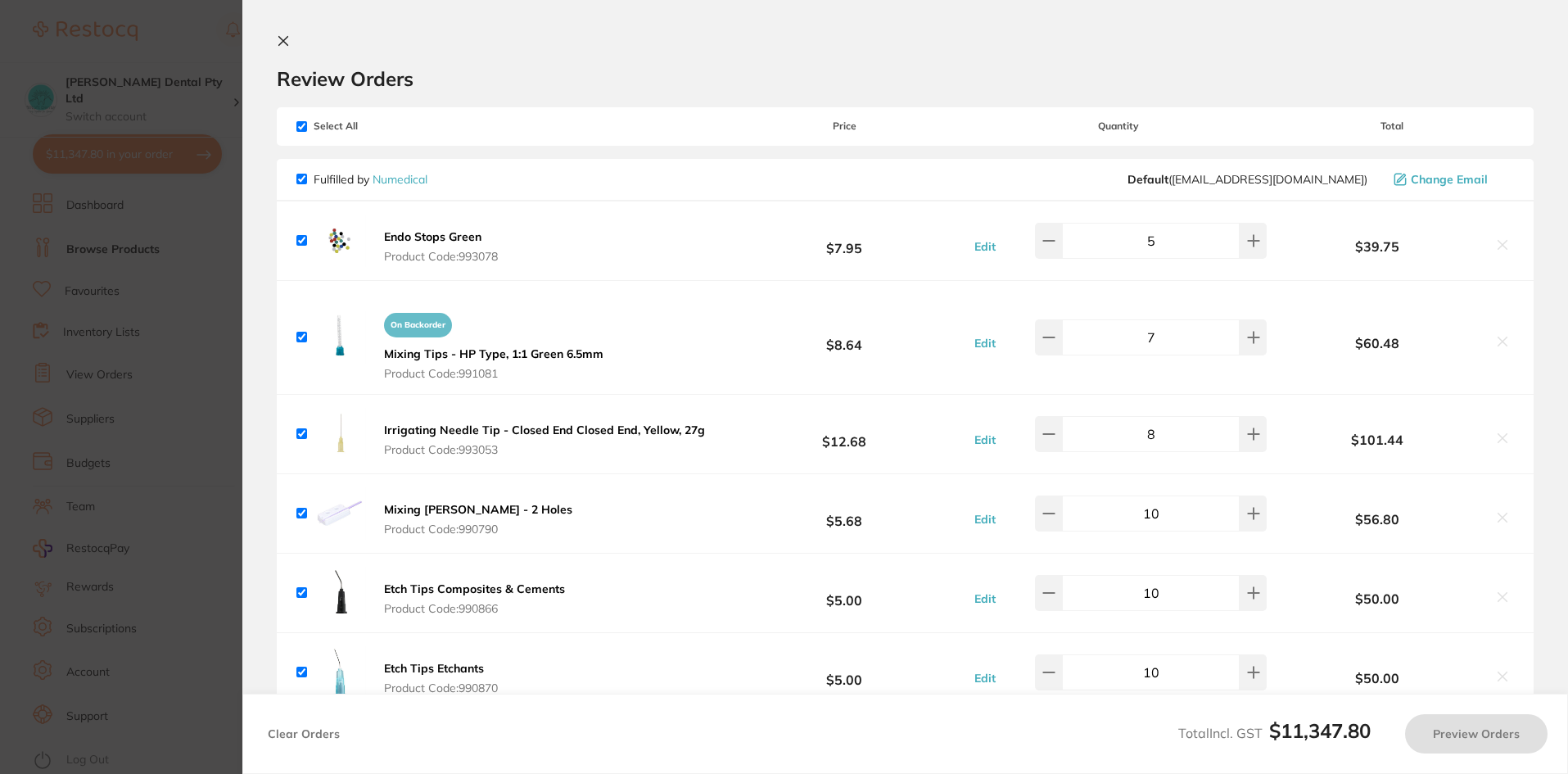
checkbox input "true"
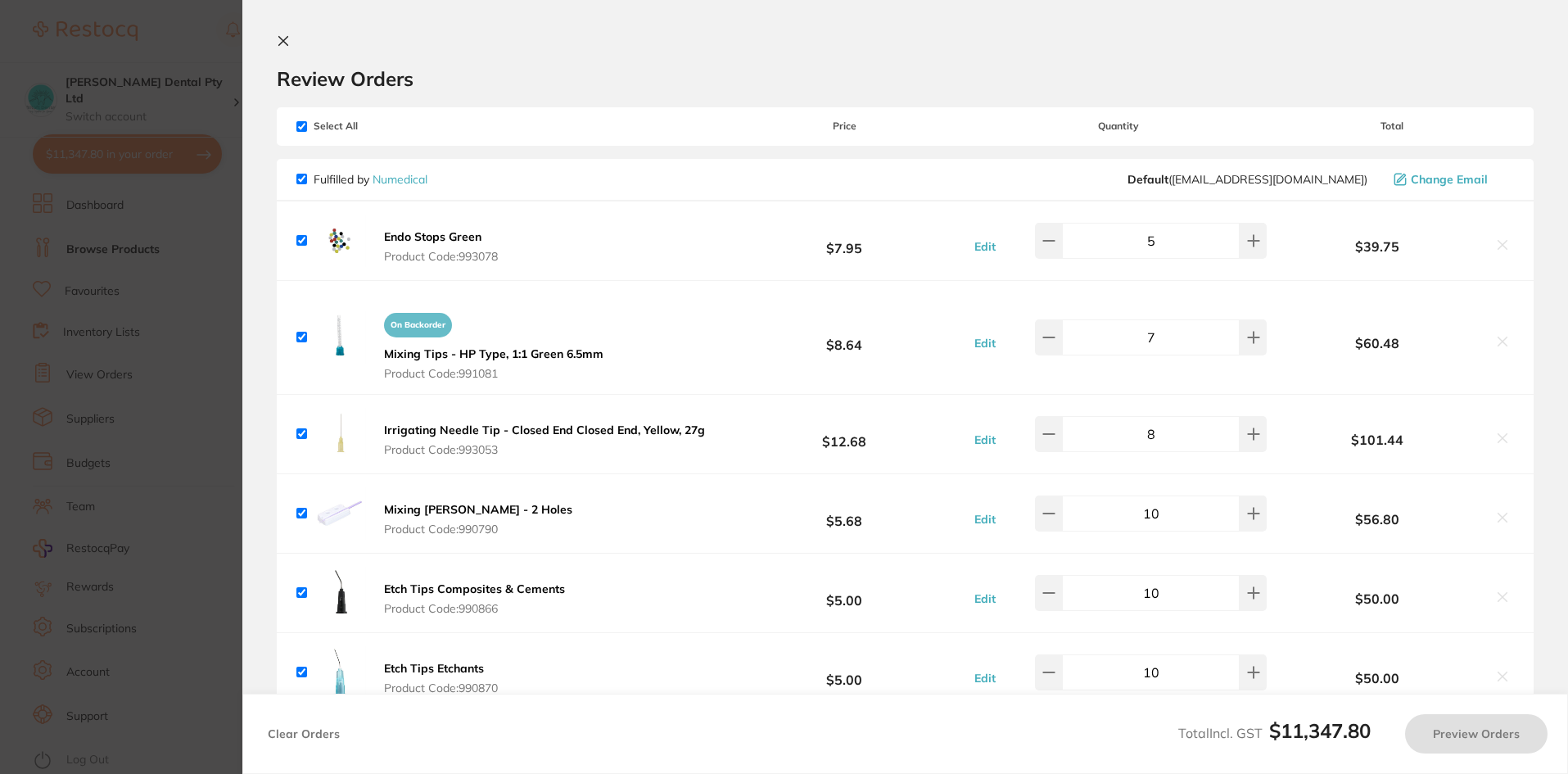
checkbox input "true"
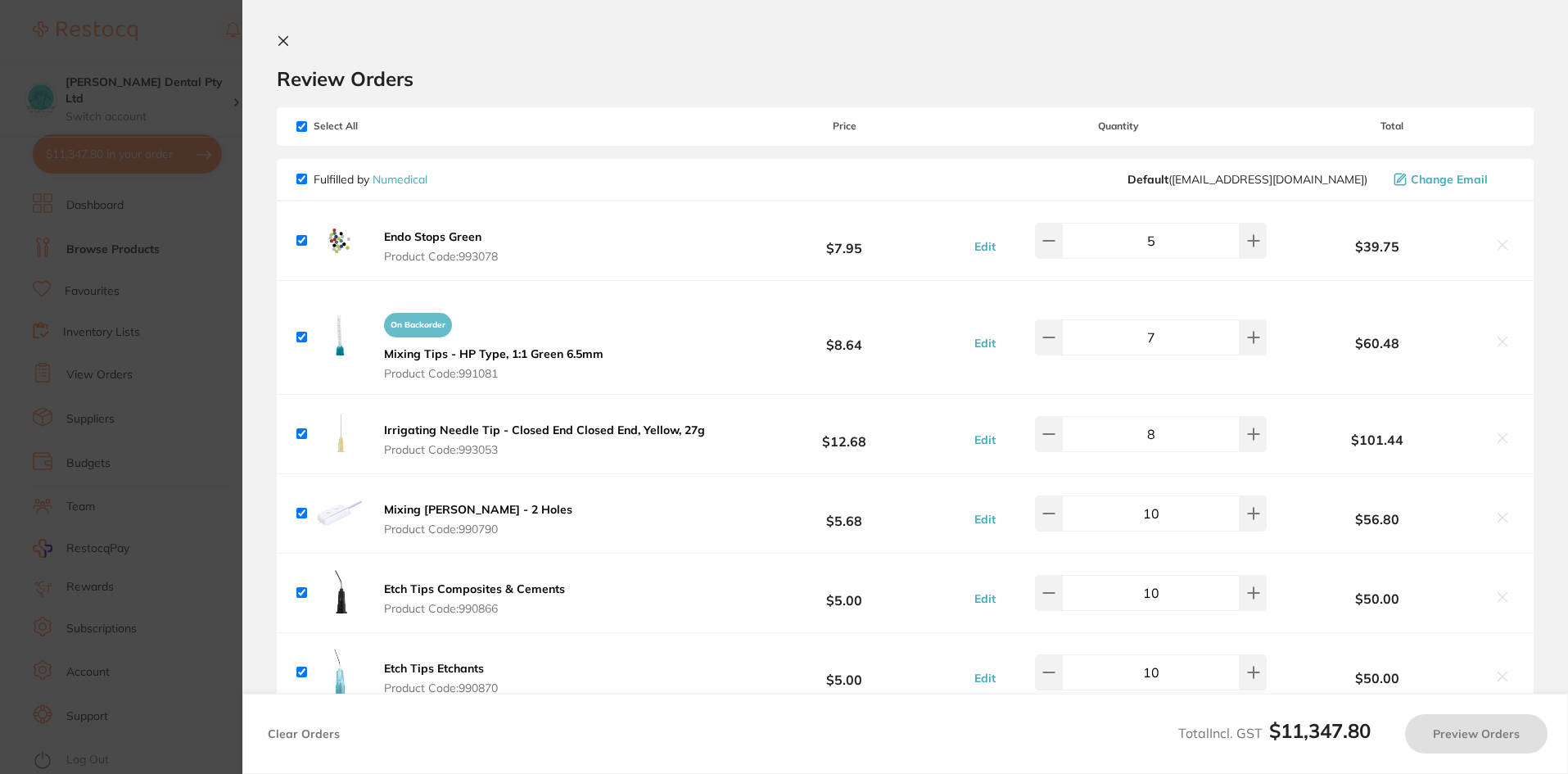
checkbox input "true"
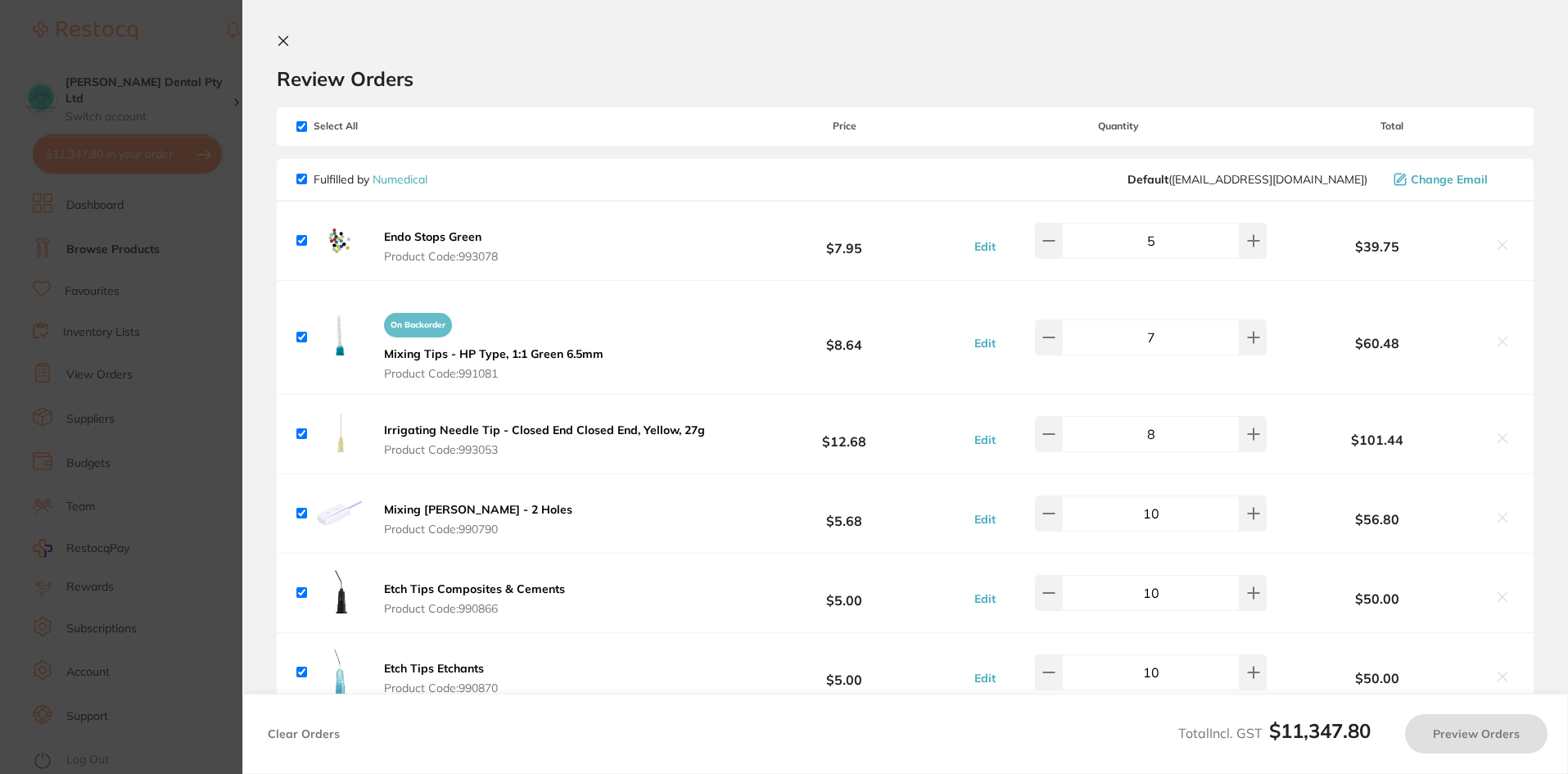
checkbox input "true"
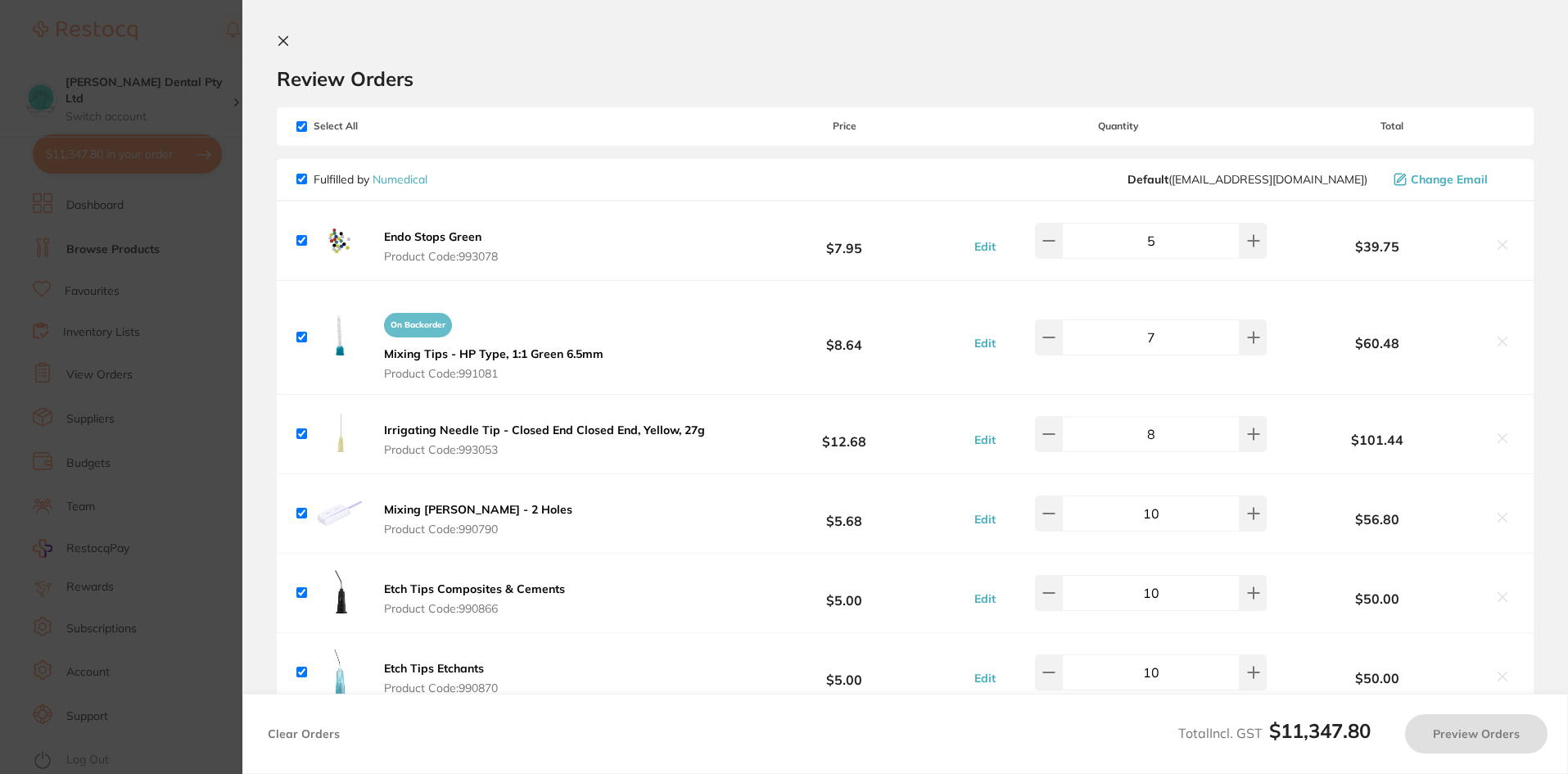
checkbox input "true"
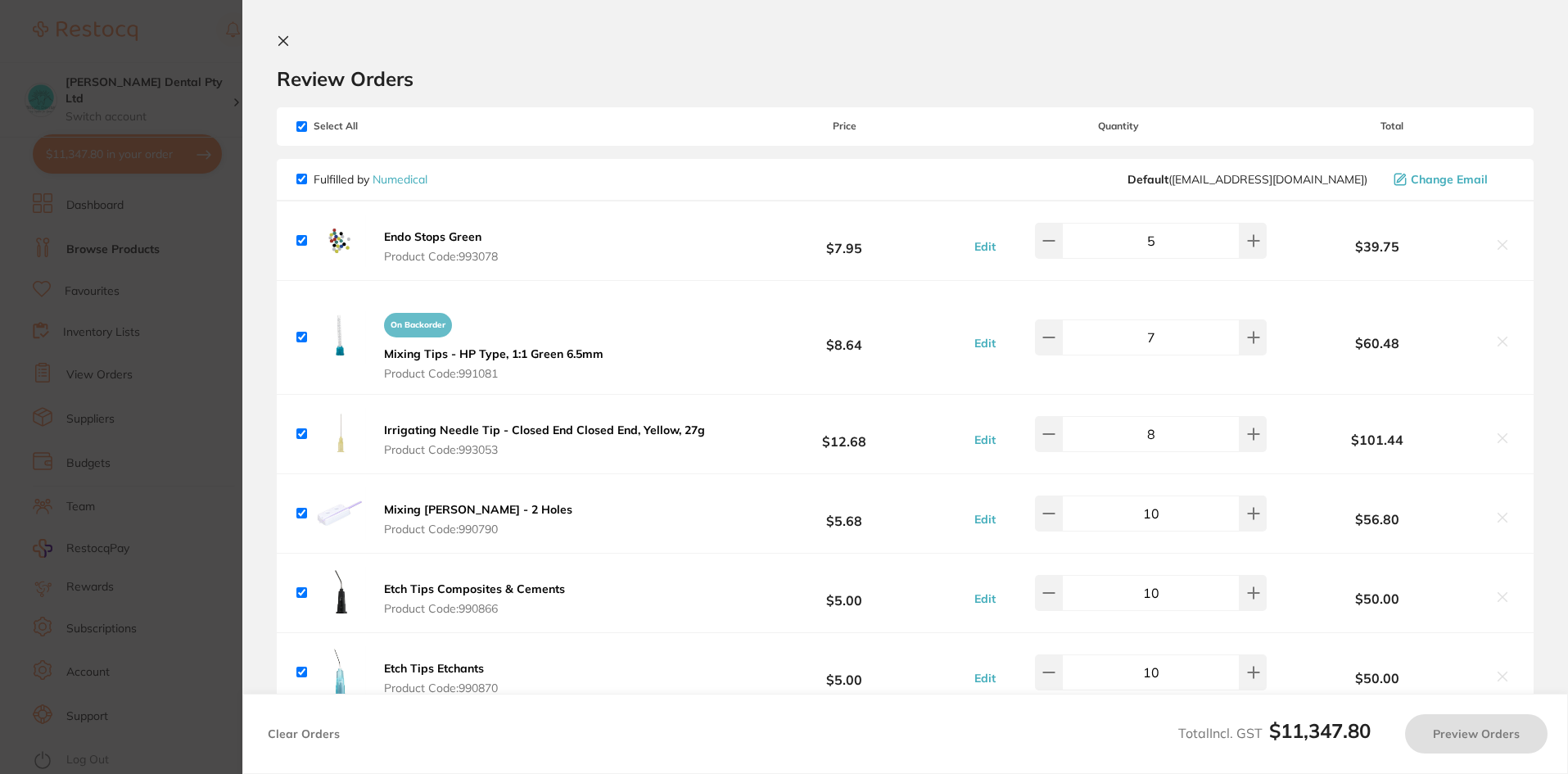
checkbox input "true"
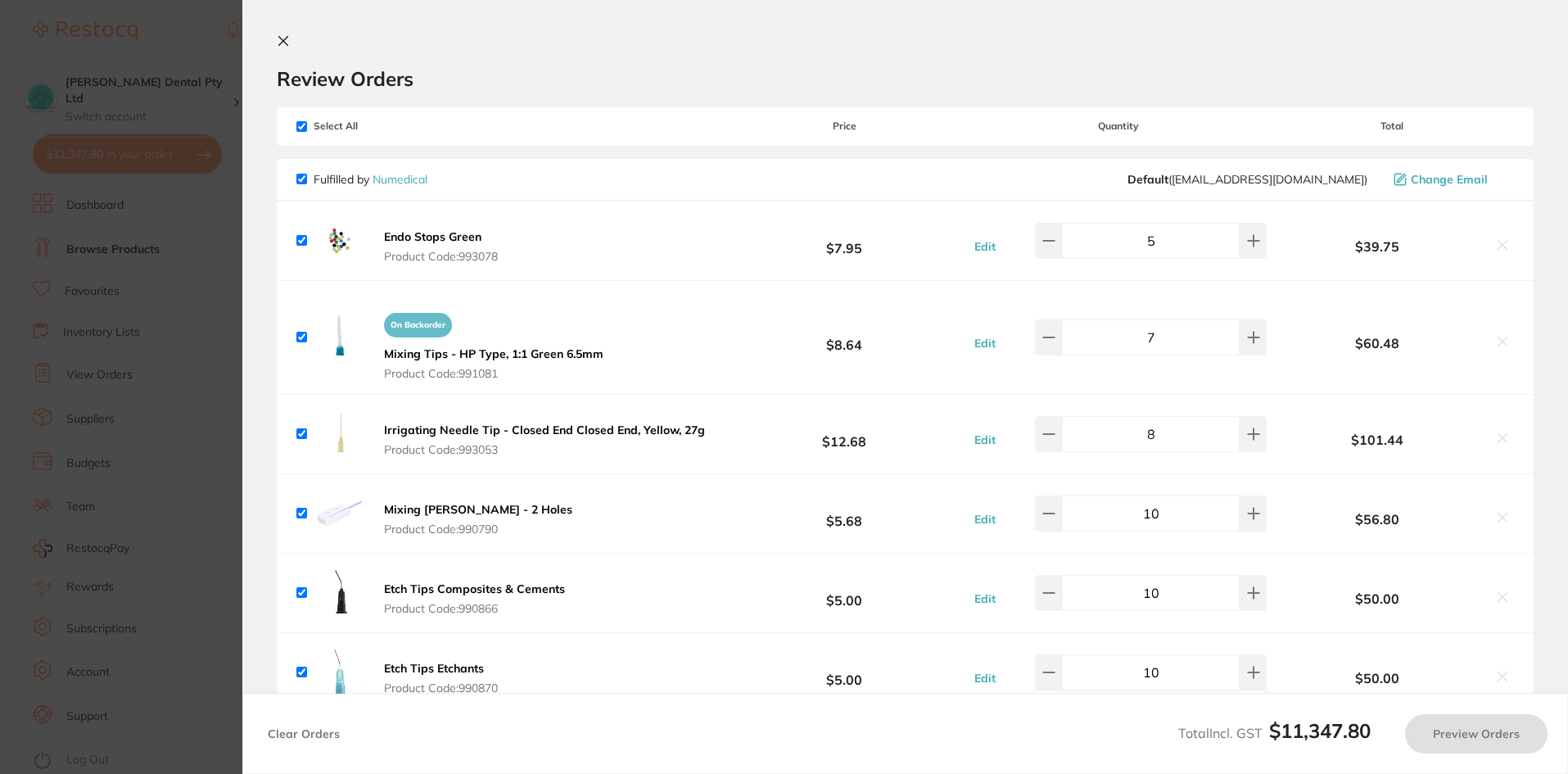
checkbox input "true"
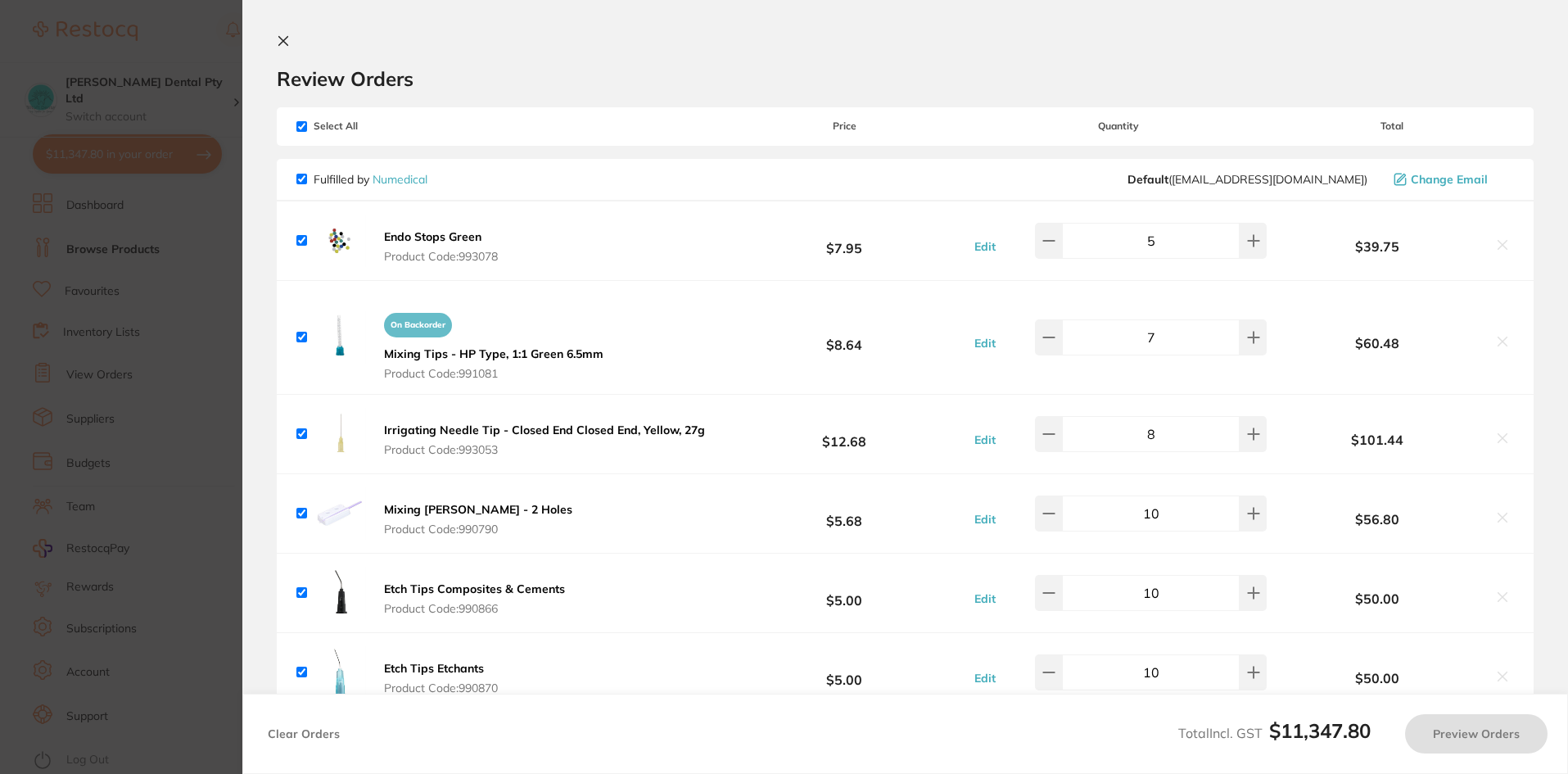
checkbox input "true"
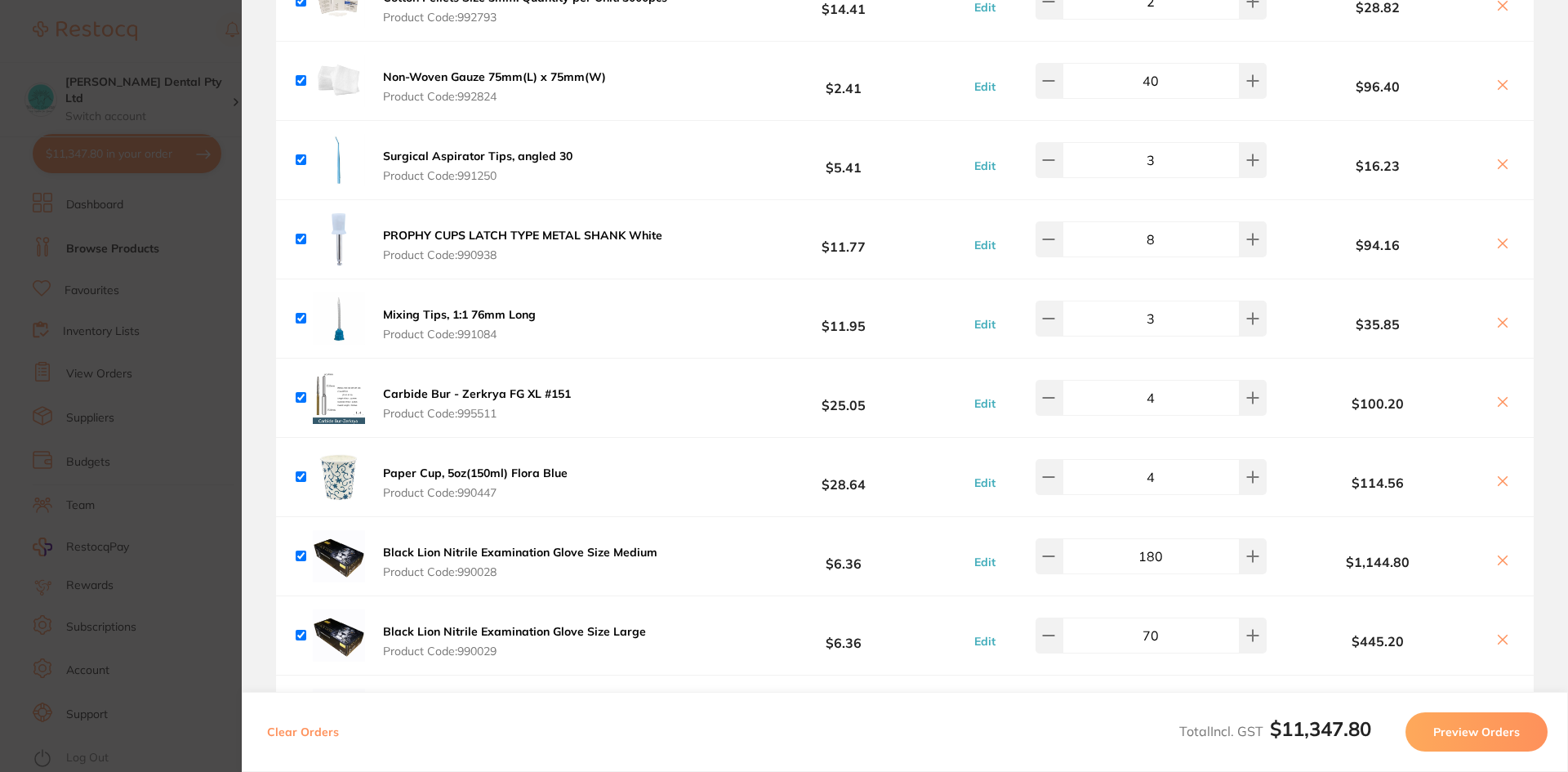
scroll to position [898, 0]
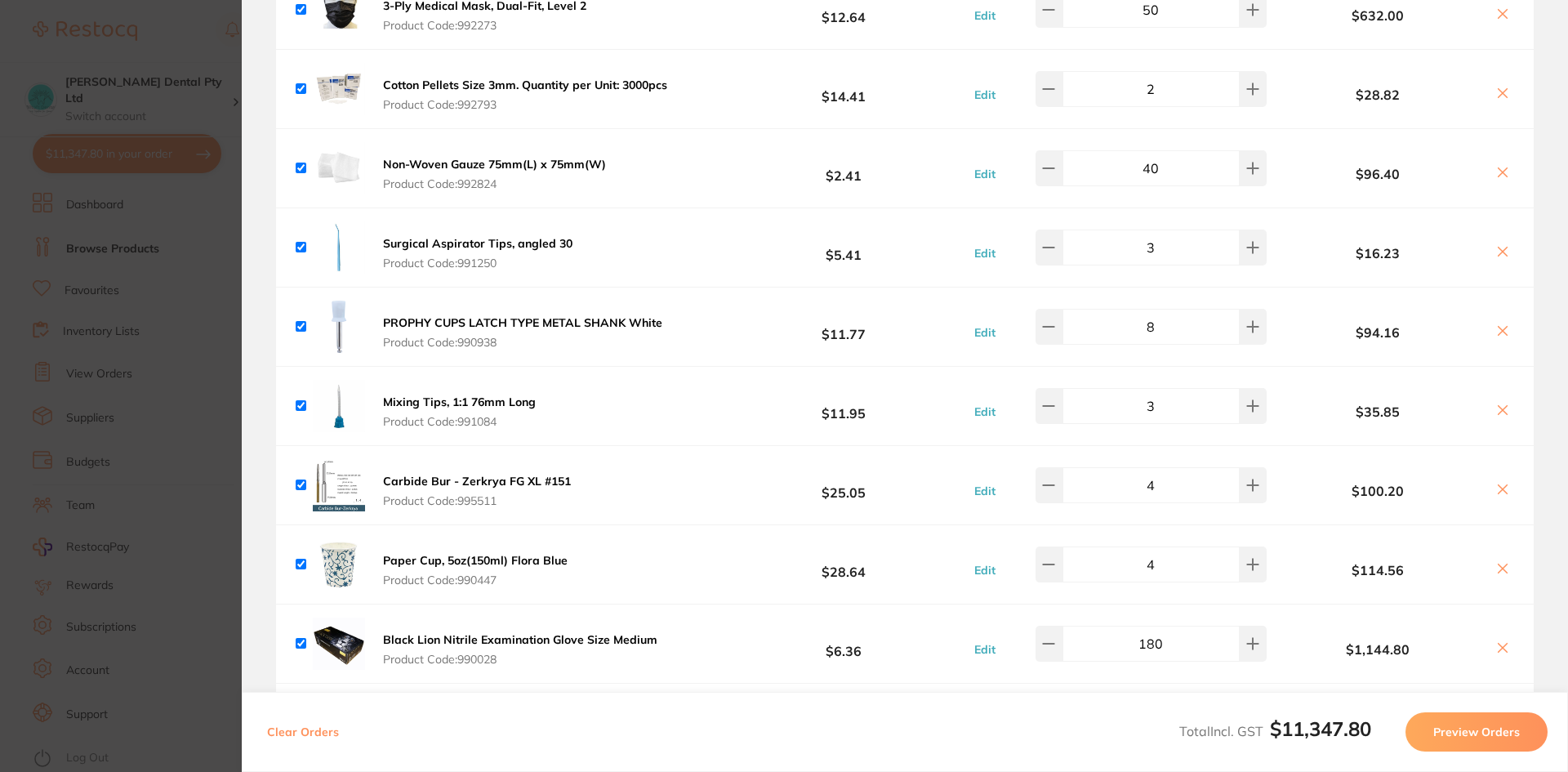
click at [153, 381] on section "Update RRP Set your pre negotiated price for this item. Item Agreed RRP (excl. …" at bounding box center [784, 386] width 1568 height 772
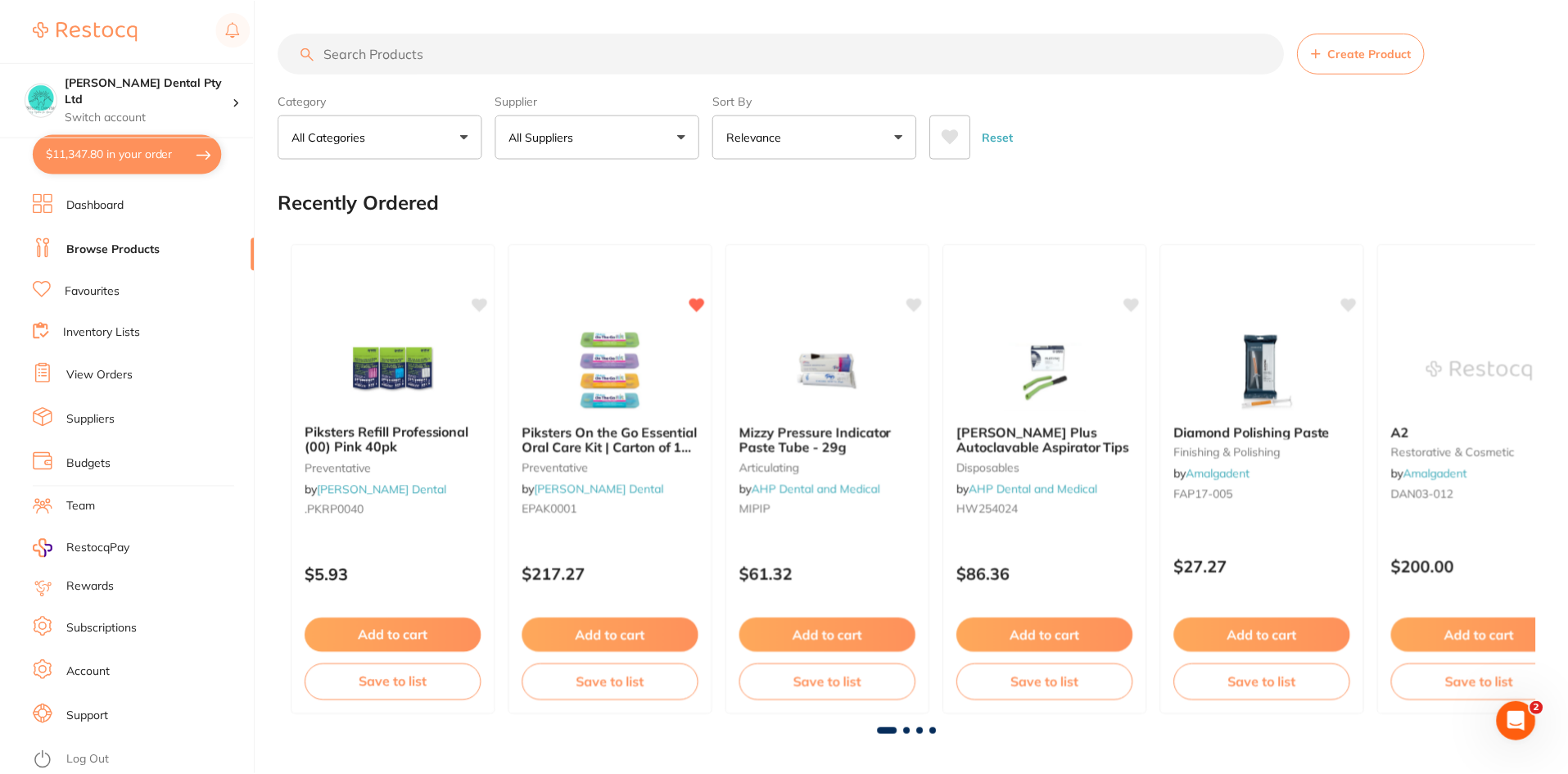
scroll to position [1, 0]
click at [366, 48] on input "search" at bounding box center [781, 53] width 1006 height 41
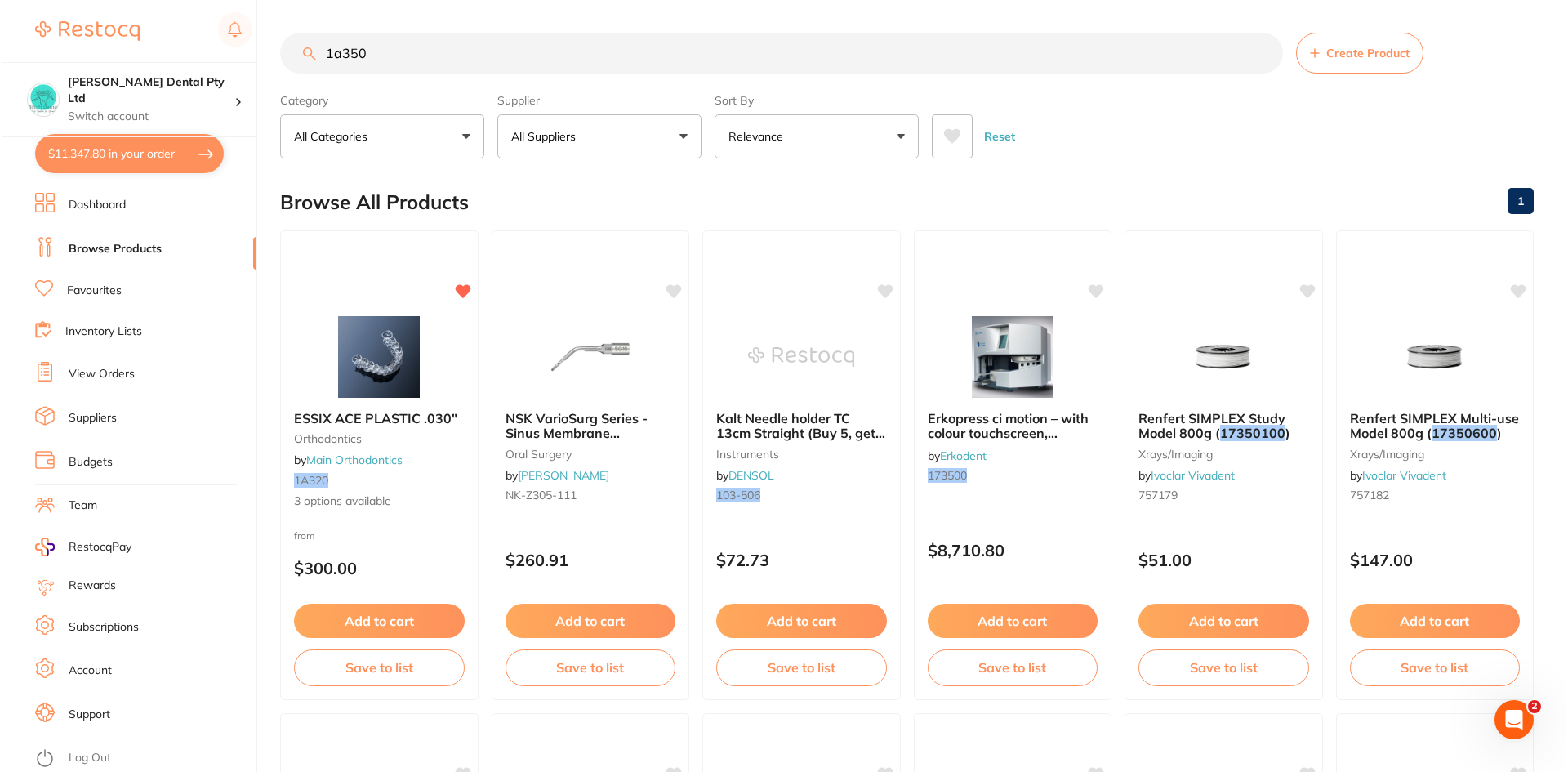
scroll to position [0, 0]
type input "1a350"
click at [373, 423] on span "ESSIX ACE PLASTIC .030"" at bounding box center [373, 417] width 165 height 16
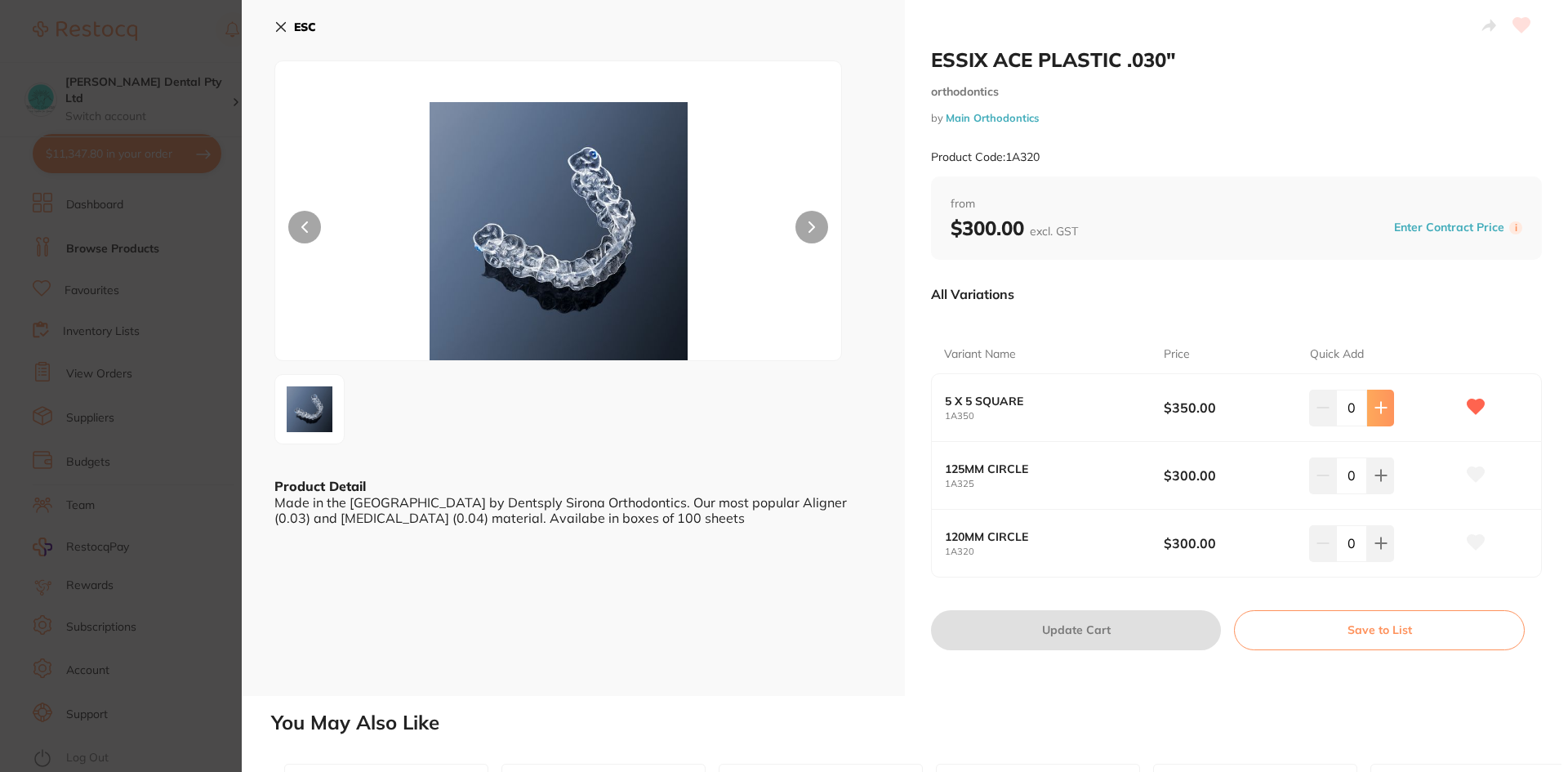
click at [1379, 407] on icon at bounding box center [1381, 407] width 13 height 13
type input "1"
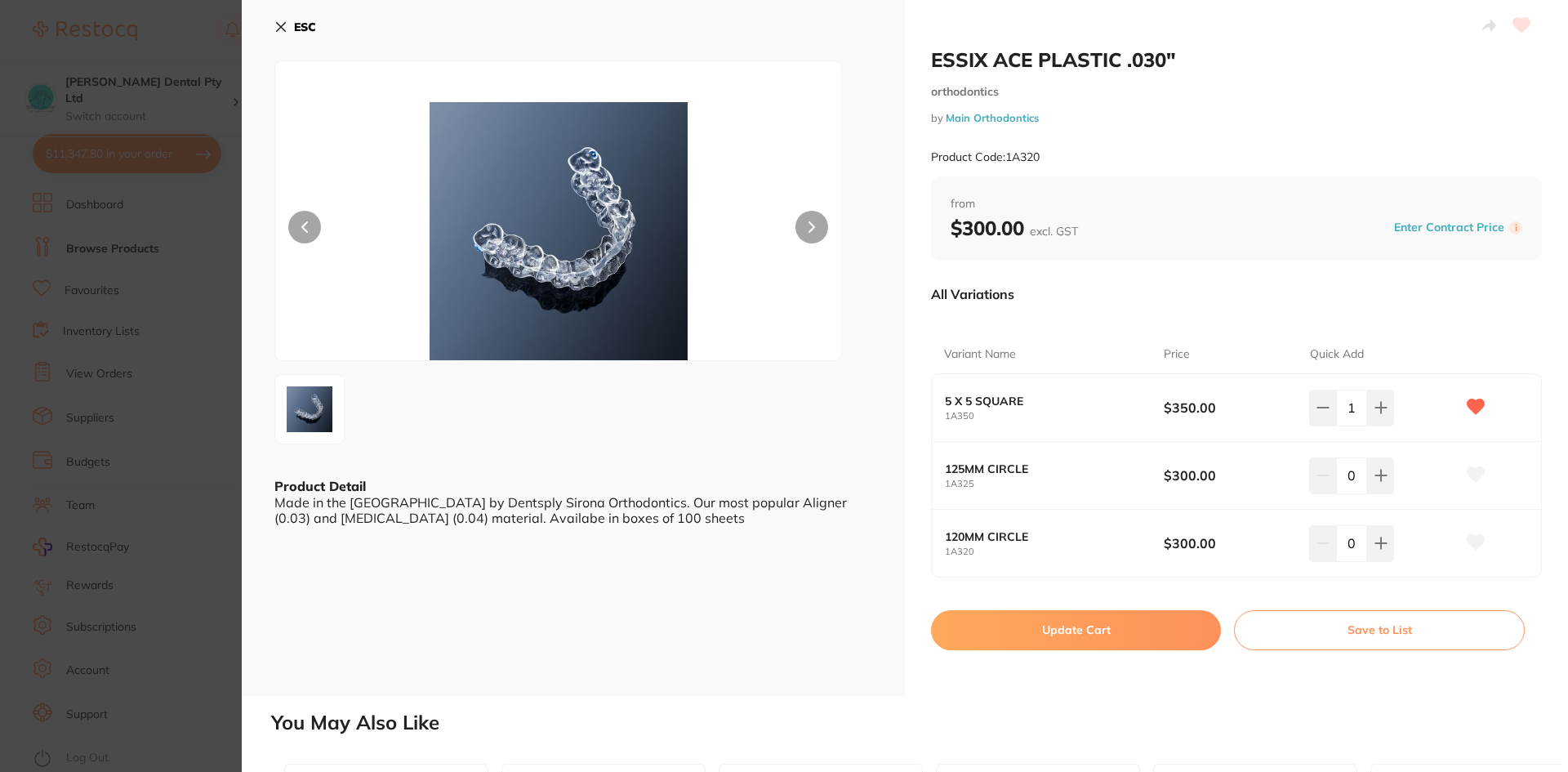
click at [1089, 630] on button "Update Cart" at bounding box center [1076, 630] width 290 height 39
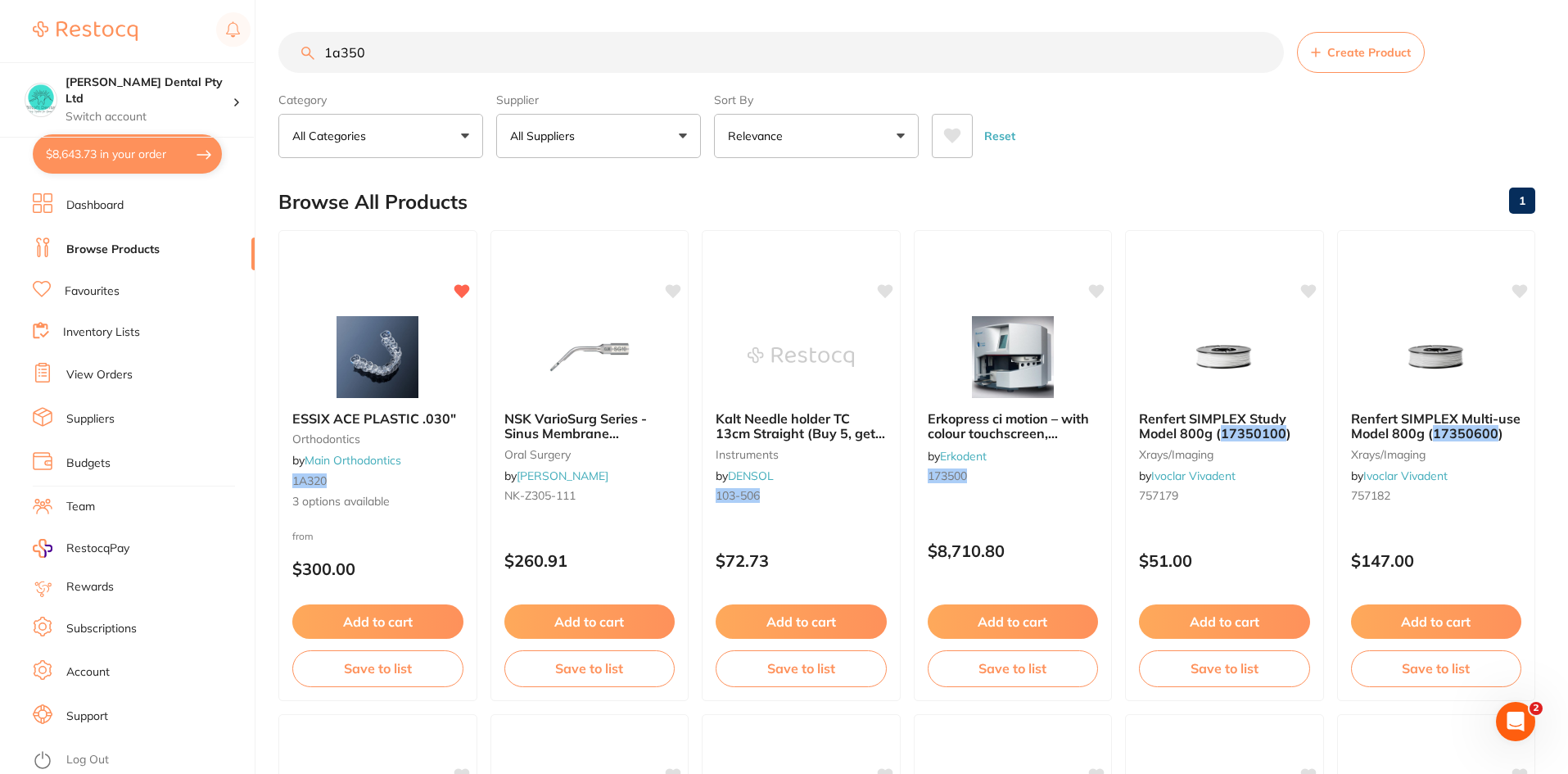
click at [1027, 355] on img at bounding box center [1013, 356] width 107 height 82
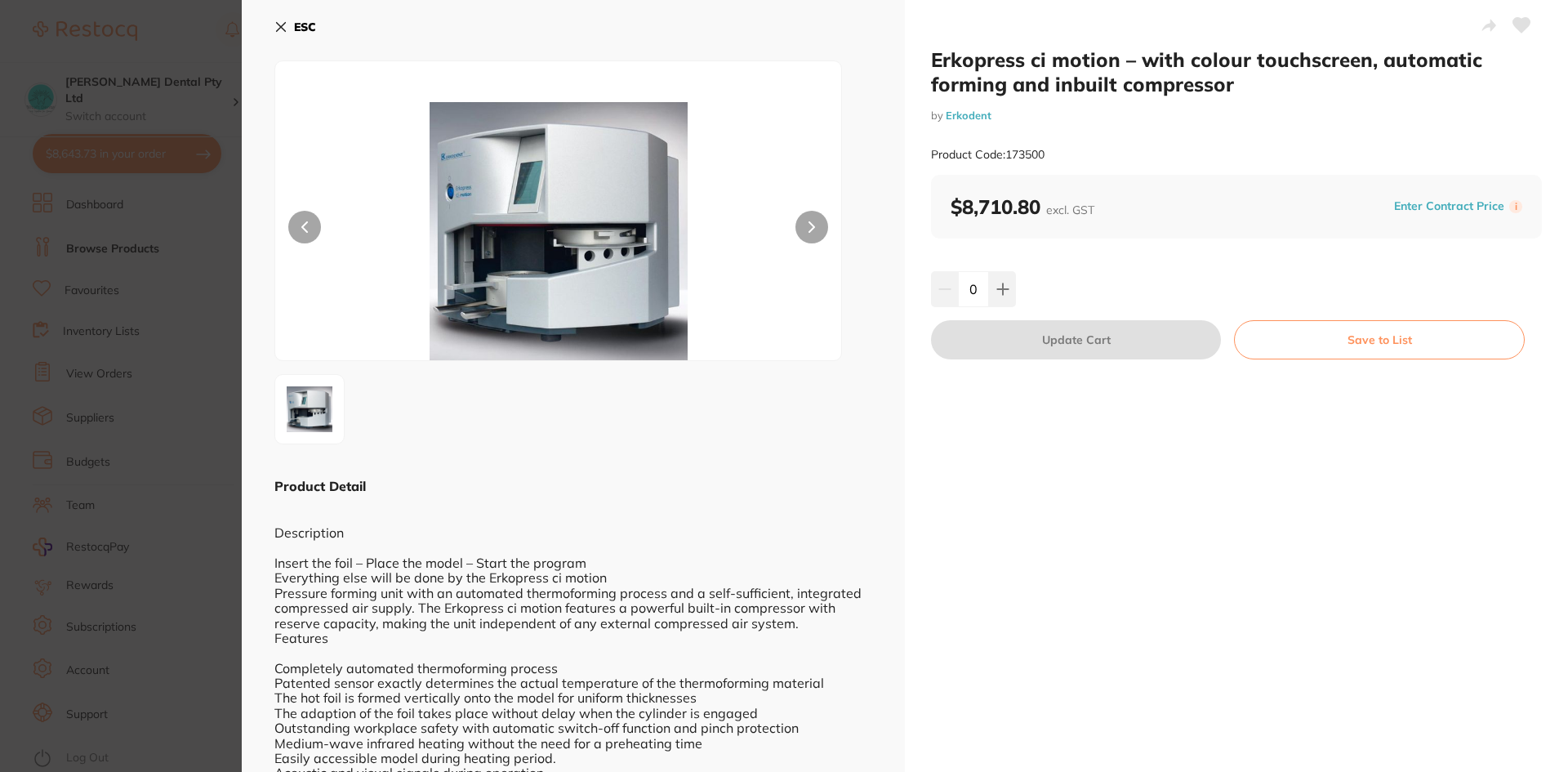
click at [809, 227] on icon at bounding box center [811, 227] width 6 height 12
click at [295, 221] on button at bounding box center [304, 227] width 32 height 32
click at [281, 17] on button "ESC" at bounding box center [295, 27] width 42 height 28
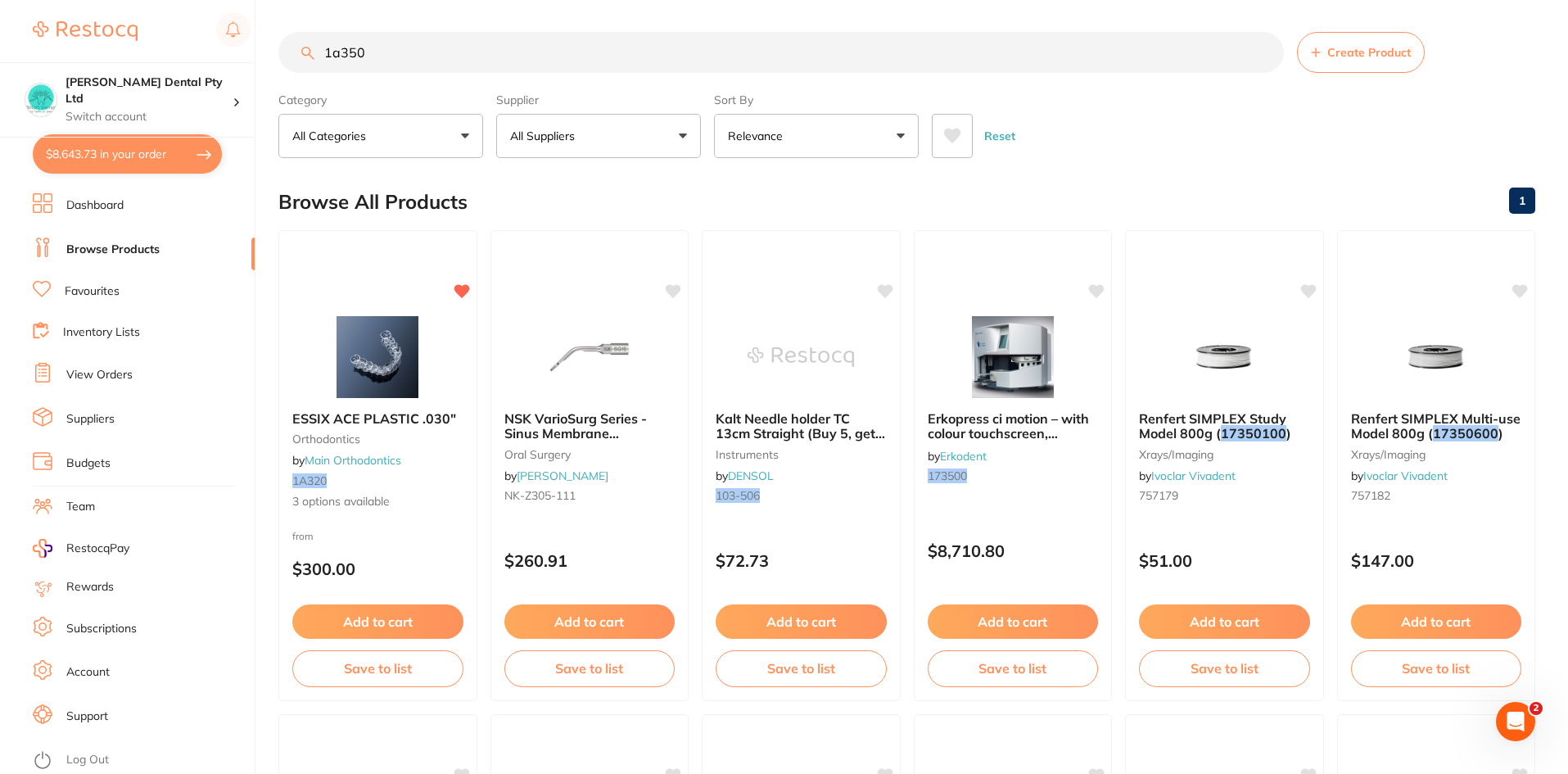
click at [67, 159] on button "$8,643.73 in your order" at bounding box center [127, 154] width 189 height 40
checkbox input "true"
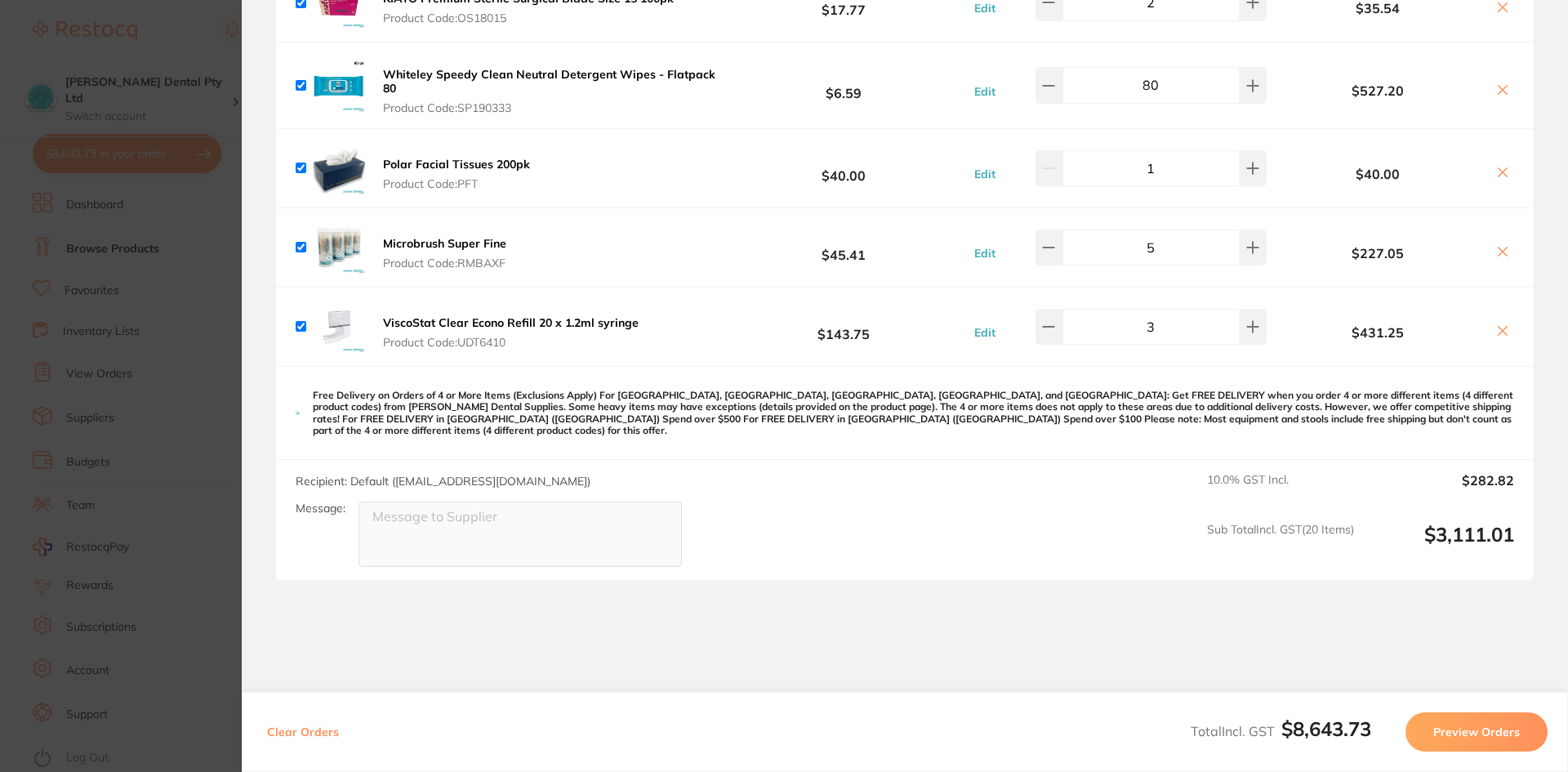
scroll to position [3890, 0]
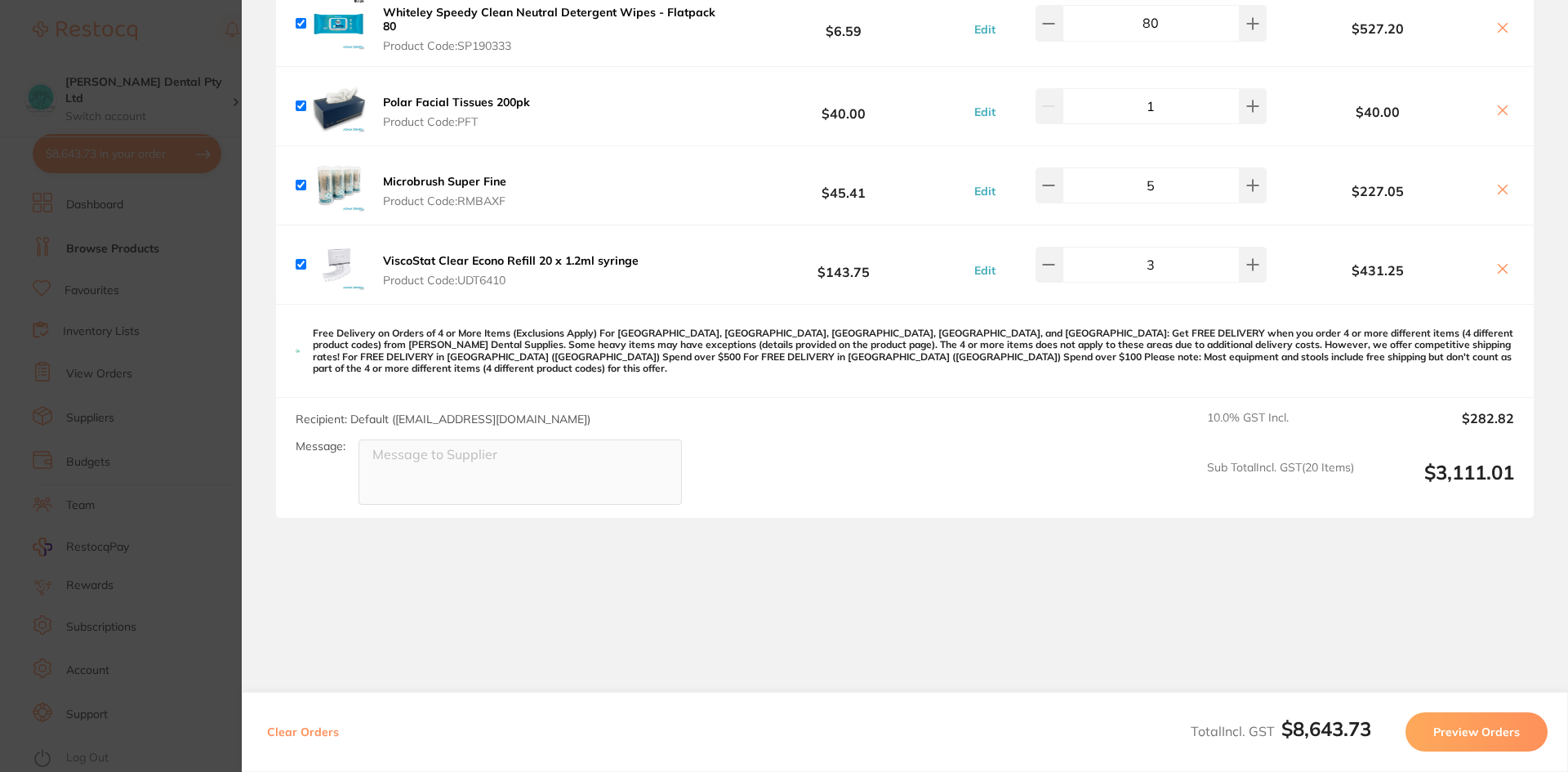
click at [200, 383] on section "Update RRP Set your pre negotiated price for this item. Item Agreed RRP (excl. …" at bounding box center [784, 386] width 1568 height 772
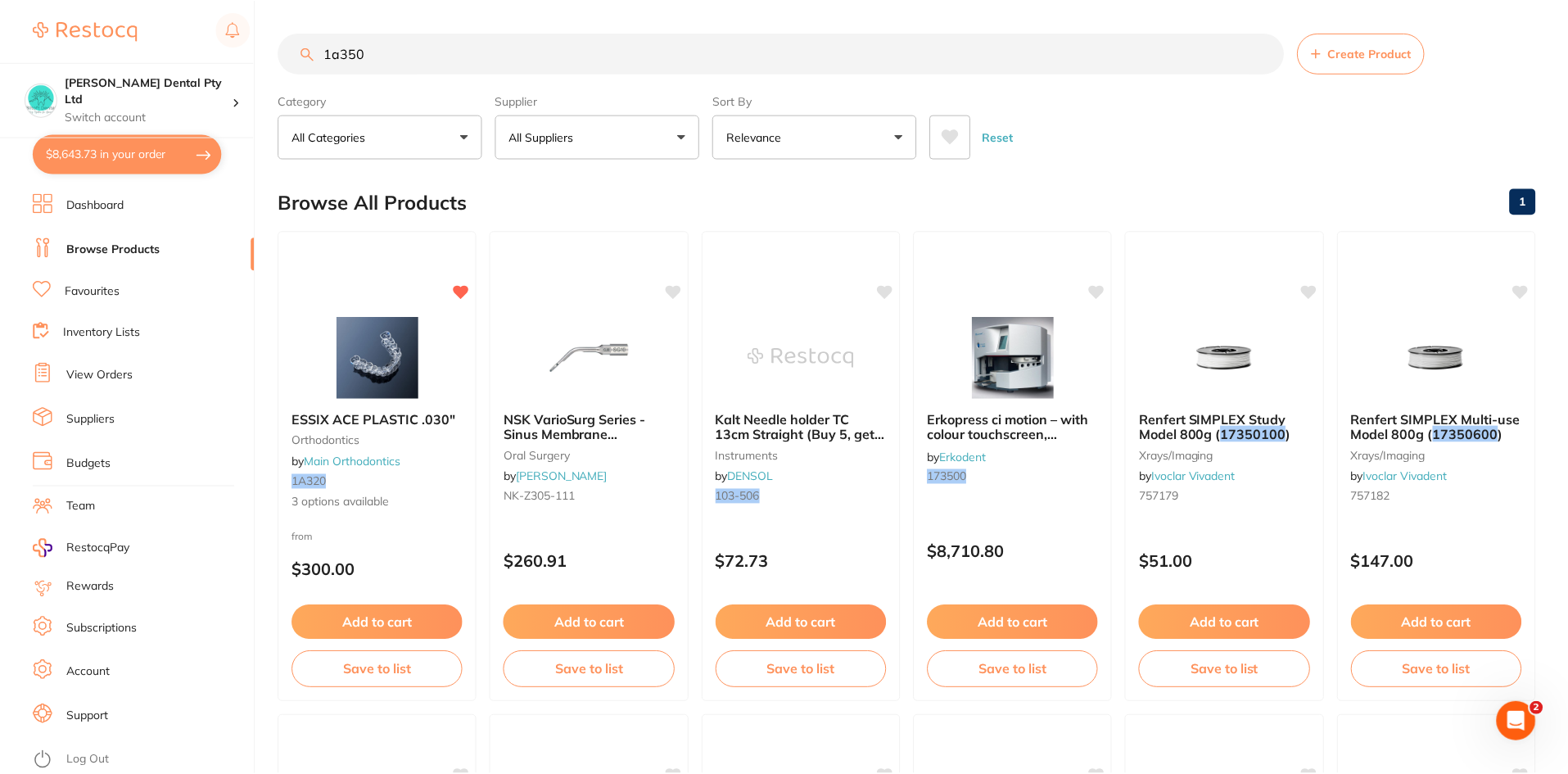
scroll to position [1, 0]
click at [110, 165] on button "$8,643.73 in your order" at bounding box center [127, 154] width 189 height 40
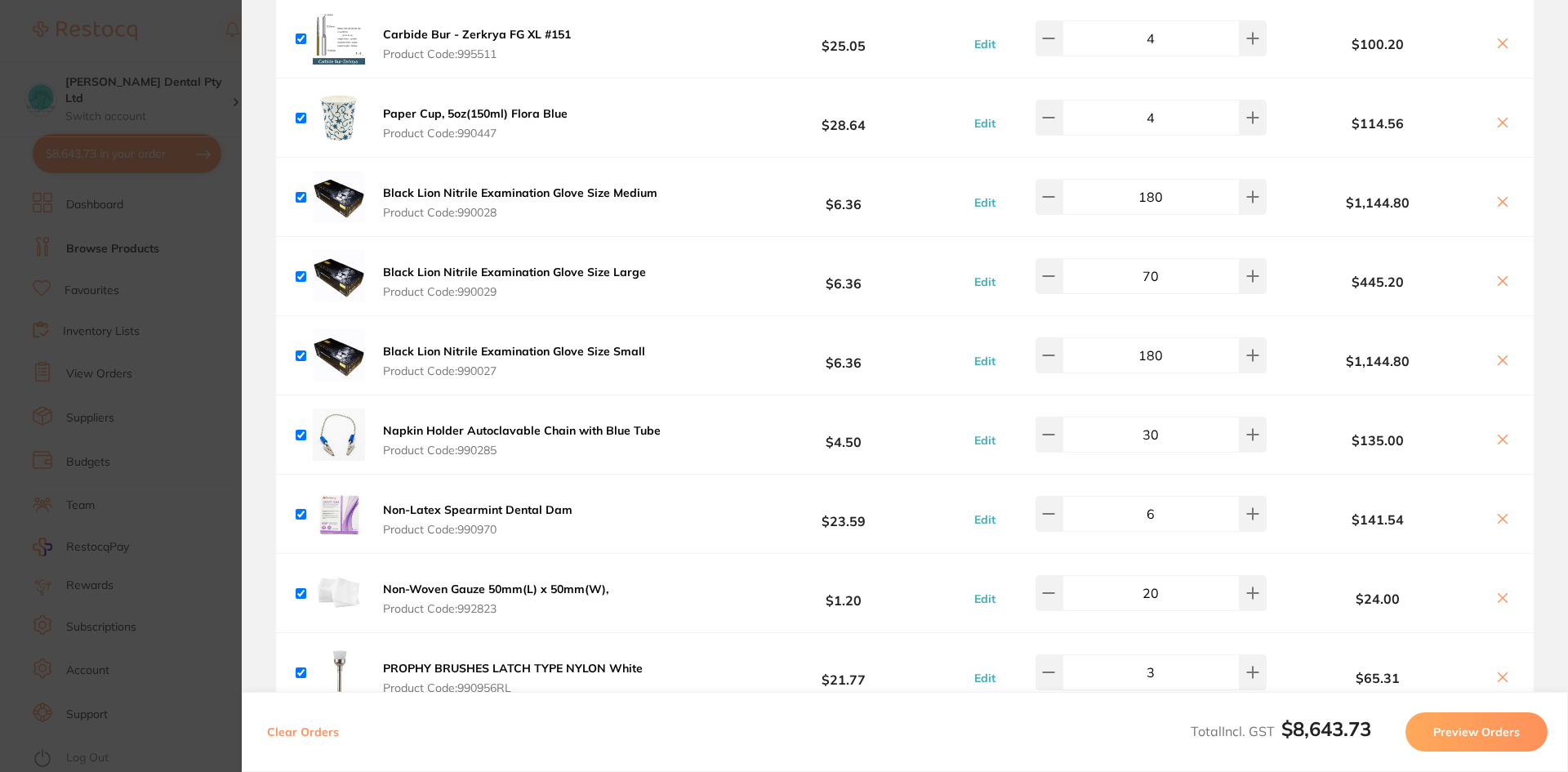
scroll to position [1552, 0]
